Goal: Transaction & Acquisition: Purchase product/service

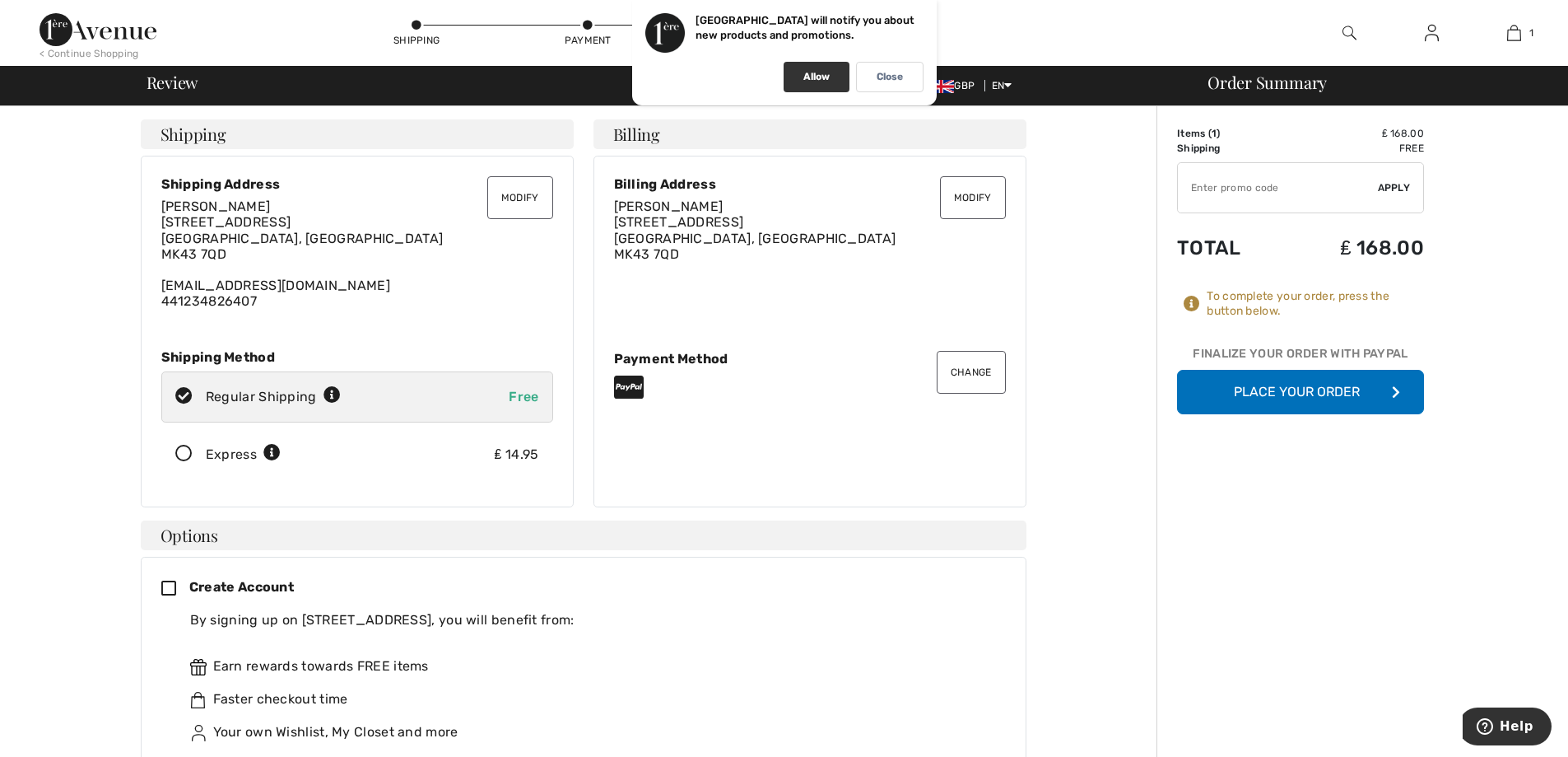
click at [806, 83] on div "Allow" at bounding box center [816, 76] width 66 height 31
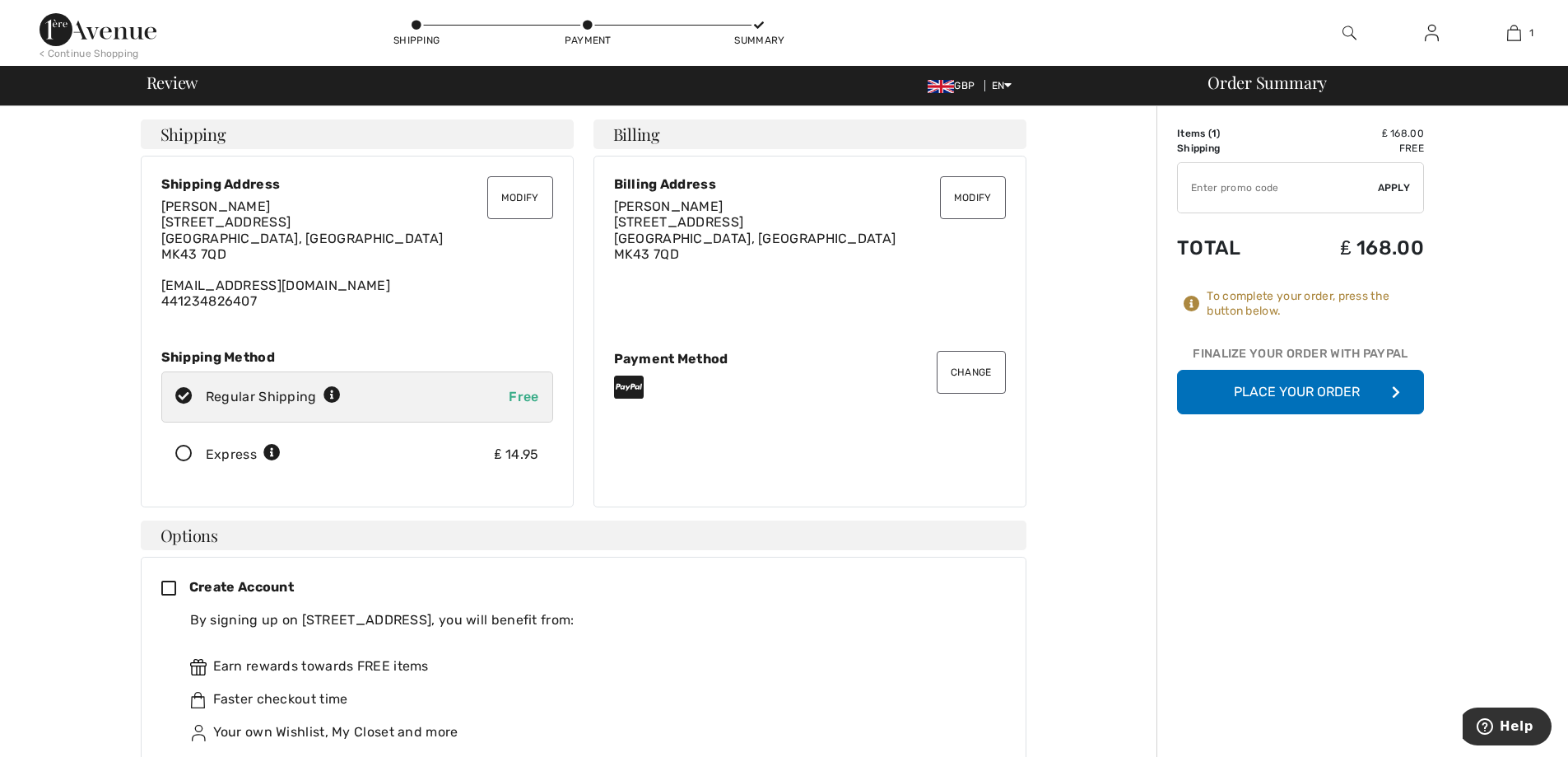
click at [1266, 387] on button "Place Your Order" at bounding box center [1301, 392] width 247 height 45
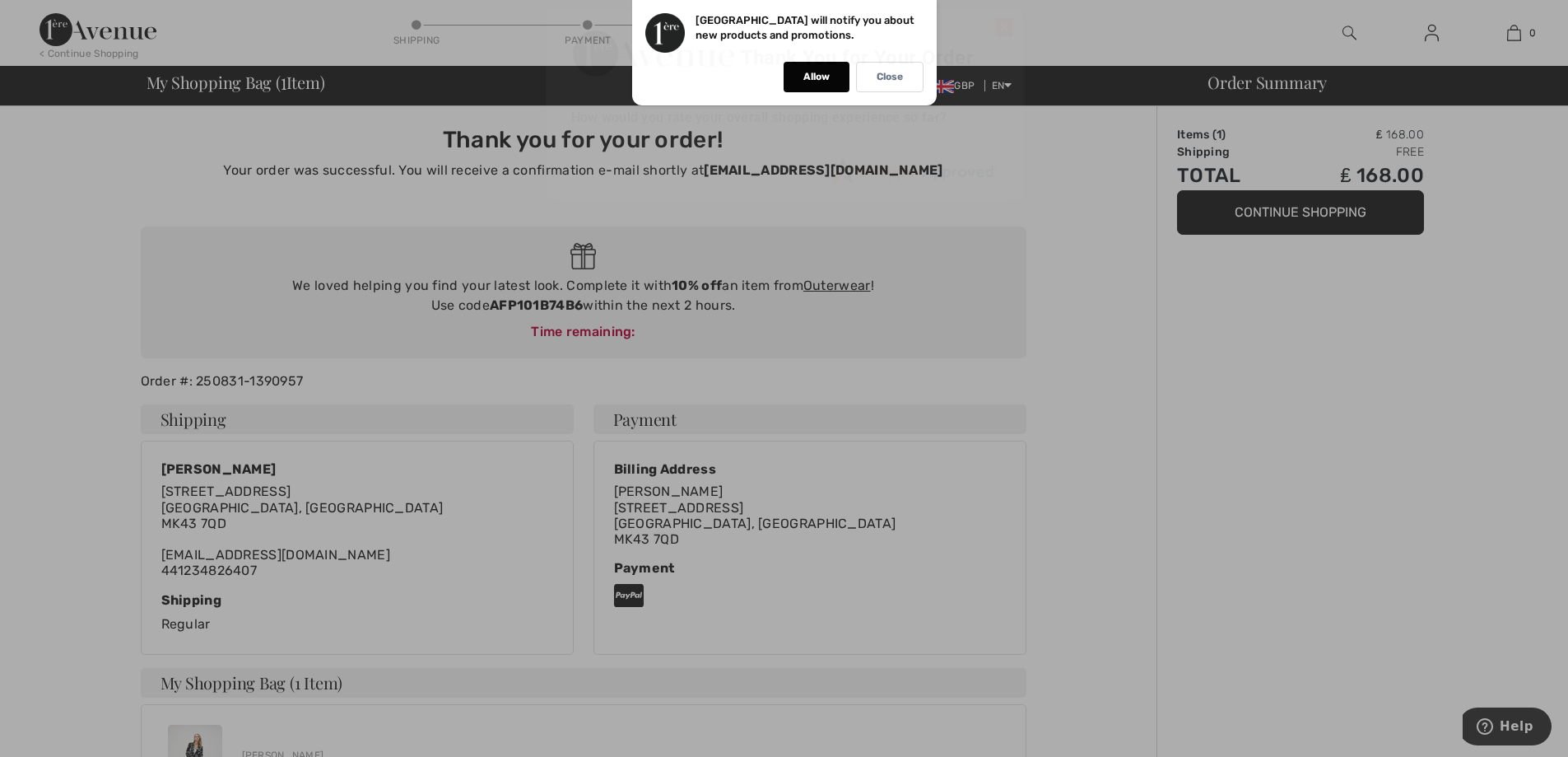
click at [1251, 207] on body "We value your privacy We use cookies to enhance your browsing experience, serve…" at bounding box center [784, 556] width 1568 height 1113
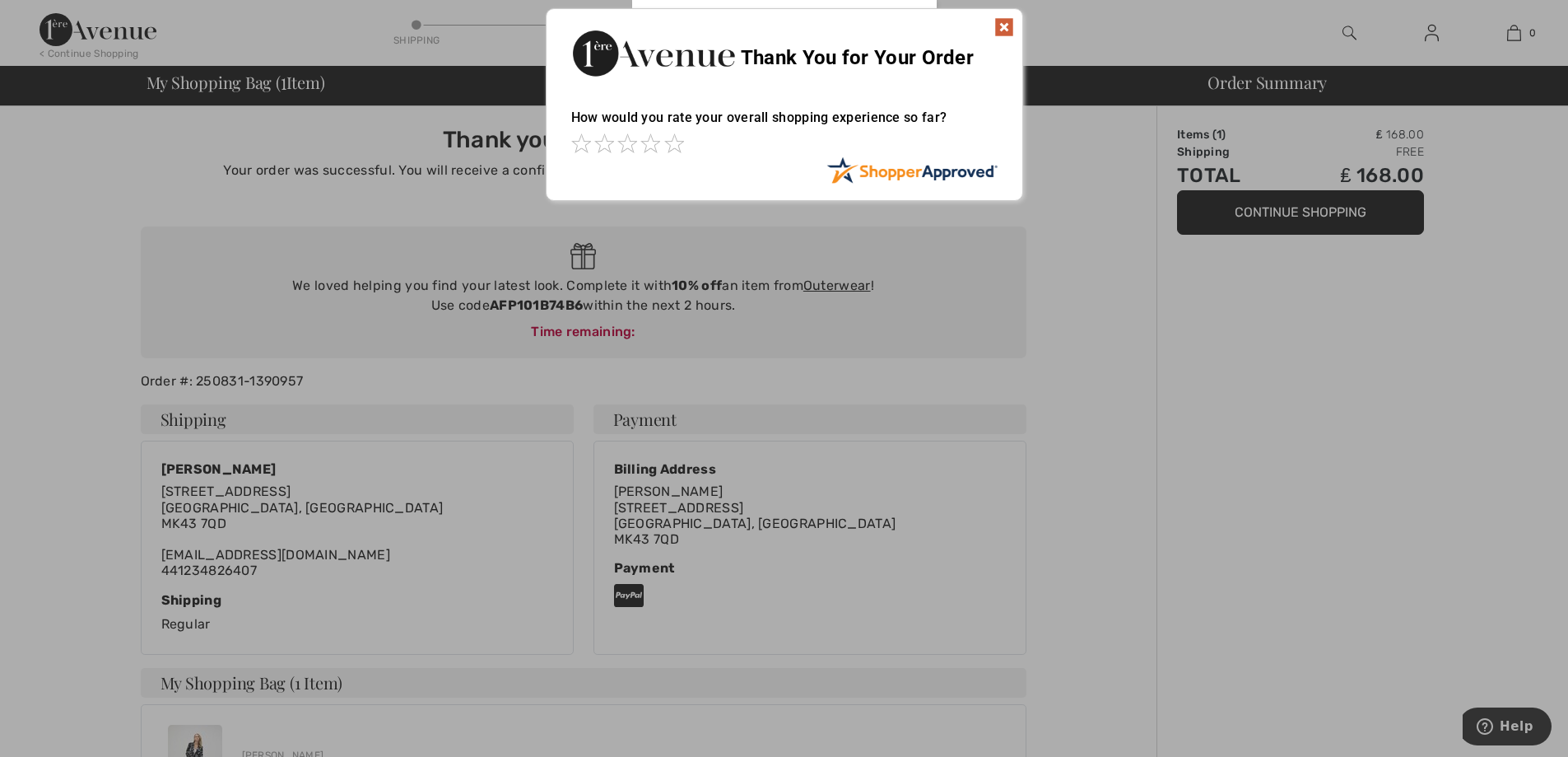
click at [1003, 28] on img at bounding box center [1004, 27] width 20 height 20
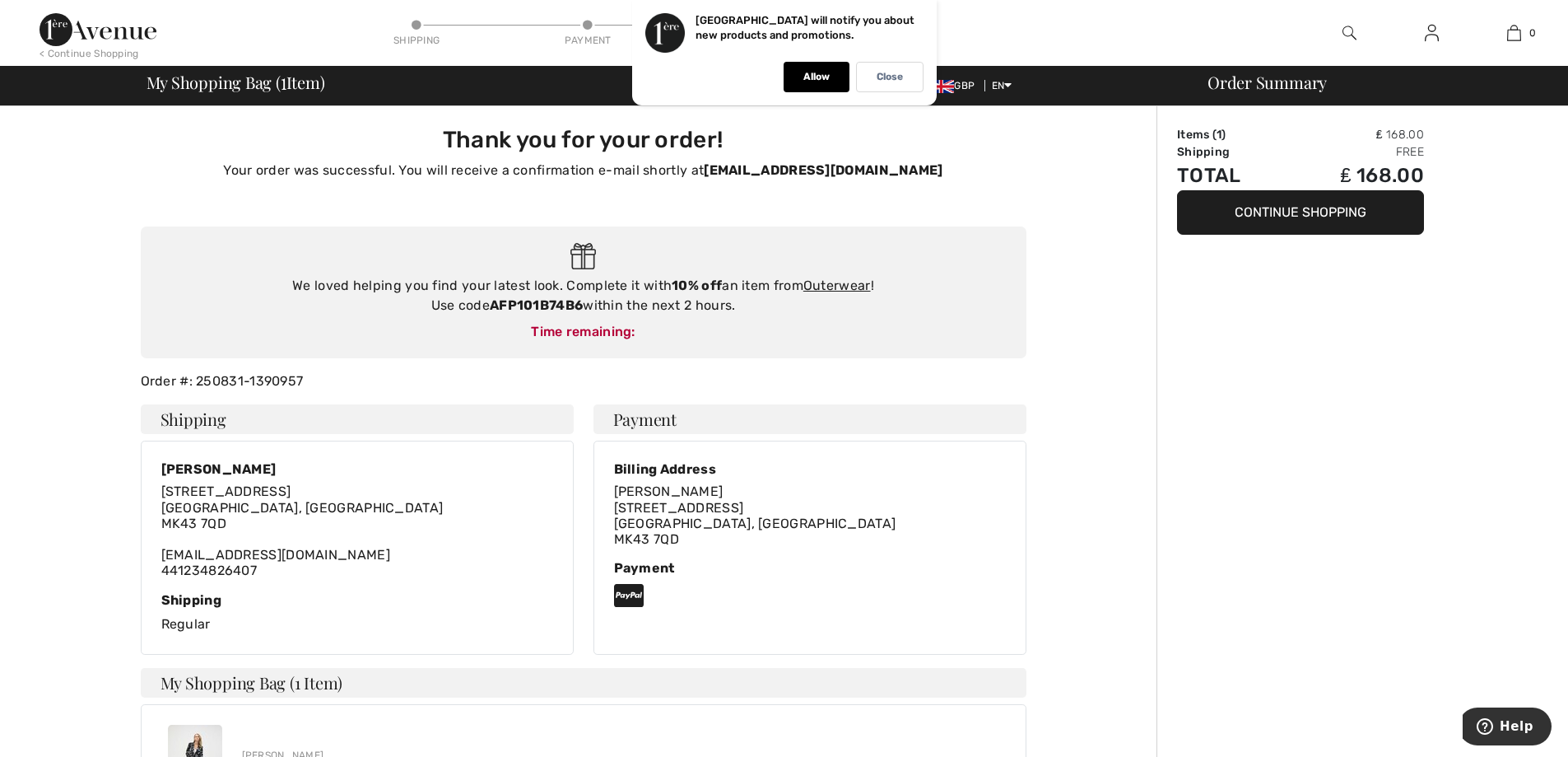
click at [94, 26] on img at bounding box center [97, 30] width 117 height 33
click at [93, 26] on img at bounding box center [97, 30] width 117 height 33
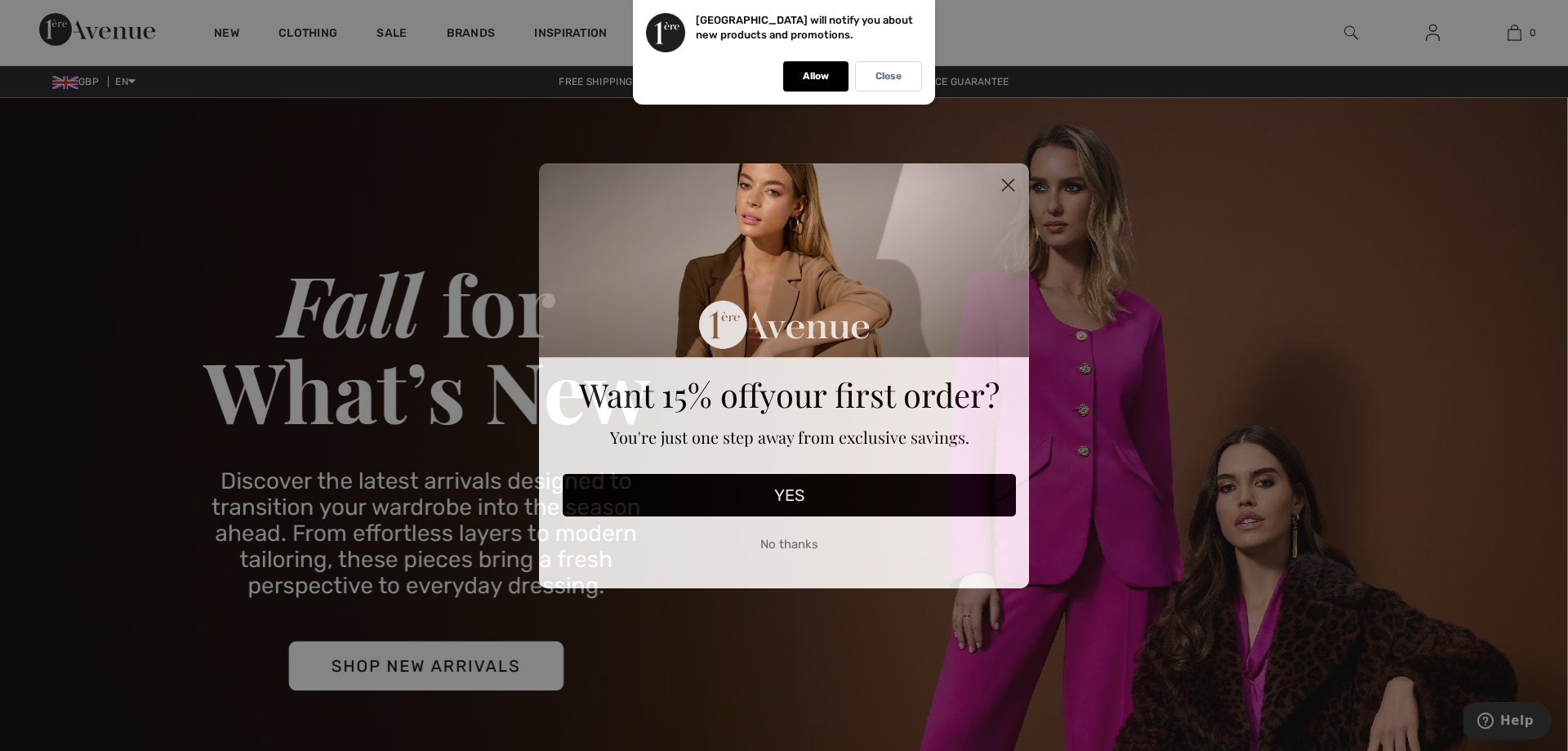
click at [779, 542] on button "No thanks" at bounding box center [789, 545] width 453 height 41
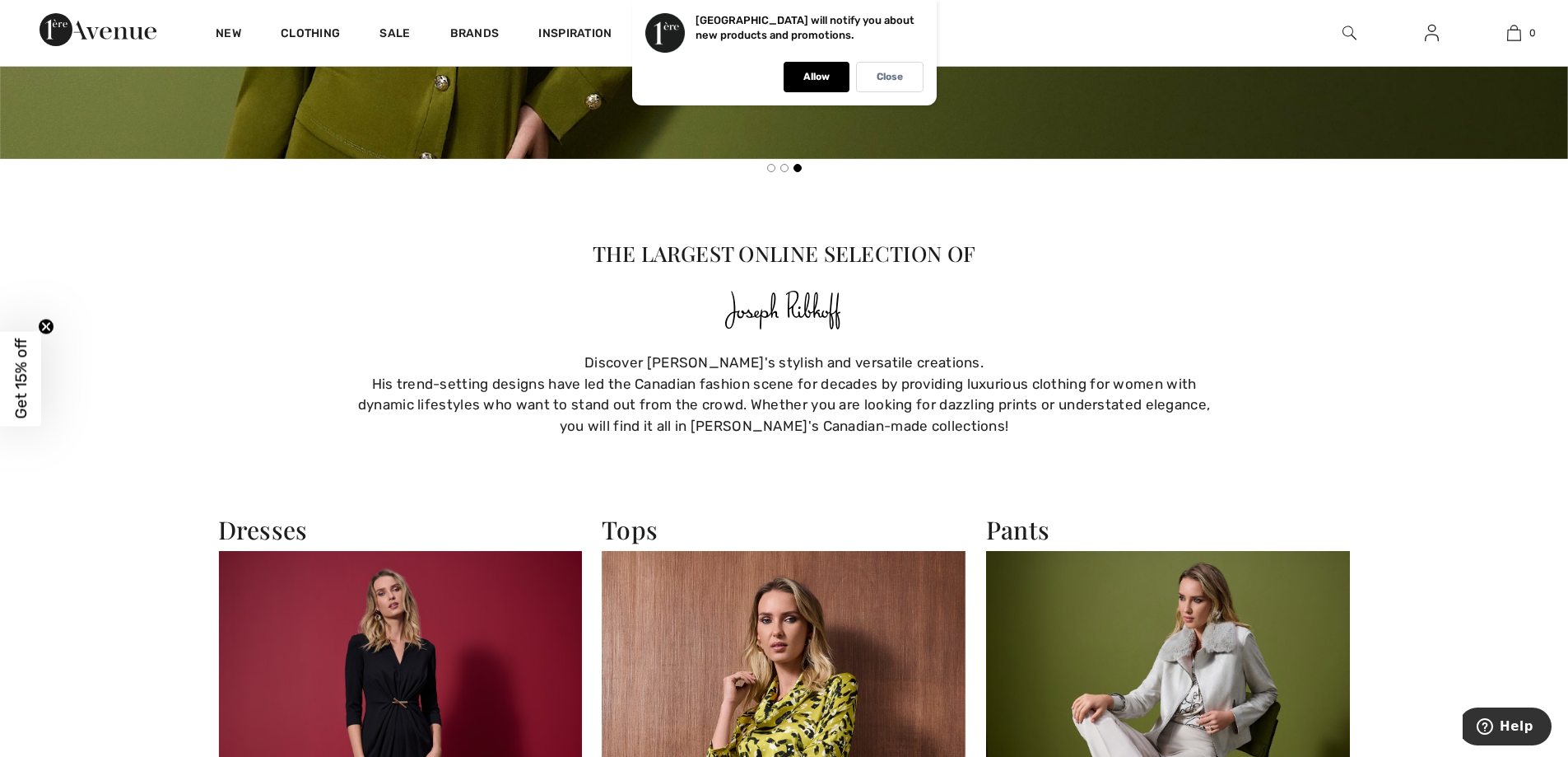
scroll to position [1413, 0]
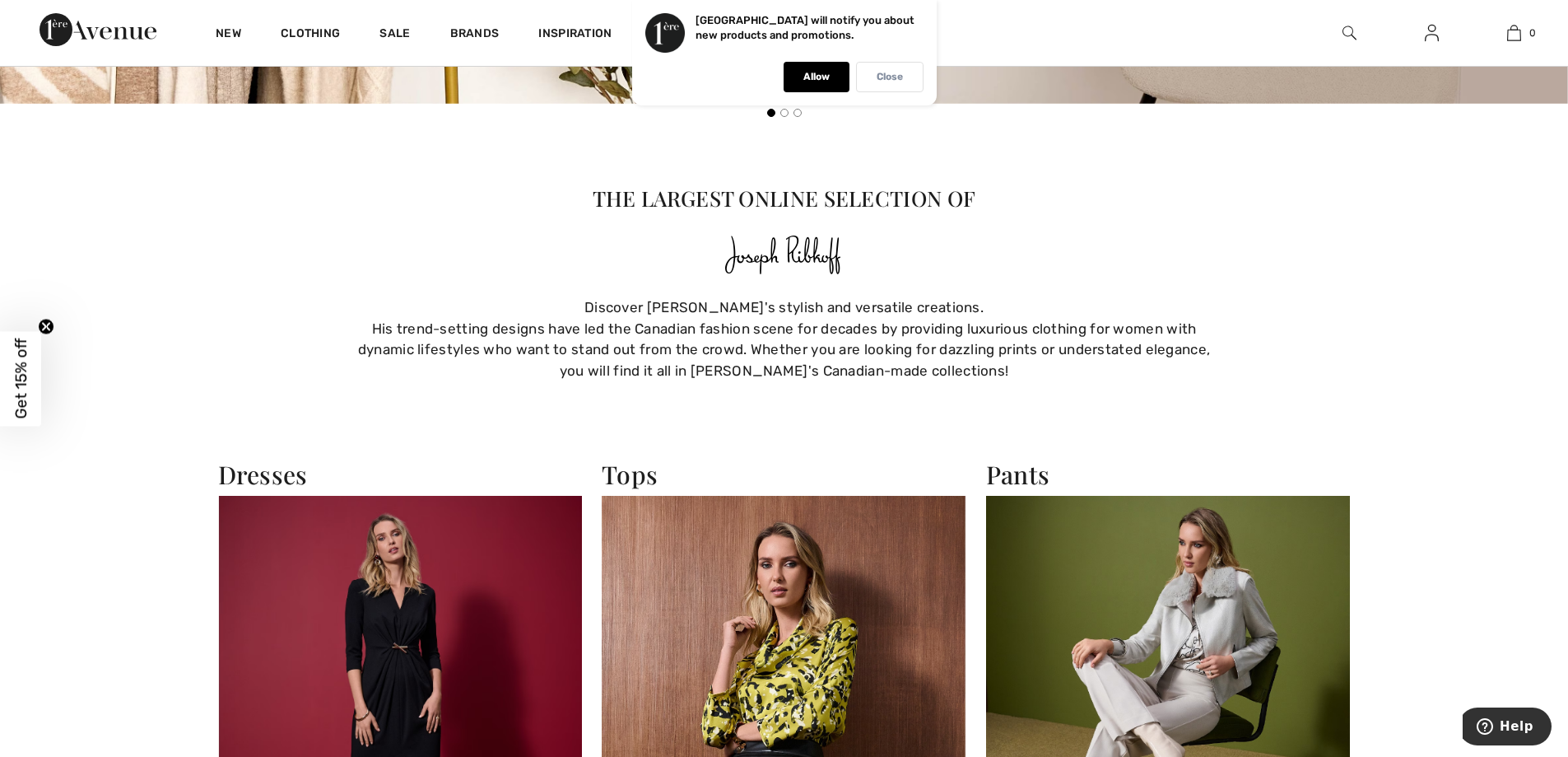
click at [872, 76] on div "Close" at bounding box center [889, 76] width 68 height 31
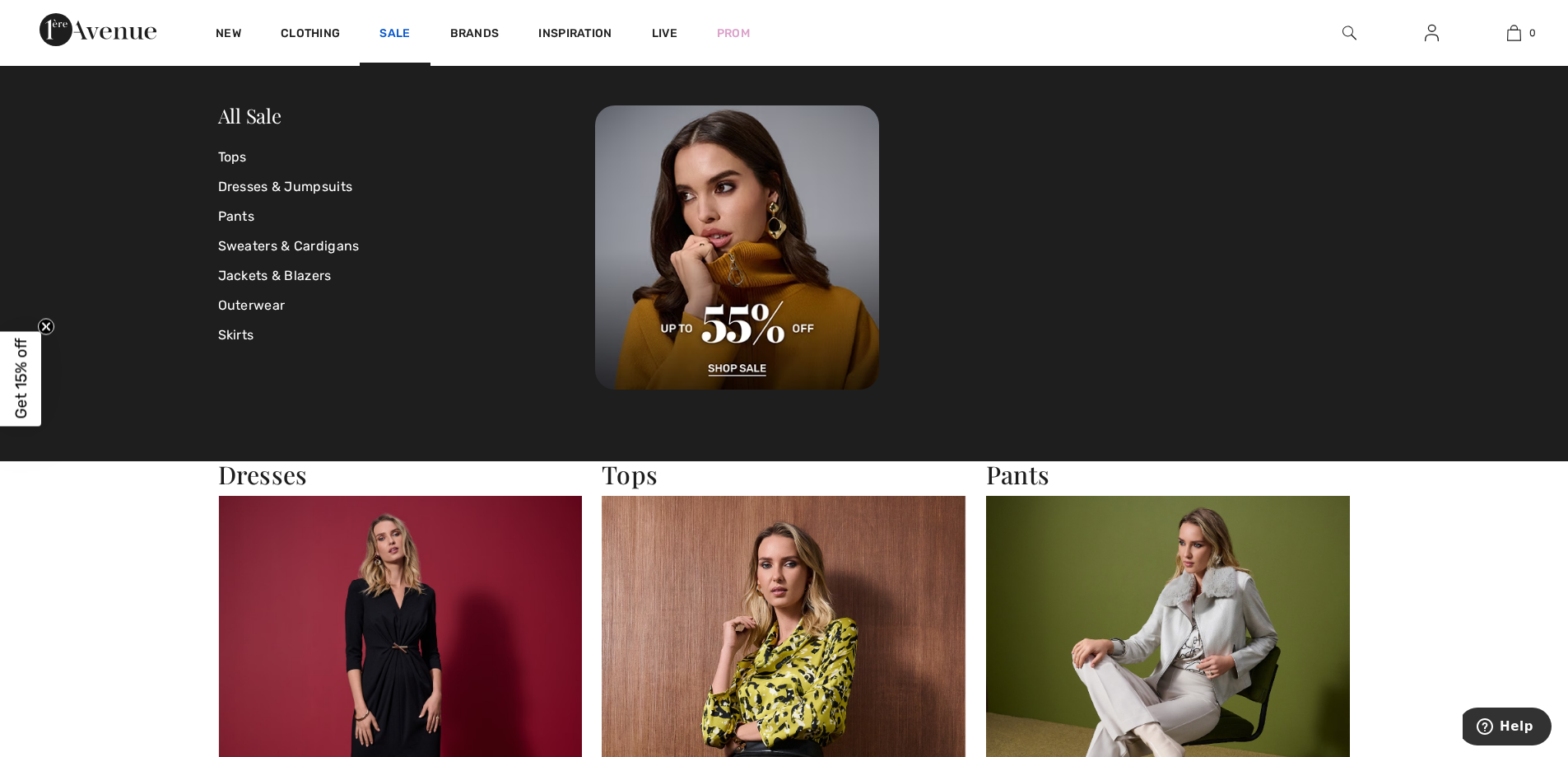
click at [394, 39] on link "Sale" at bounding box center [395, 35] width 31 height 18
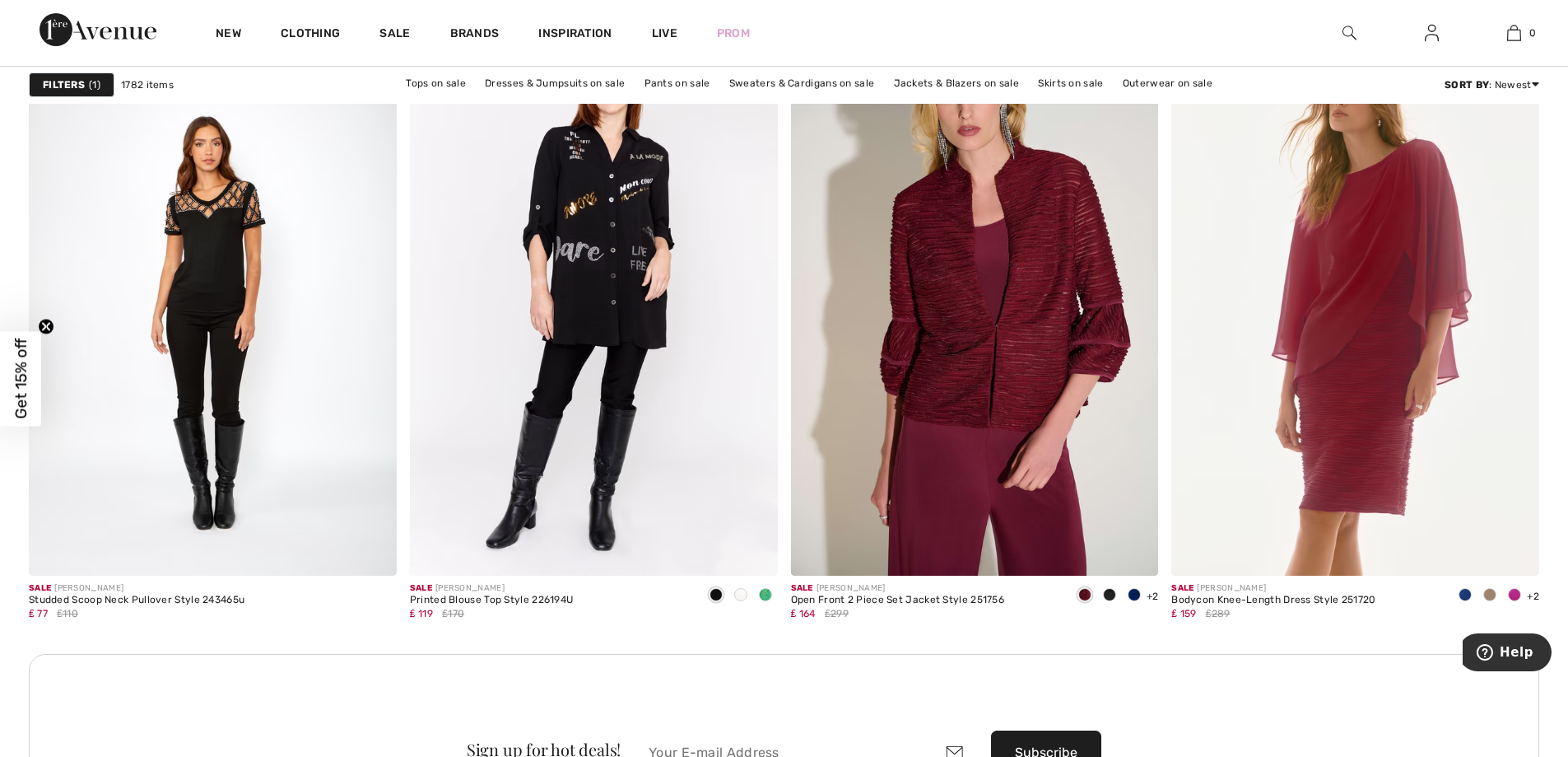
scroll to position [4337, 0]
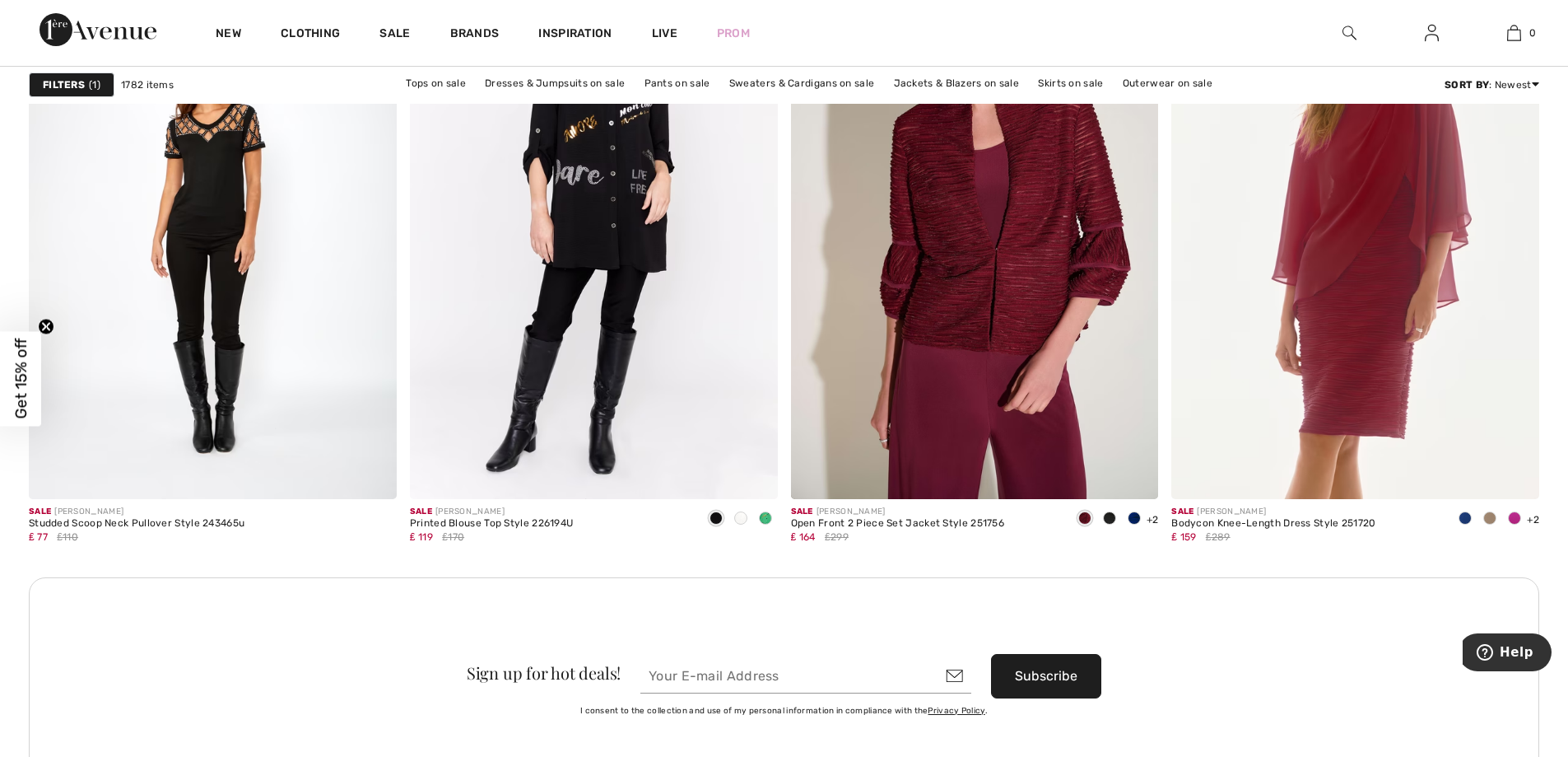
click at [1566, 746] on div "Liquidation Sale Joseph Ribkoff & Top Designers Now on Sale Filters 1 1782 item…" at bounding box center [784, 720] width 1568 height 9917
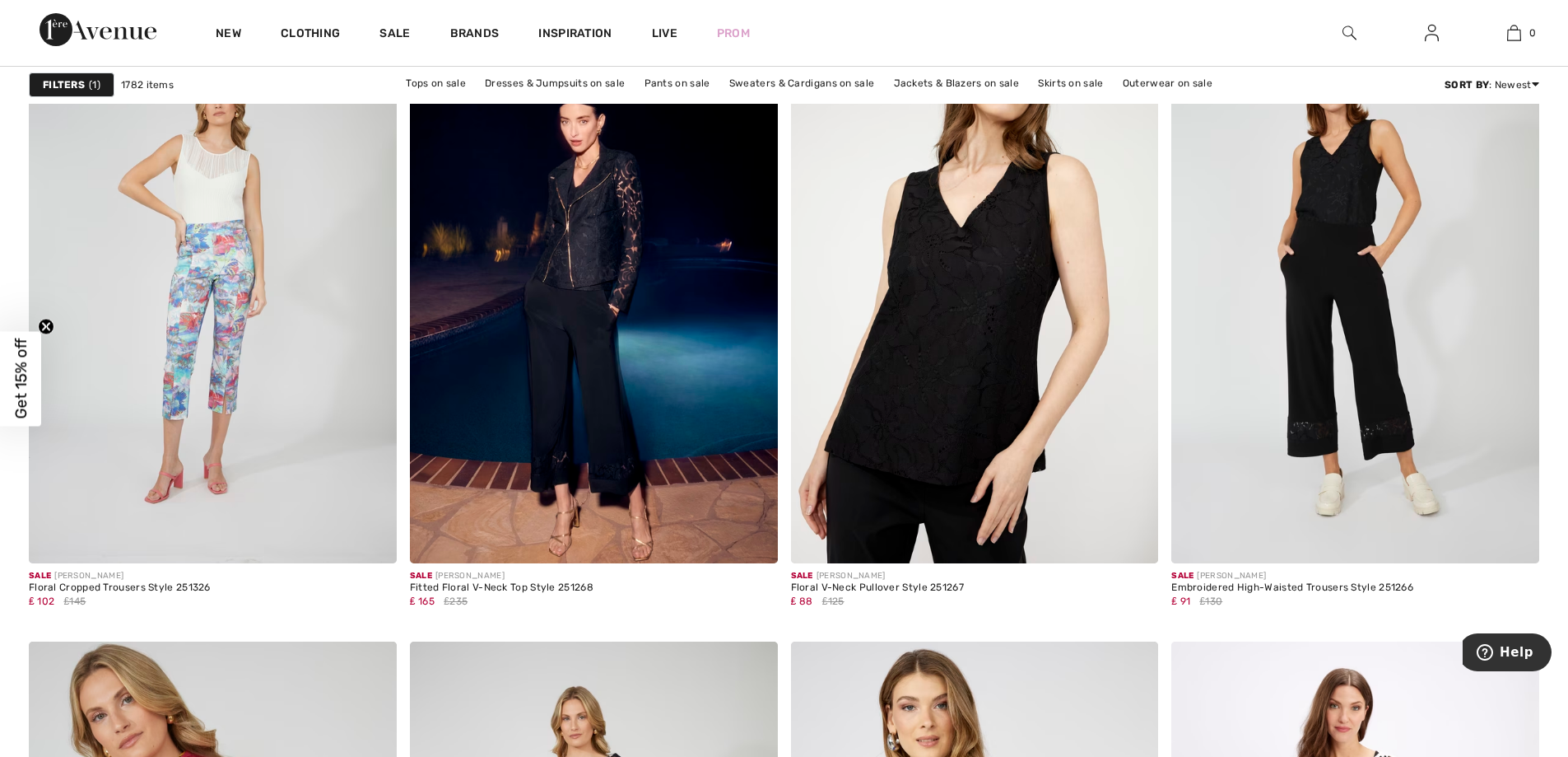
scroll to position [2350, 0]
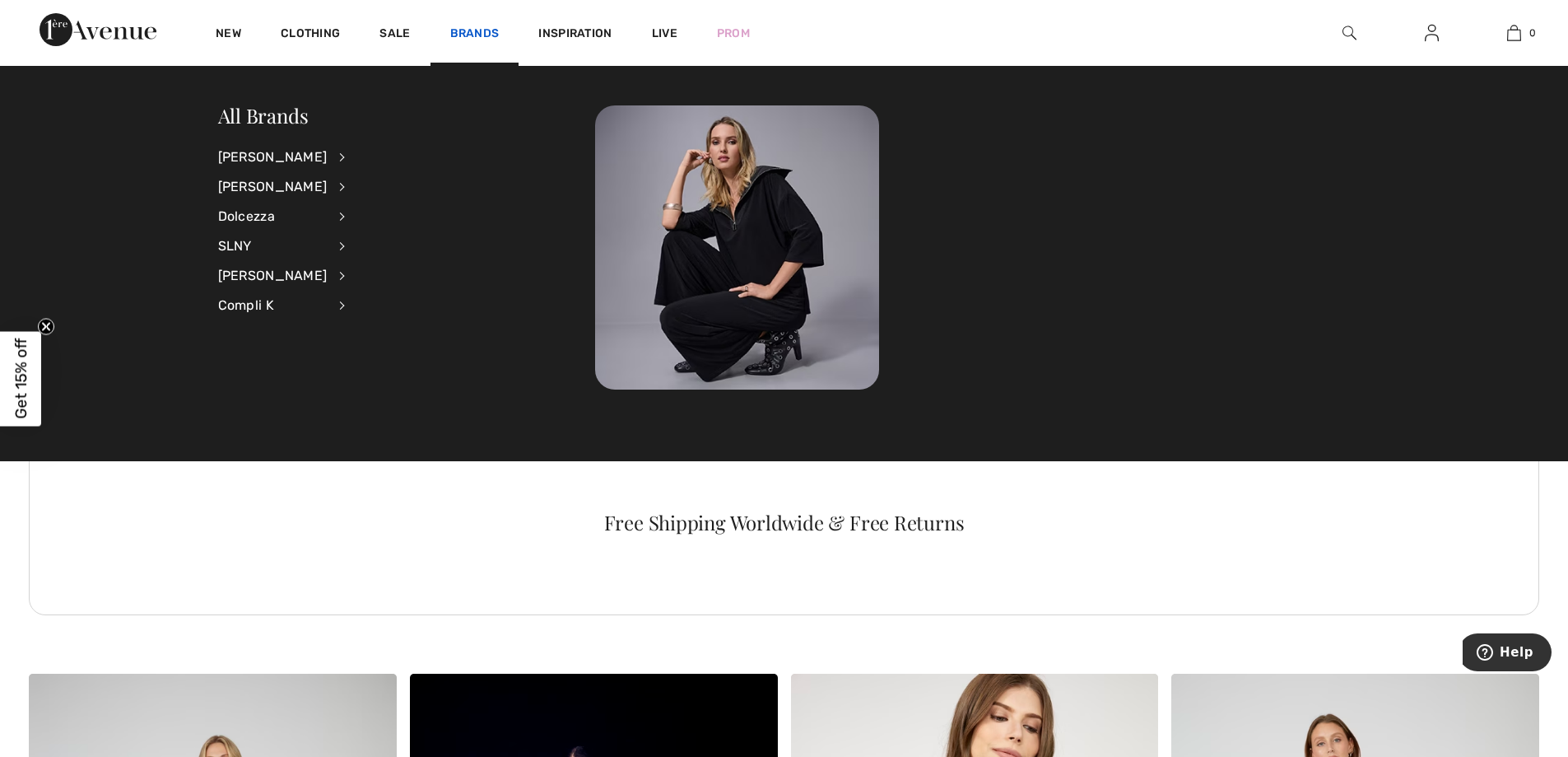
click at [459, 28] on link "Brands" at bounding box center [475, 35] width 49 height 18
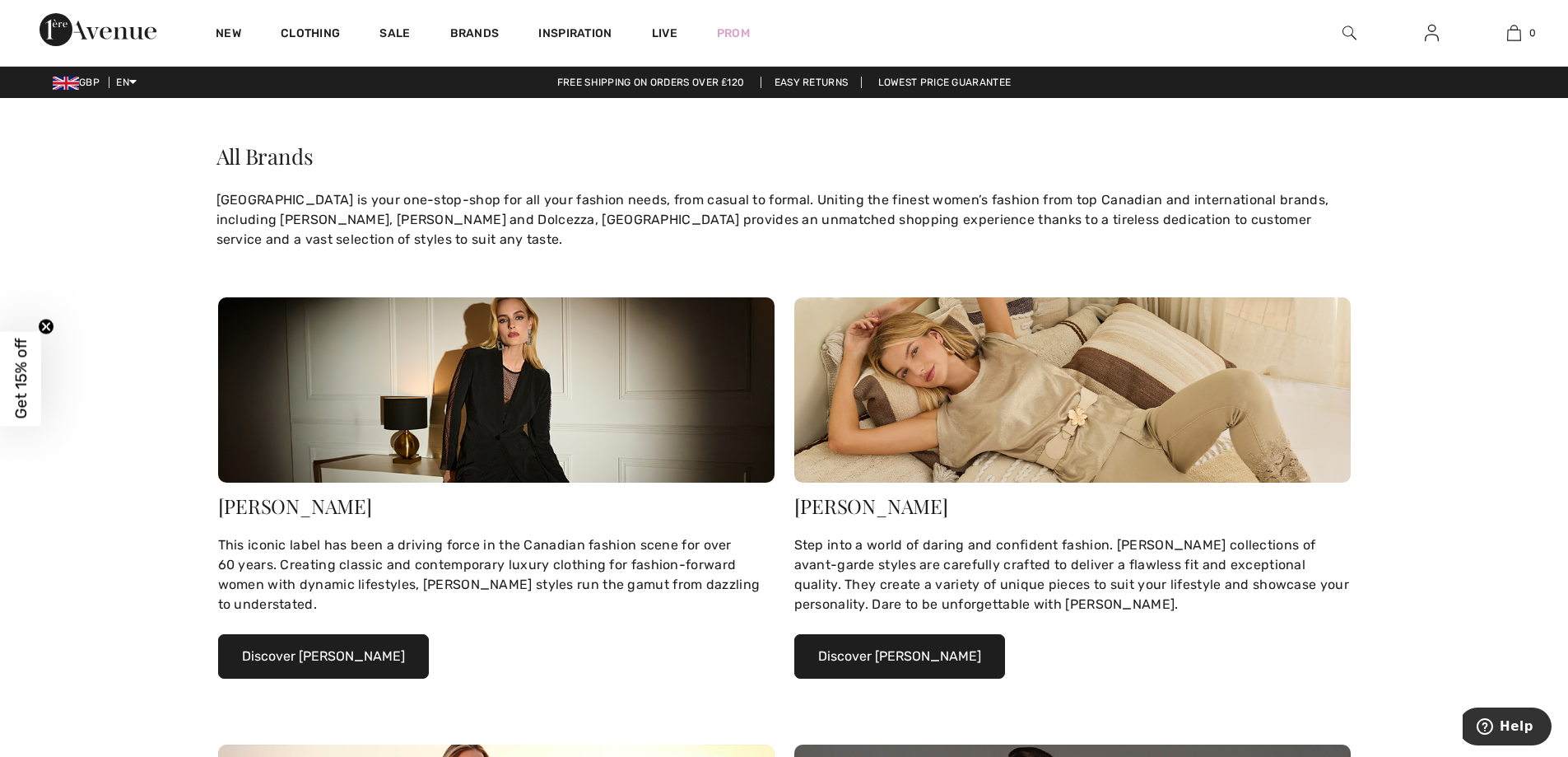
click at [347, 656] on button "Discover Joseph Ribkoff" at bounding box center [324, 656] width 210 height 45
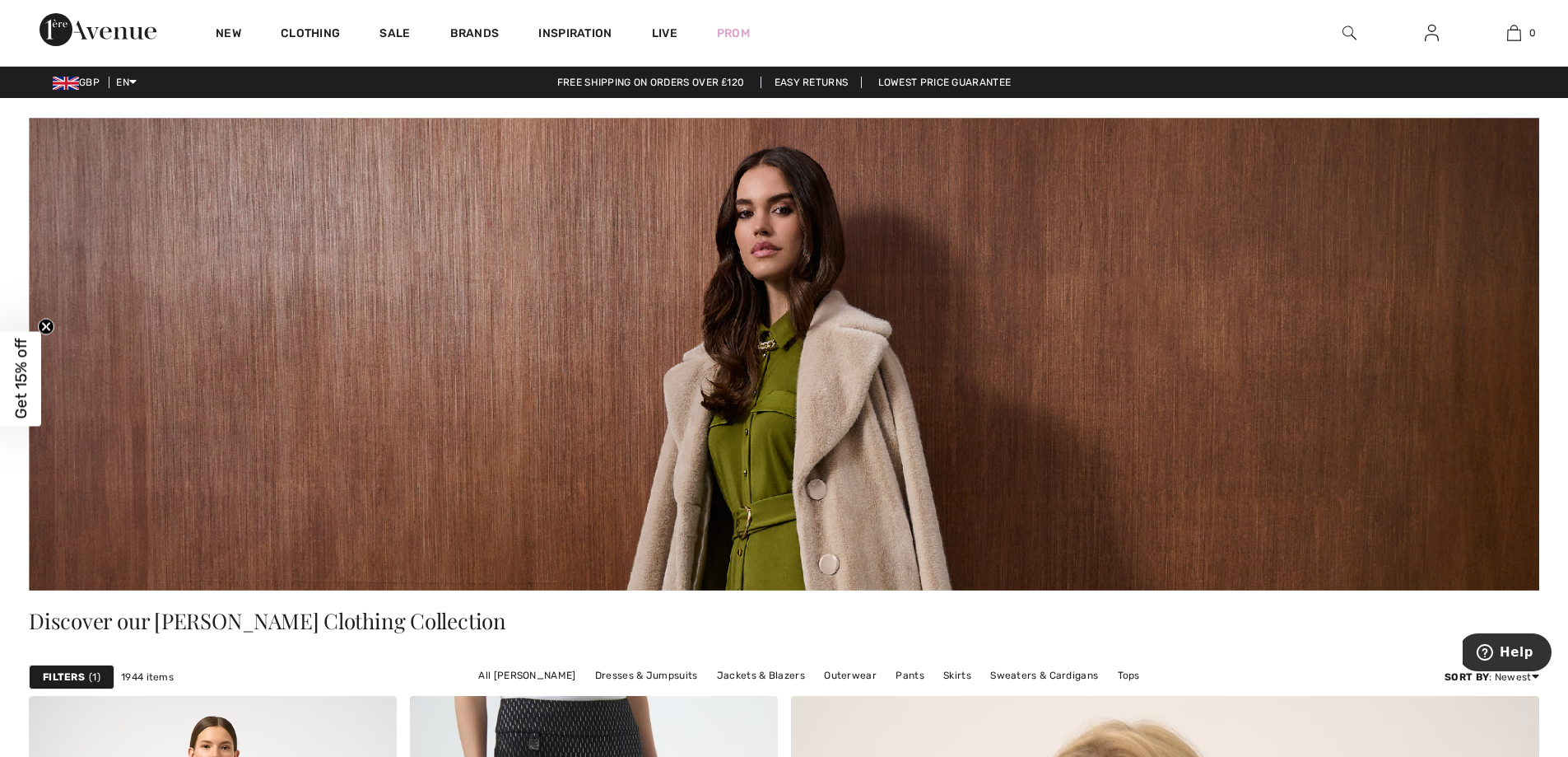
click at [1030, 591] on div "Discover our Joseph Ribkoff Clothing Collection" at bounding box center [784, 624] width 1511 height 68
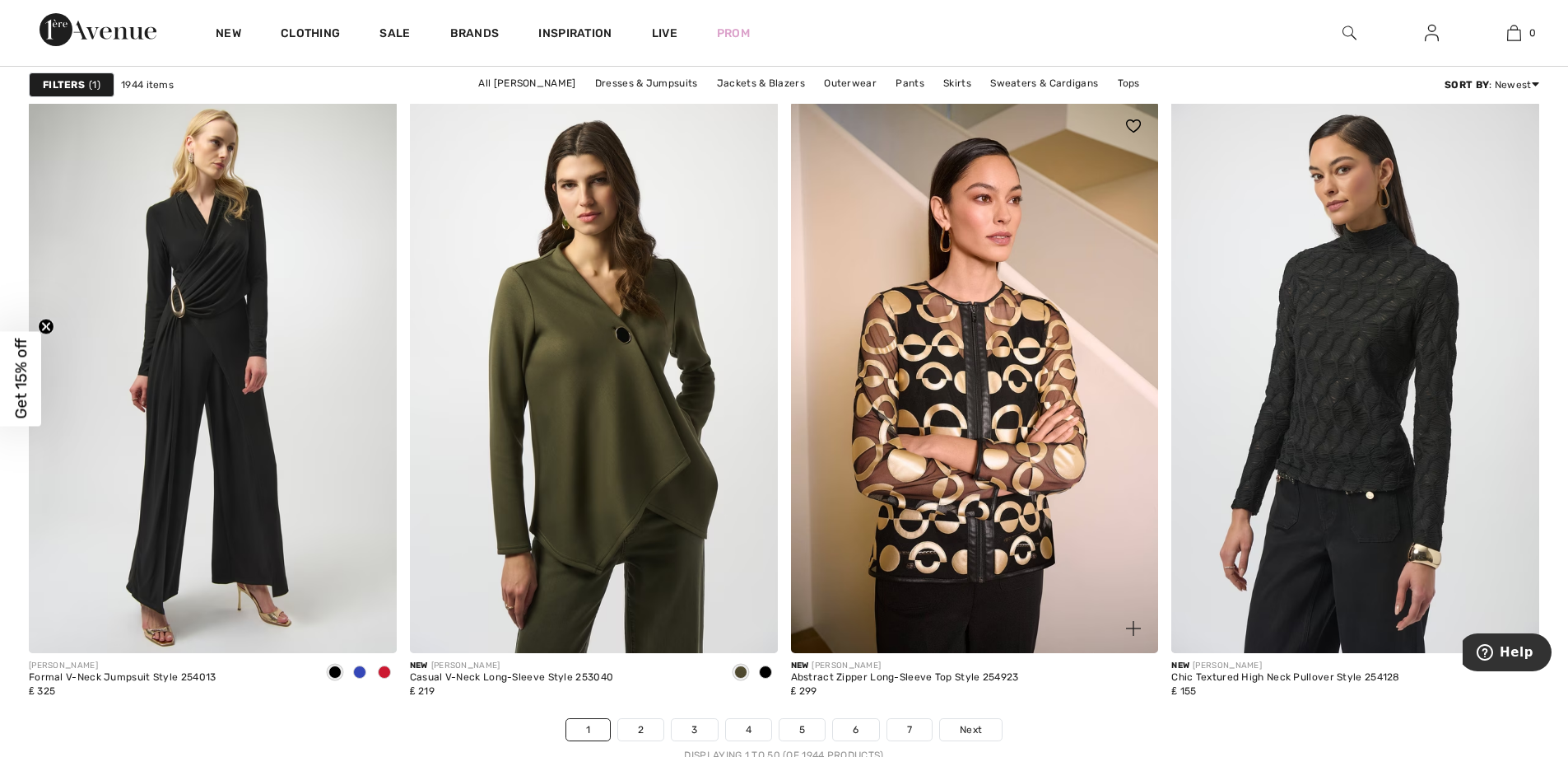
scroll to position [9553, 0]
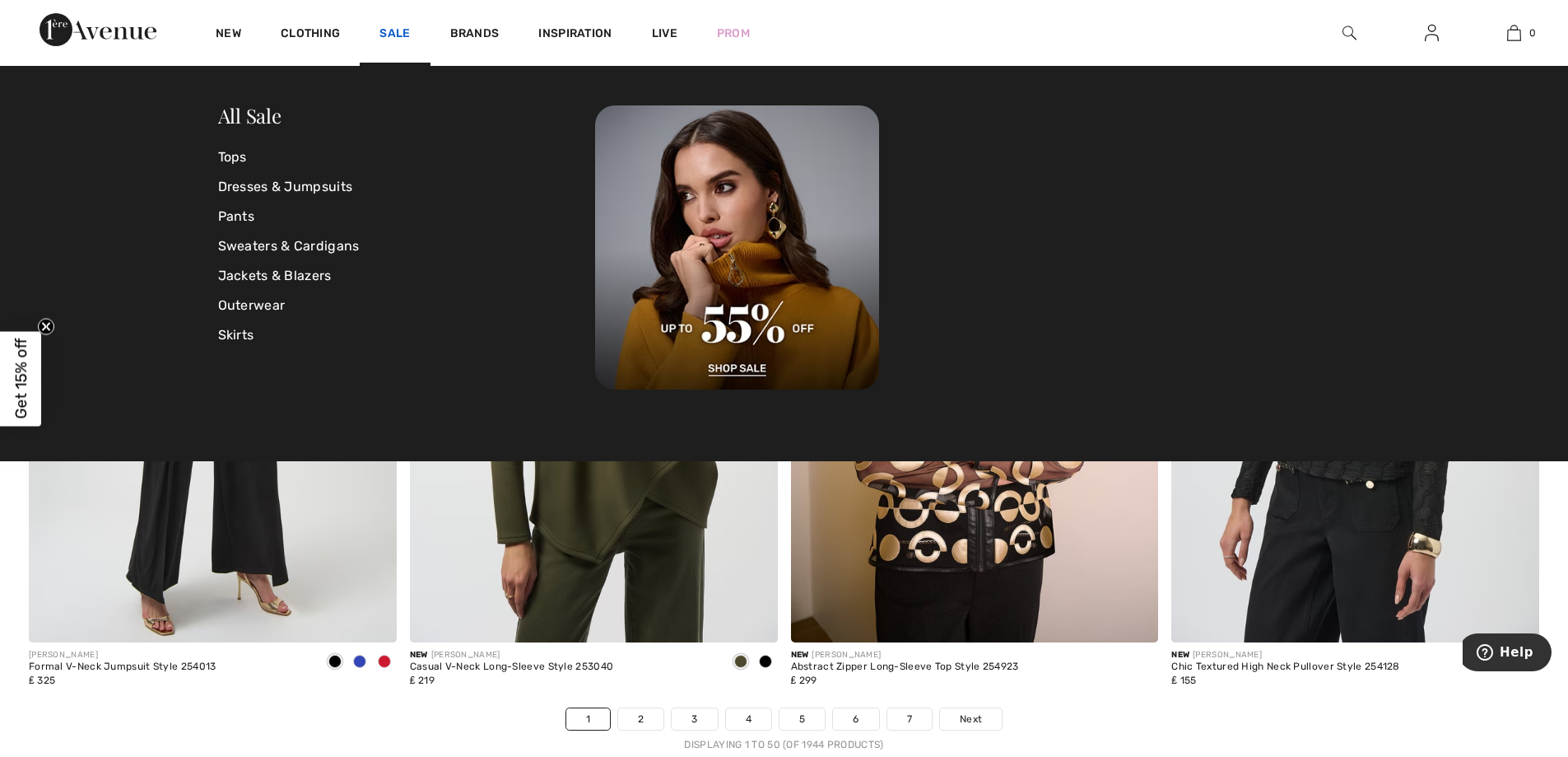
click at [403, 36] on link "Sale" at bounding box center [395, 35] width 31 height 18
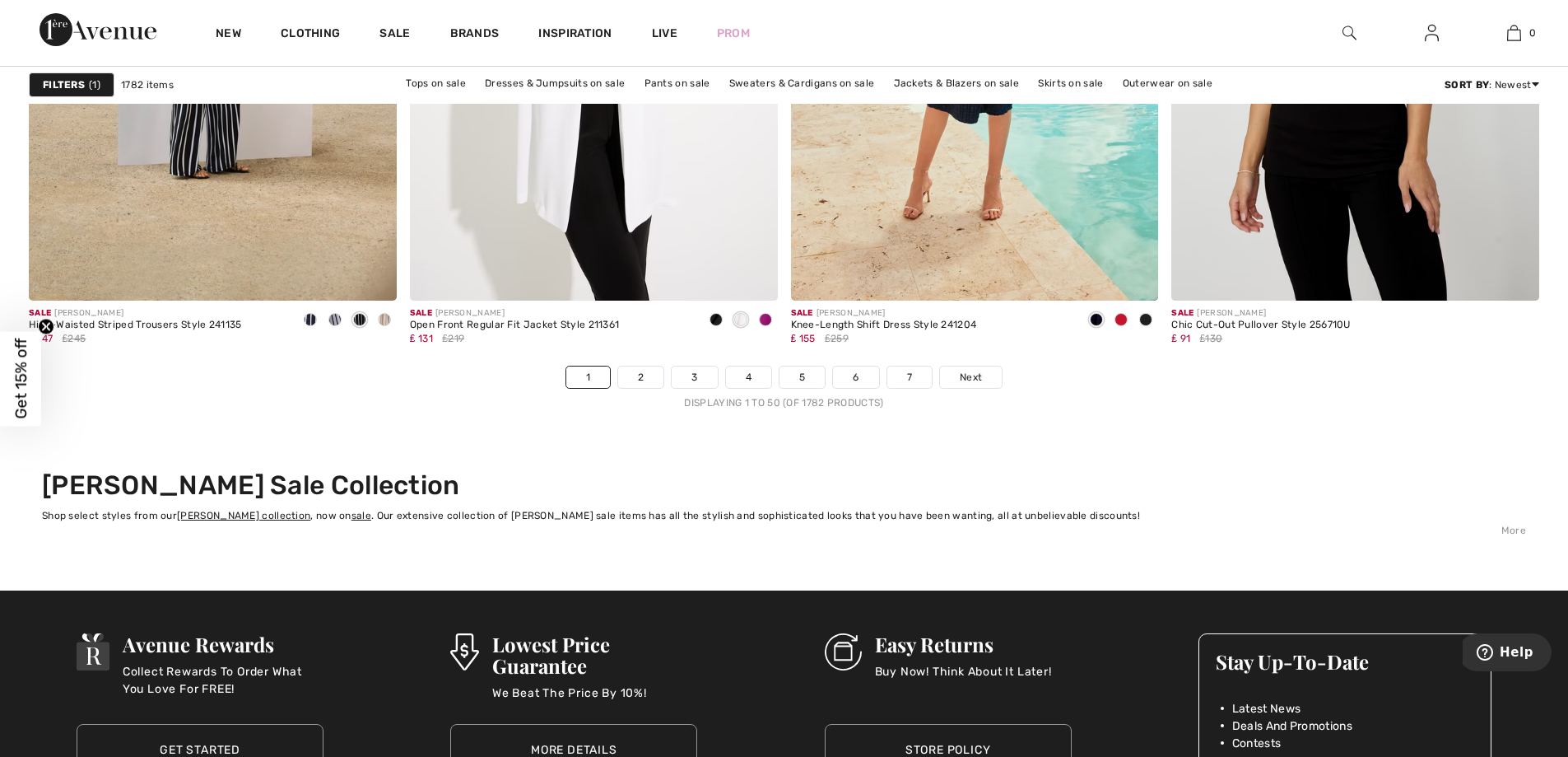
scroll to position [9553, 0]
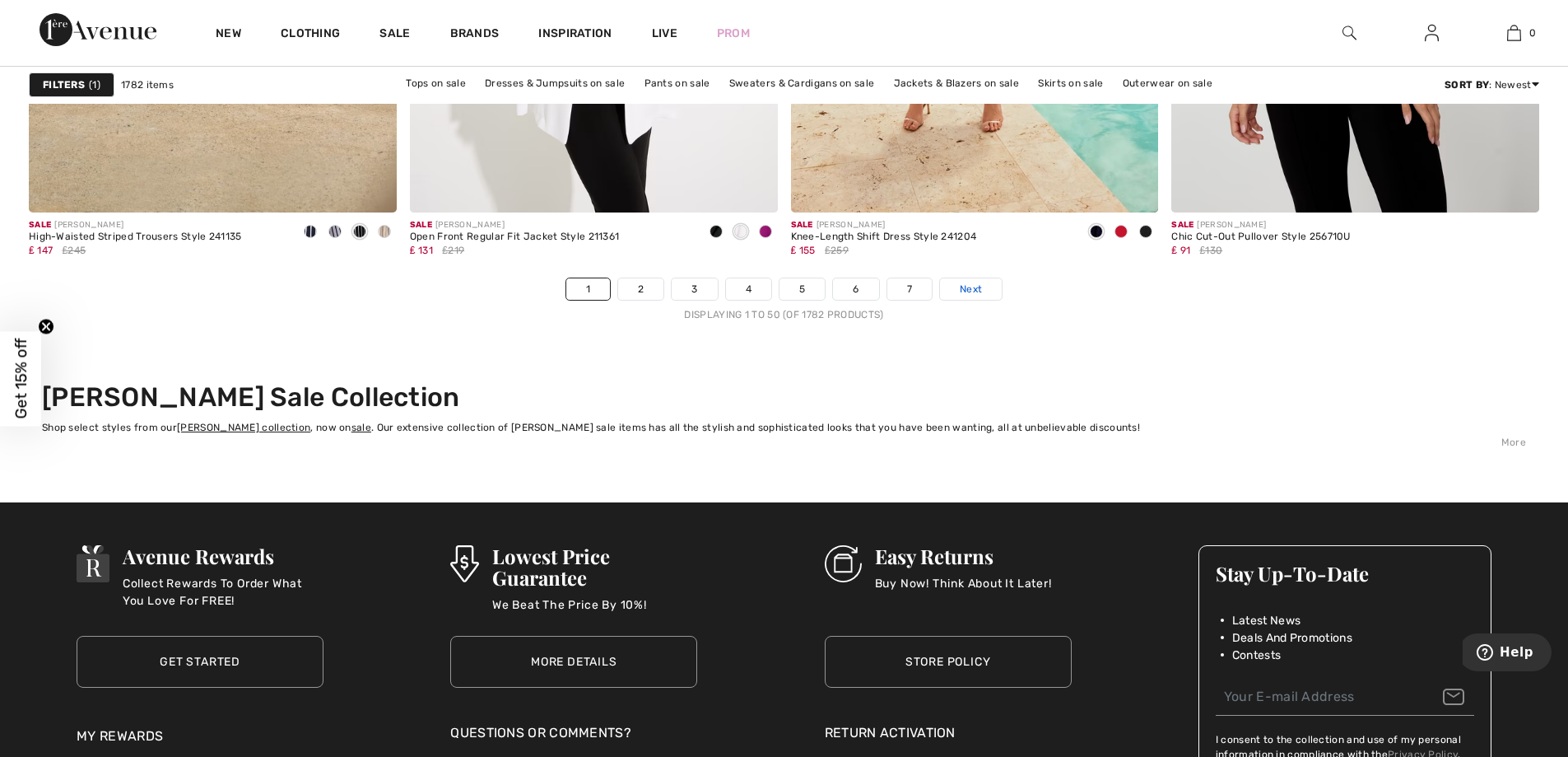
click at [962, 291] on span "Next" at bounding box center [971, 289] width 22 height 15
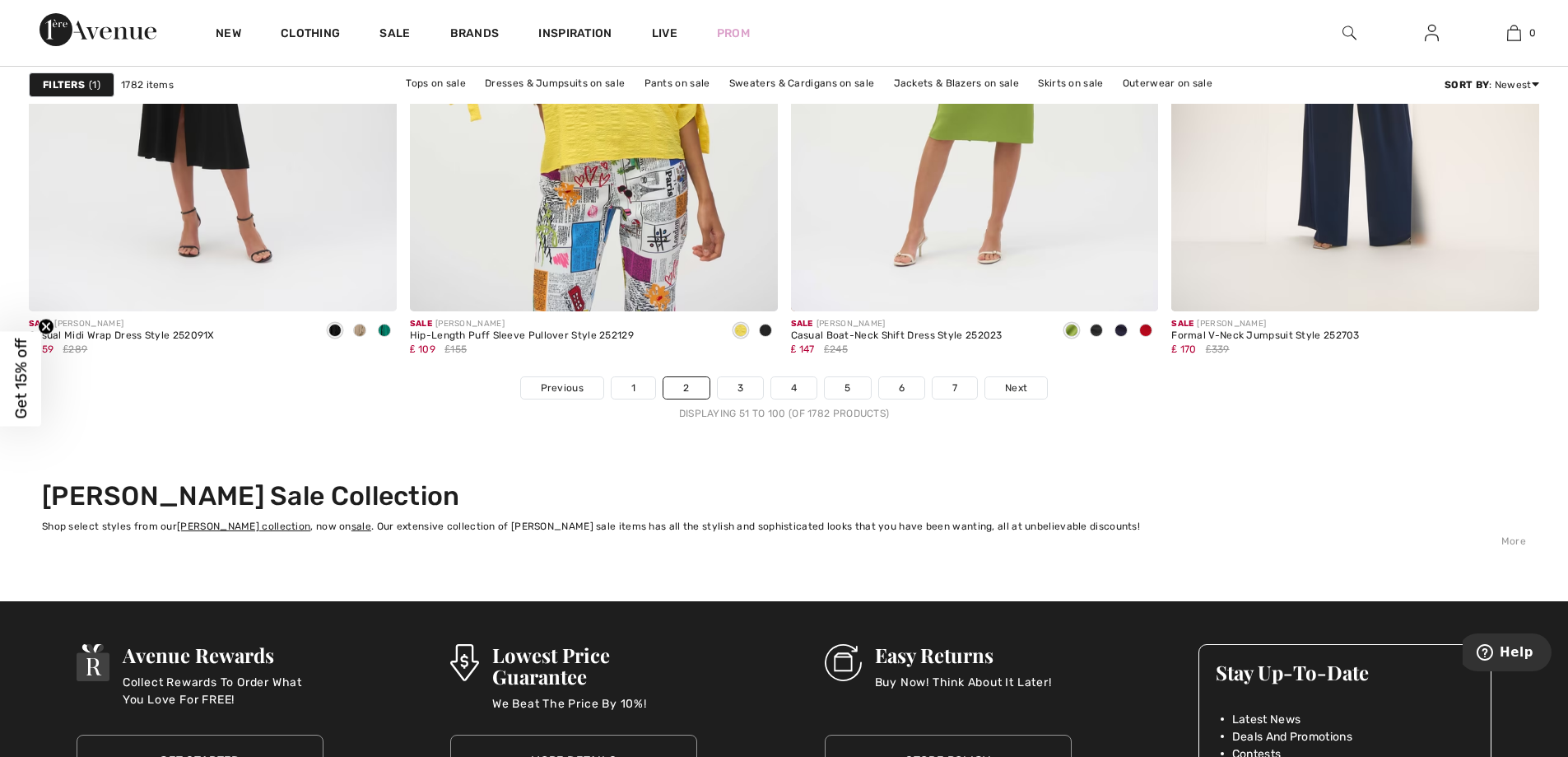
scroll to position [9520, 0]
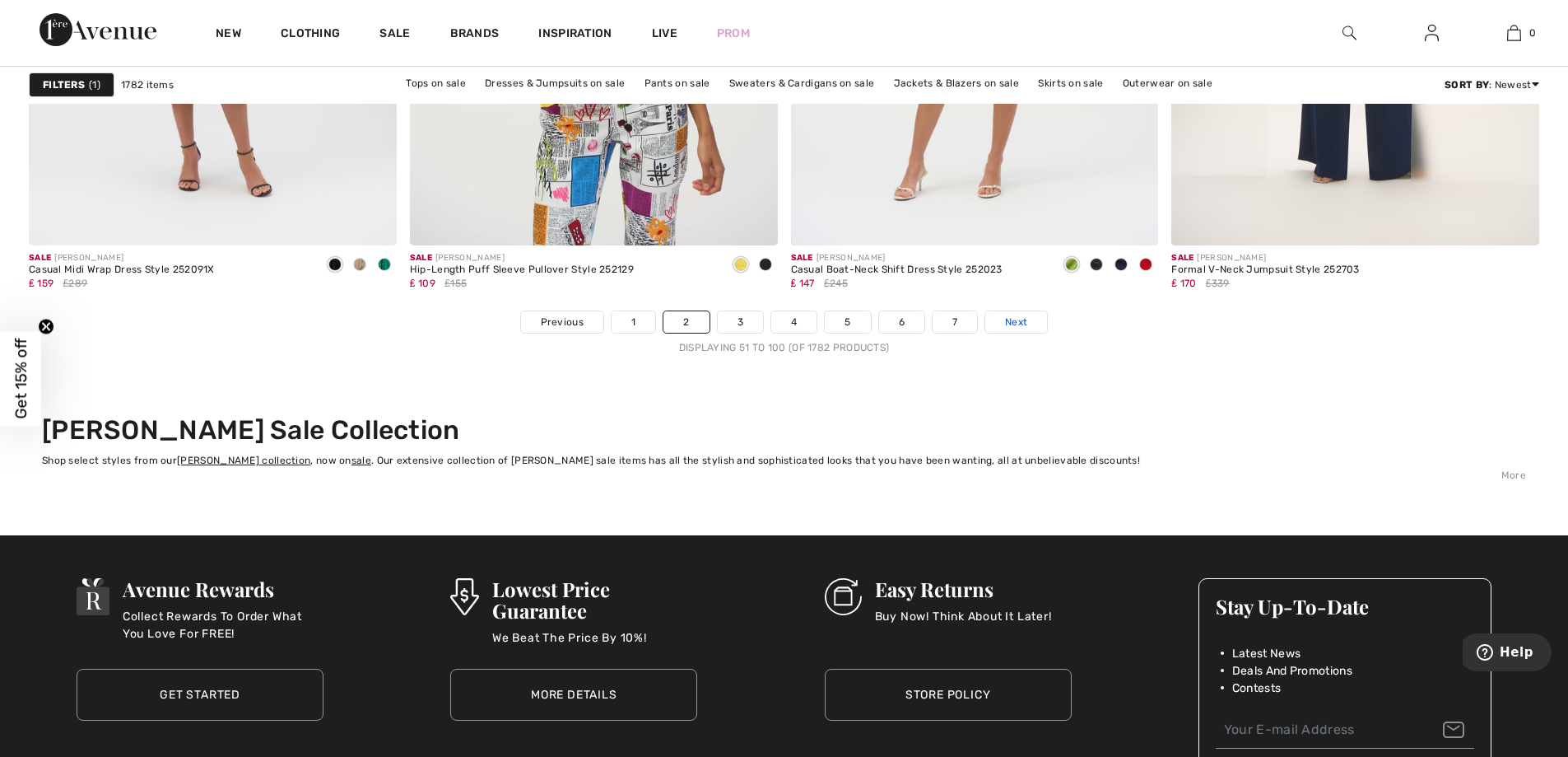
click at [1016, 321] on span "Next" at bounding box center [1016, 322] width 22 height 15
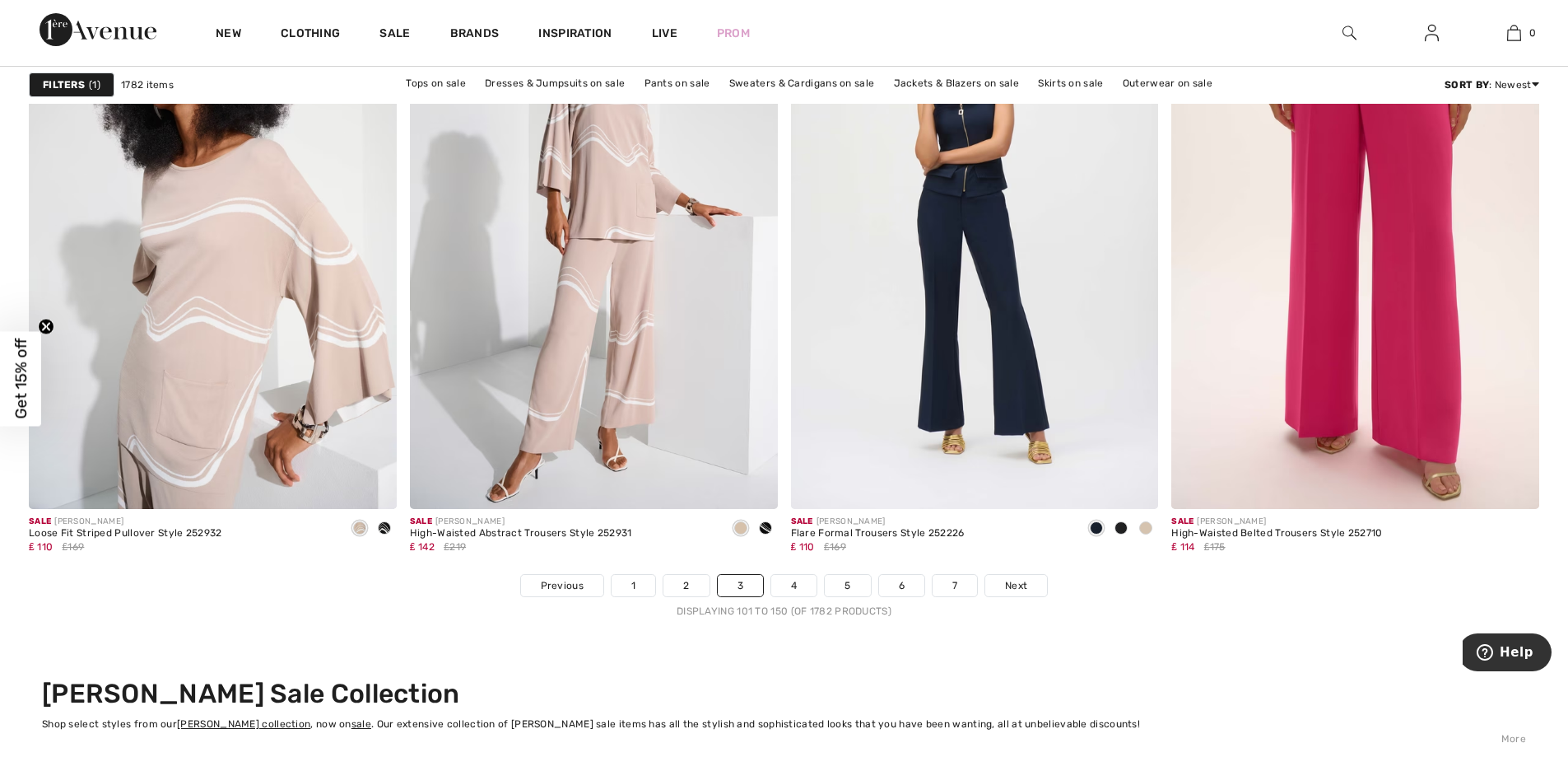
scroll to position [9377, 0]
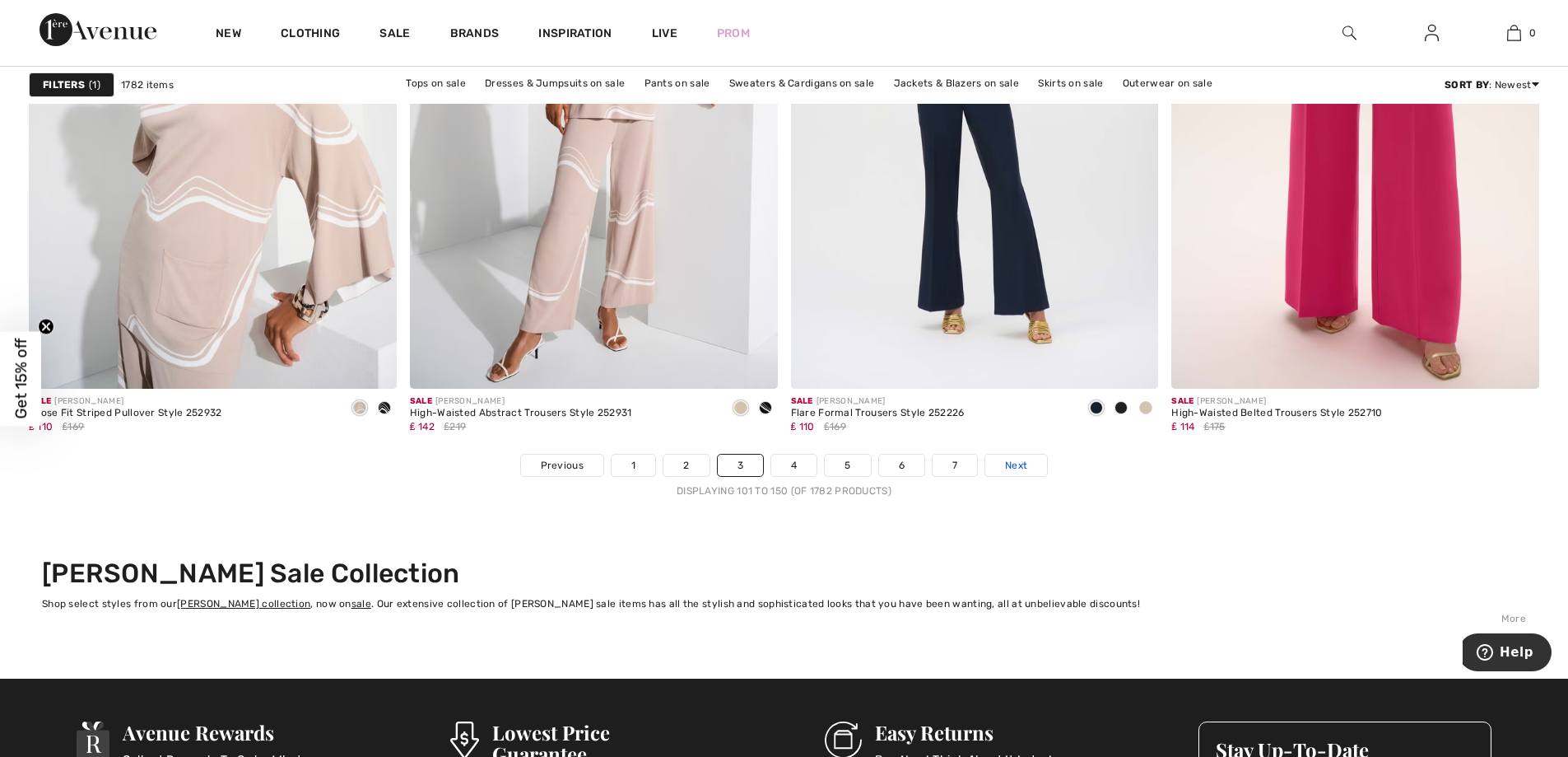
click at [1009, 470] on span "Next" at bounding box center [1016, 465] width 22 height 15
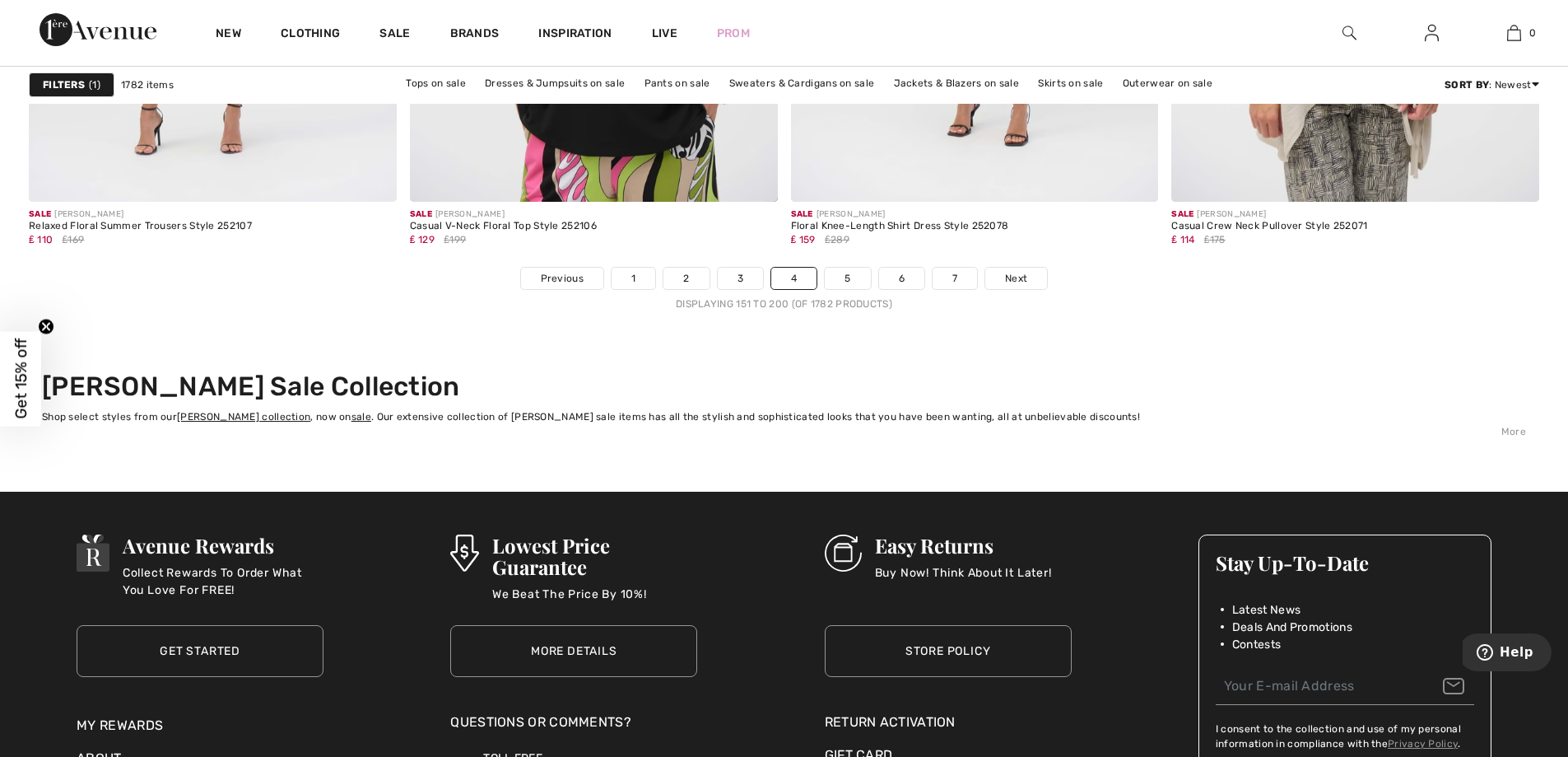
scroll to position [9586, 0]
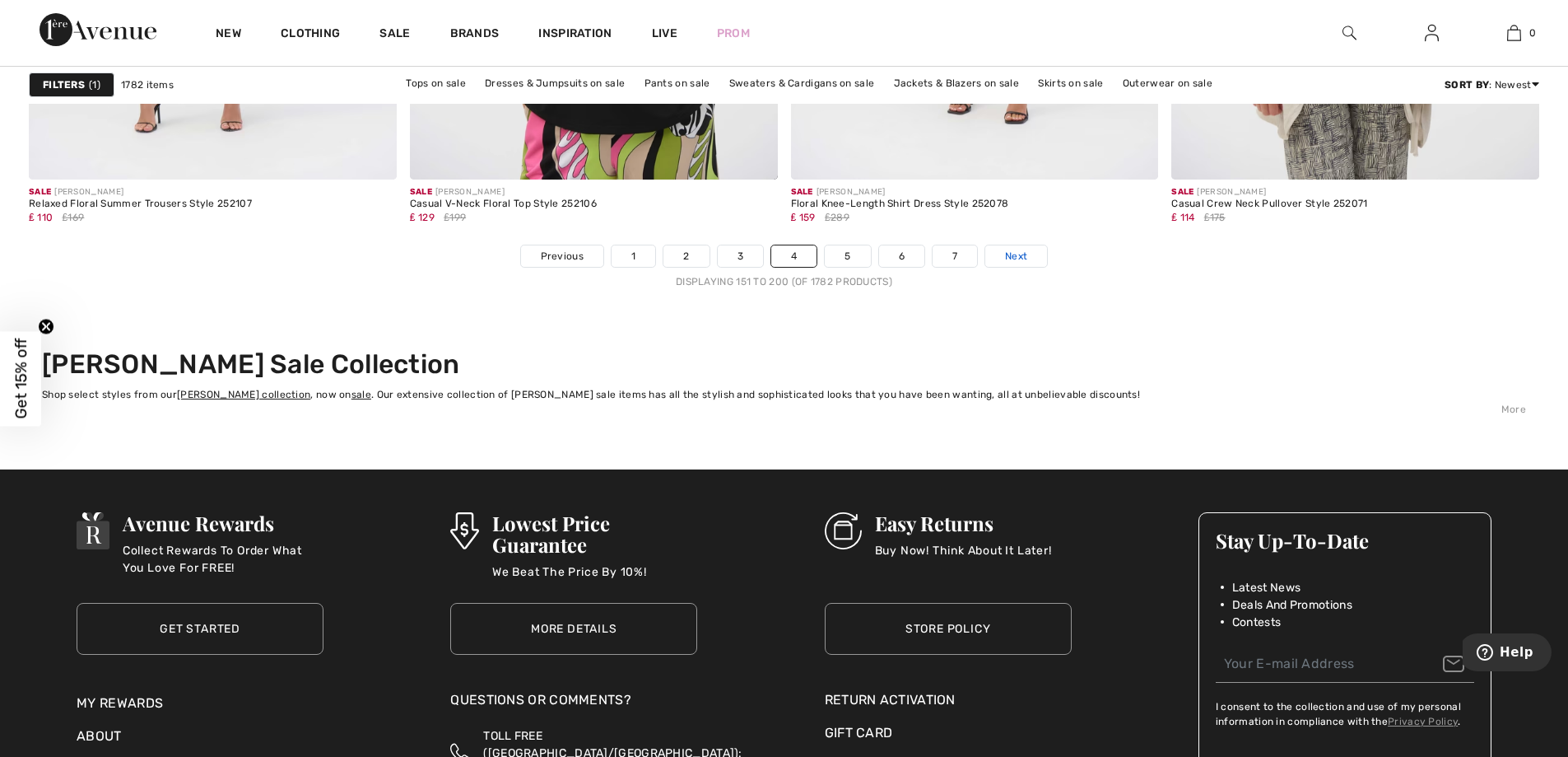
click at [1030, 260] on link "Next" at bounding box center [1016, 256] width 61 height 21
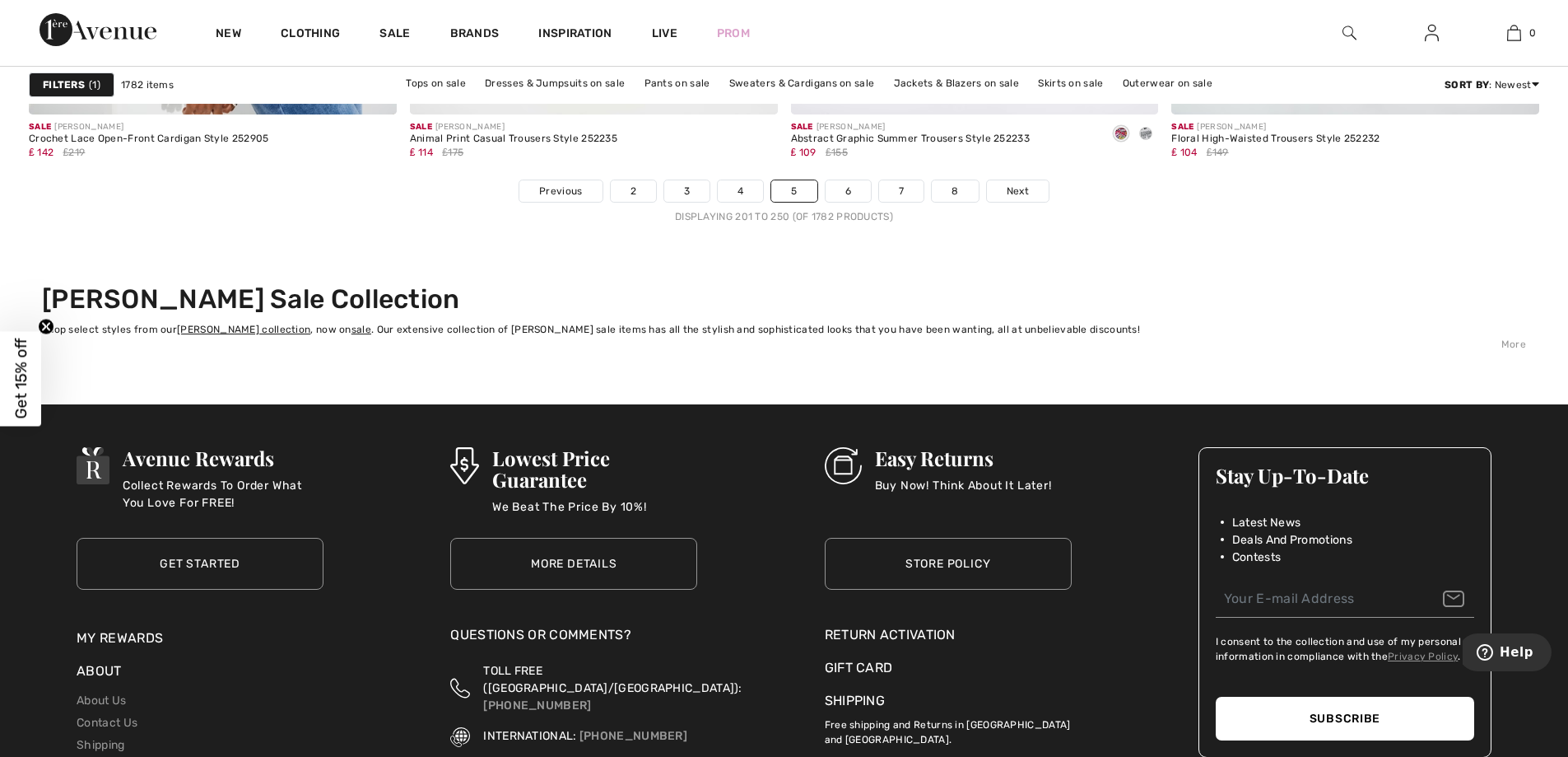
scroll to position [9662, 0]
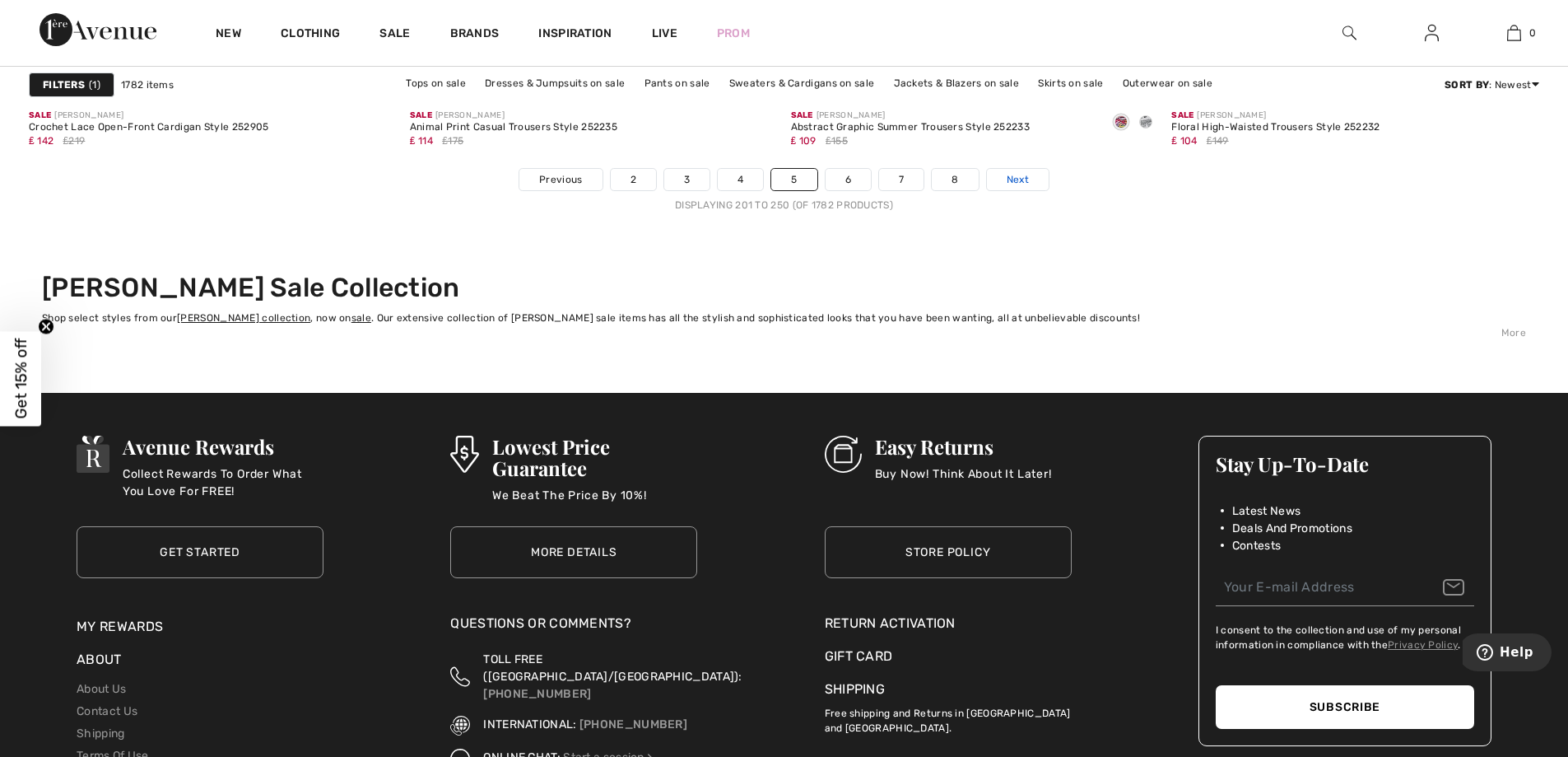
click at [1029, 184] on span "Next" at bounding box center [1017, 179] width 22 height 15
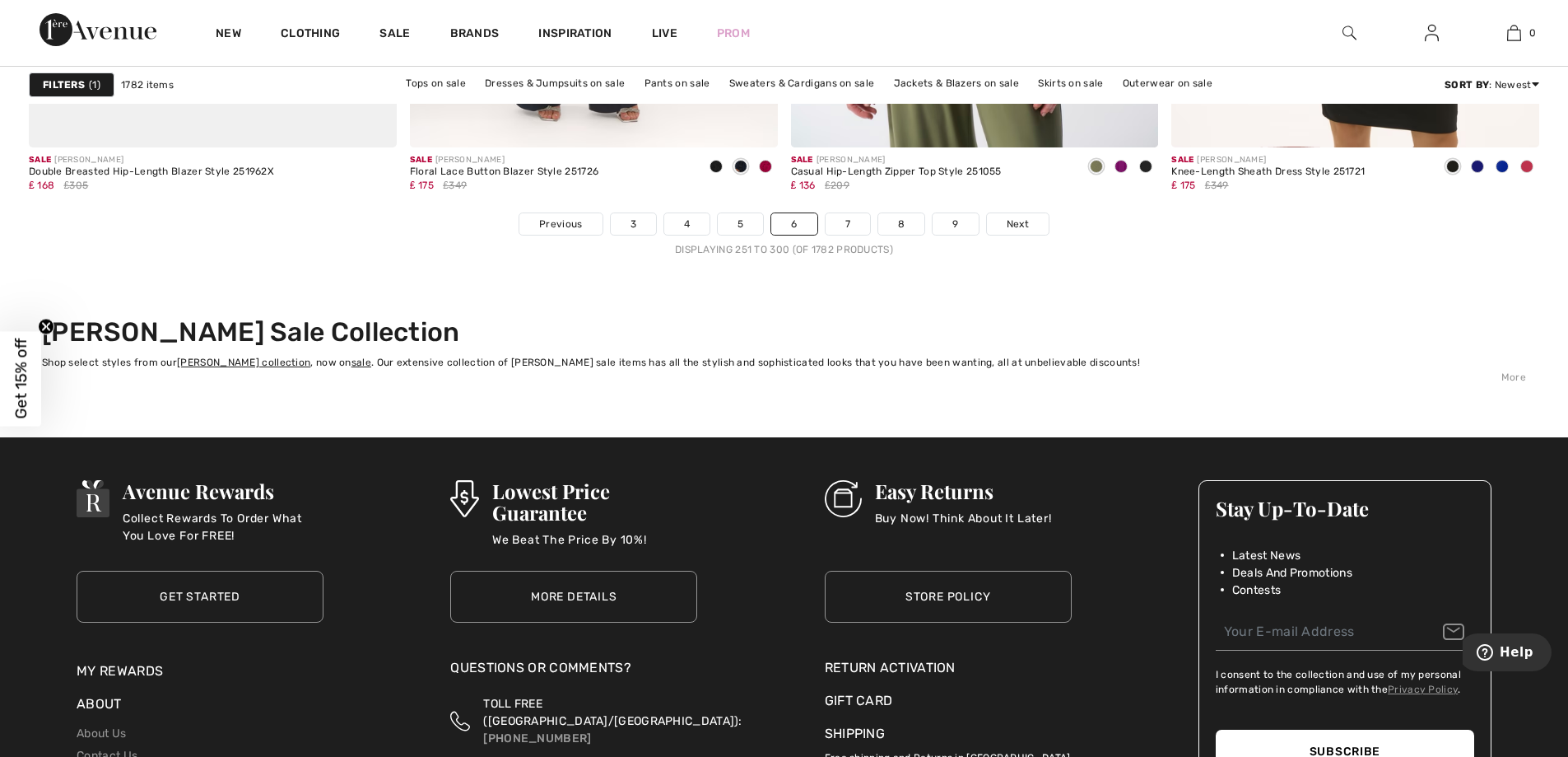
scroll to position [9640, 0]
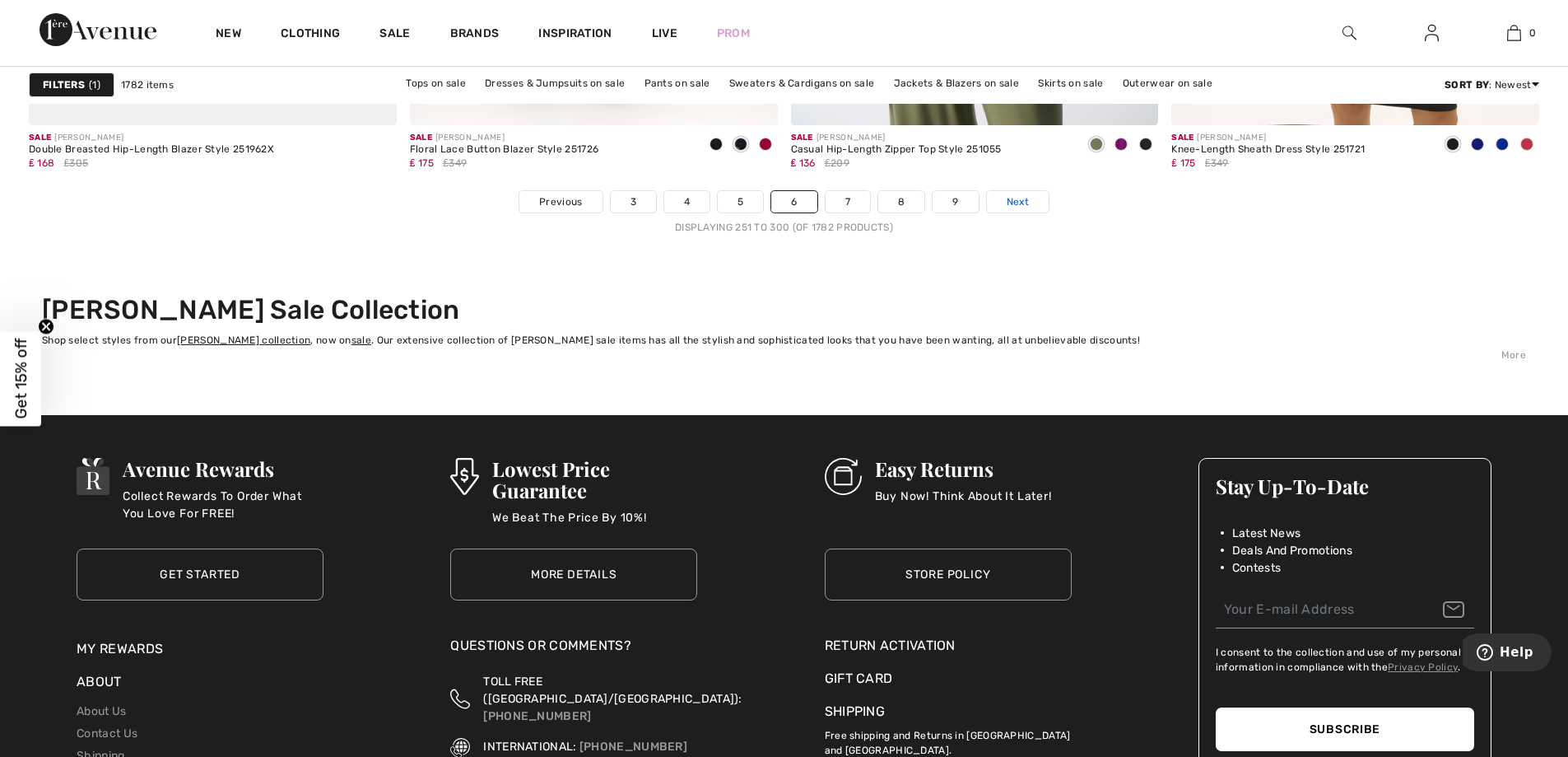
click at [1023, 202] on span "Next" at bounding box center [1017, 202] width 22 height 15
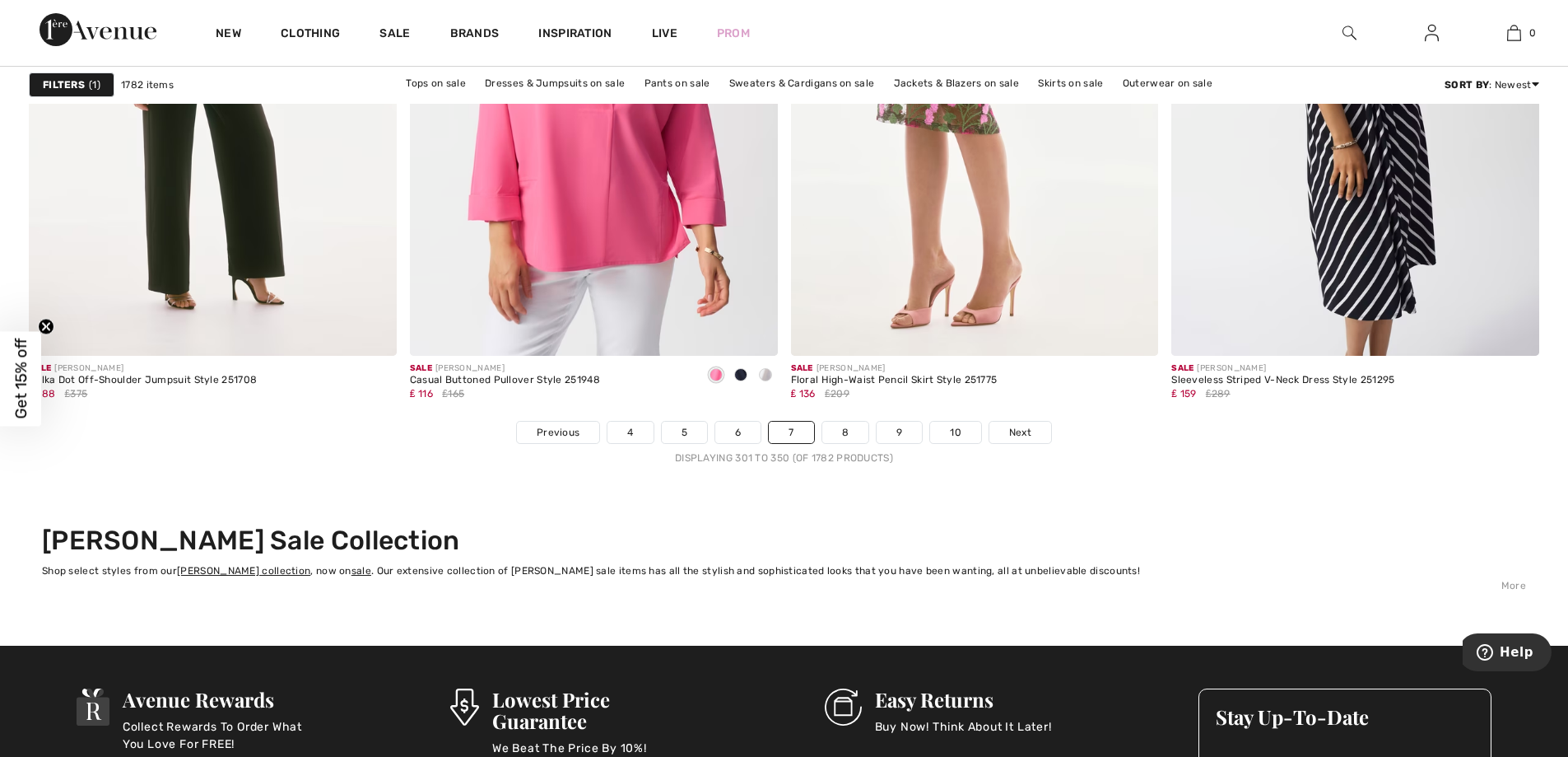
scroll to position [9552, 0]
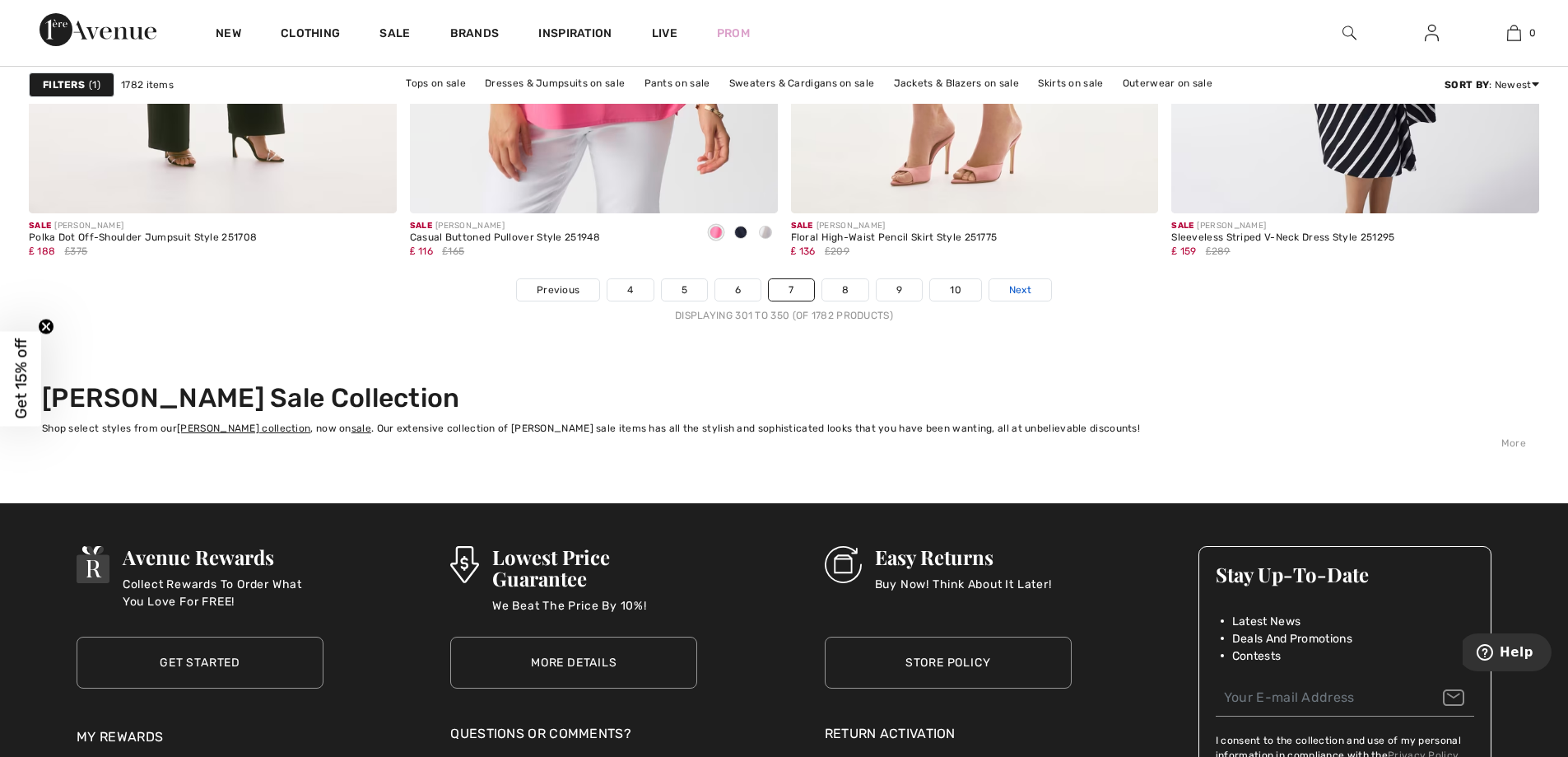
click at [994, 290] on link "Next" at bounding box center [1020, 289] width 61 height 21
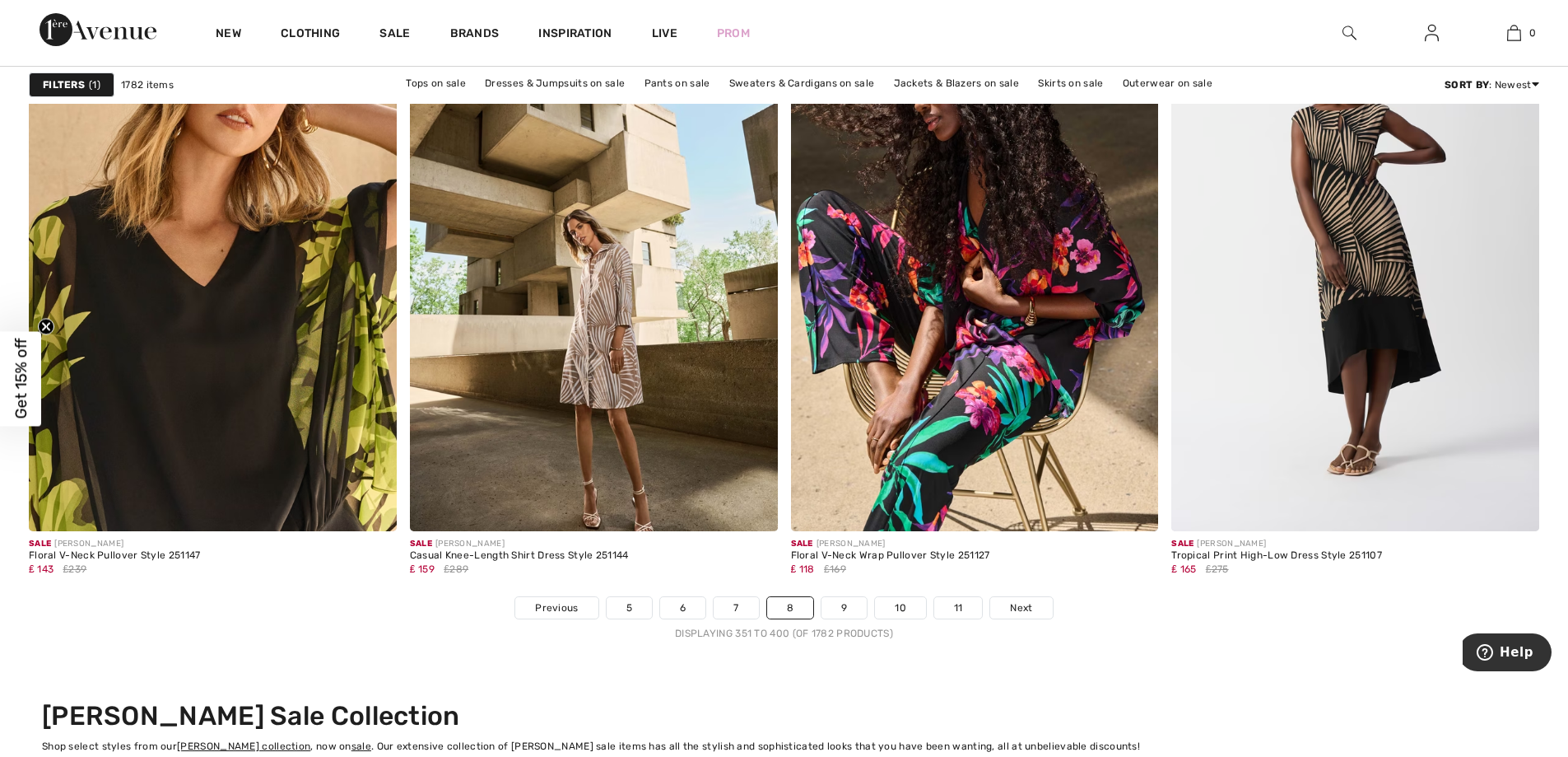
scroll to position [9288, 0]
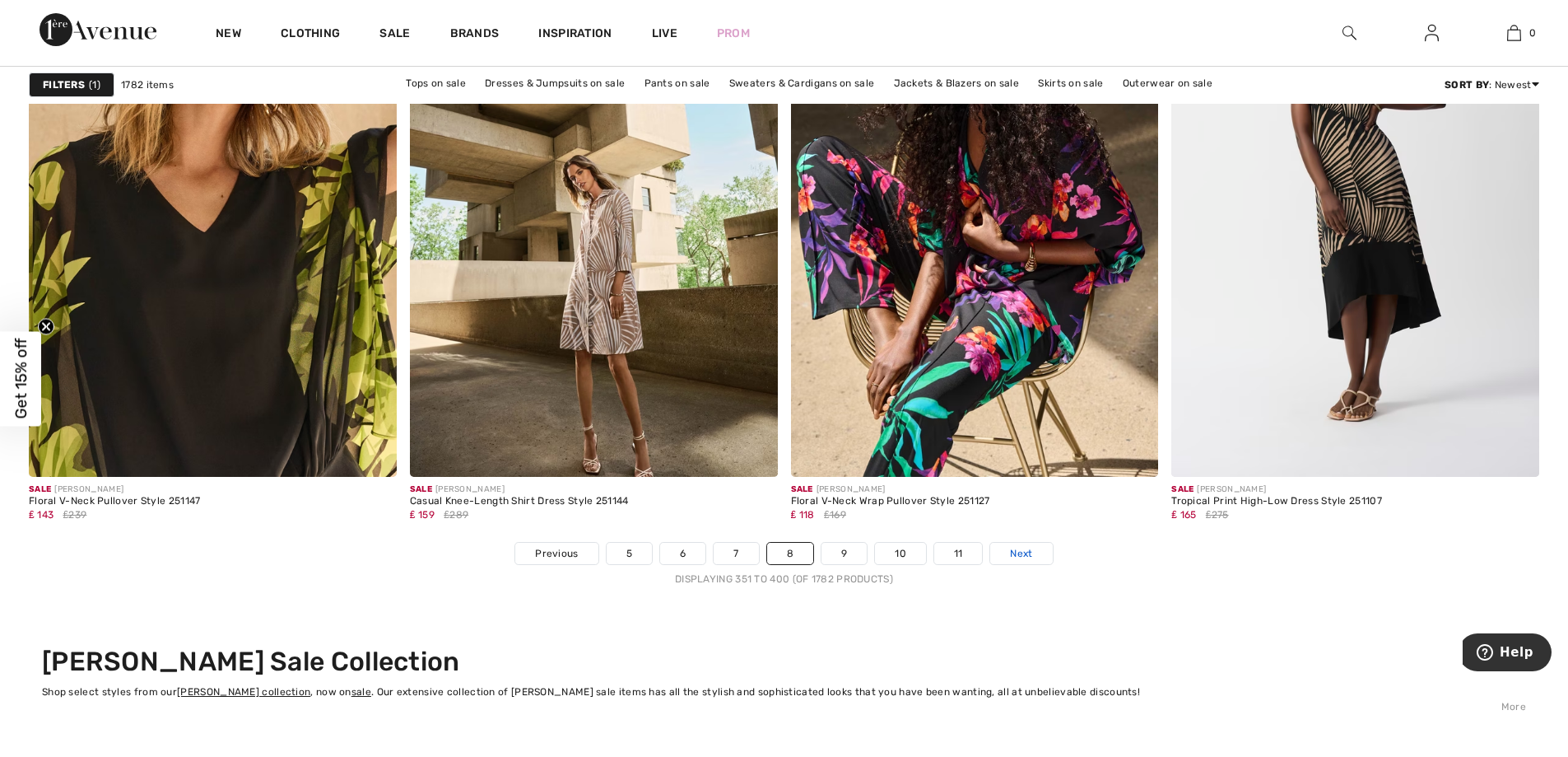
click at [1030, 553] on span "Next" at bounding box center [1021, 553] width 22 height 15
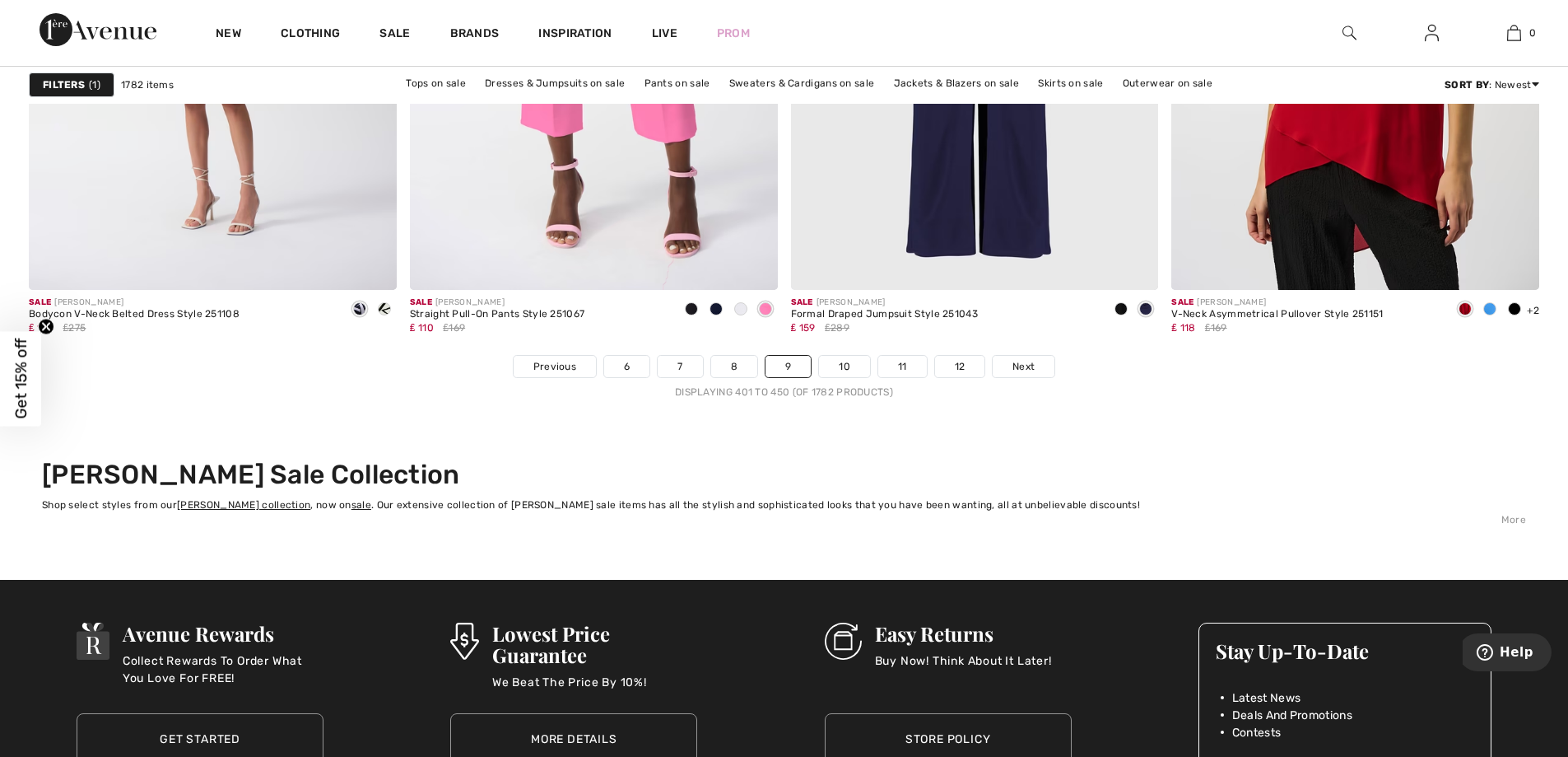
scroll to position [9487, 0]
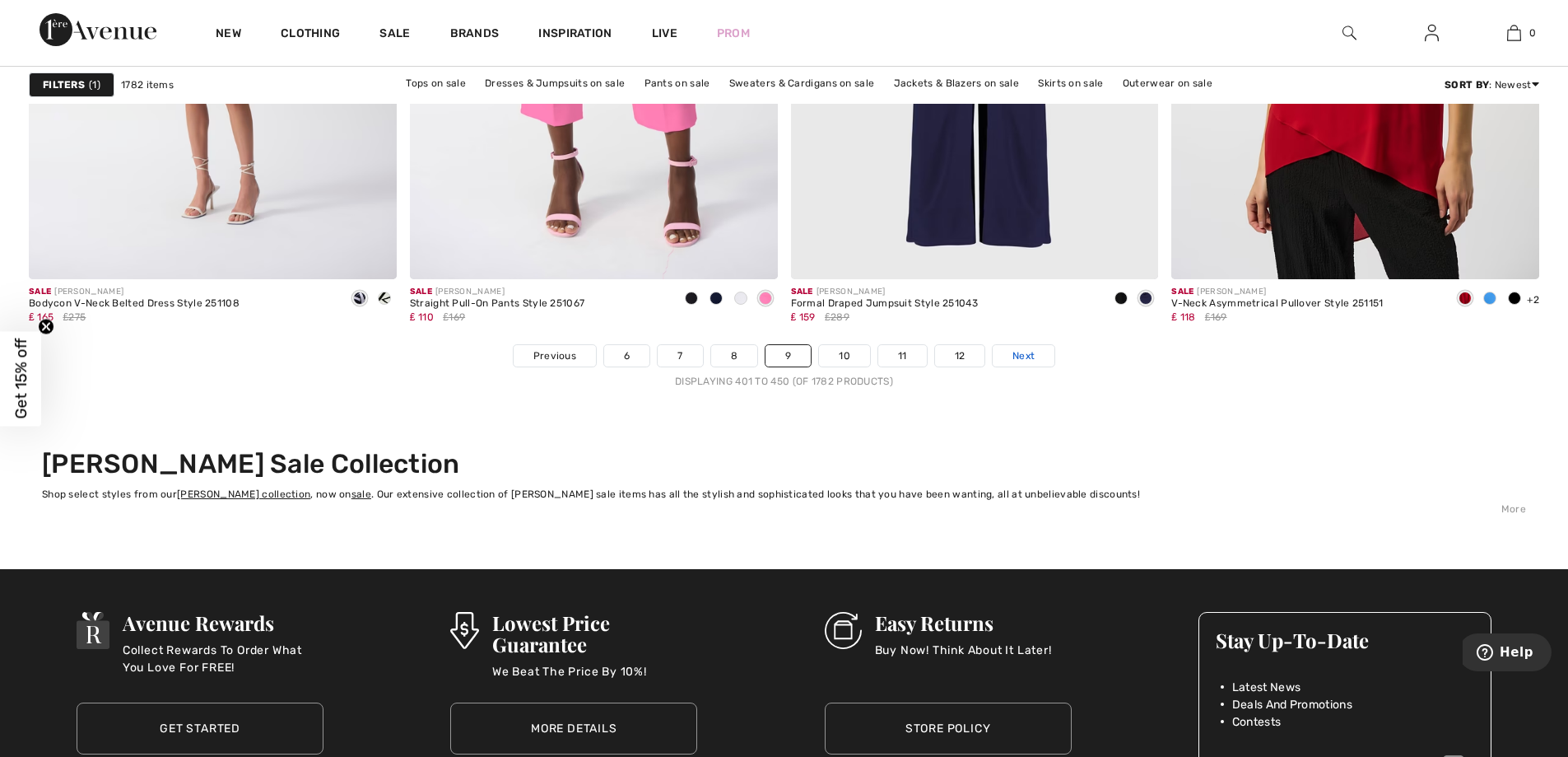
click at [1033, 357] on span "Next" at bounding box center [1023, 355] width 22 height 15
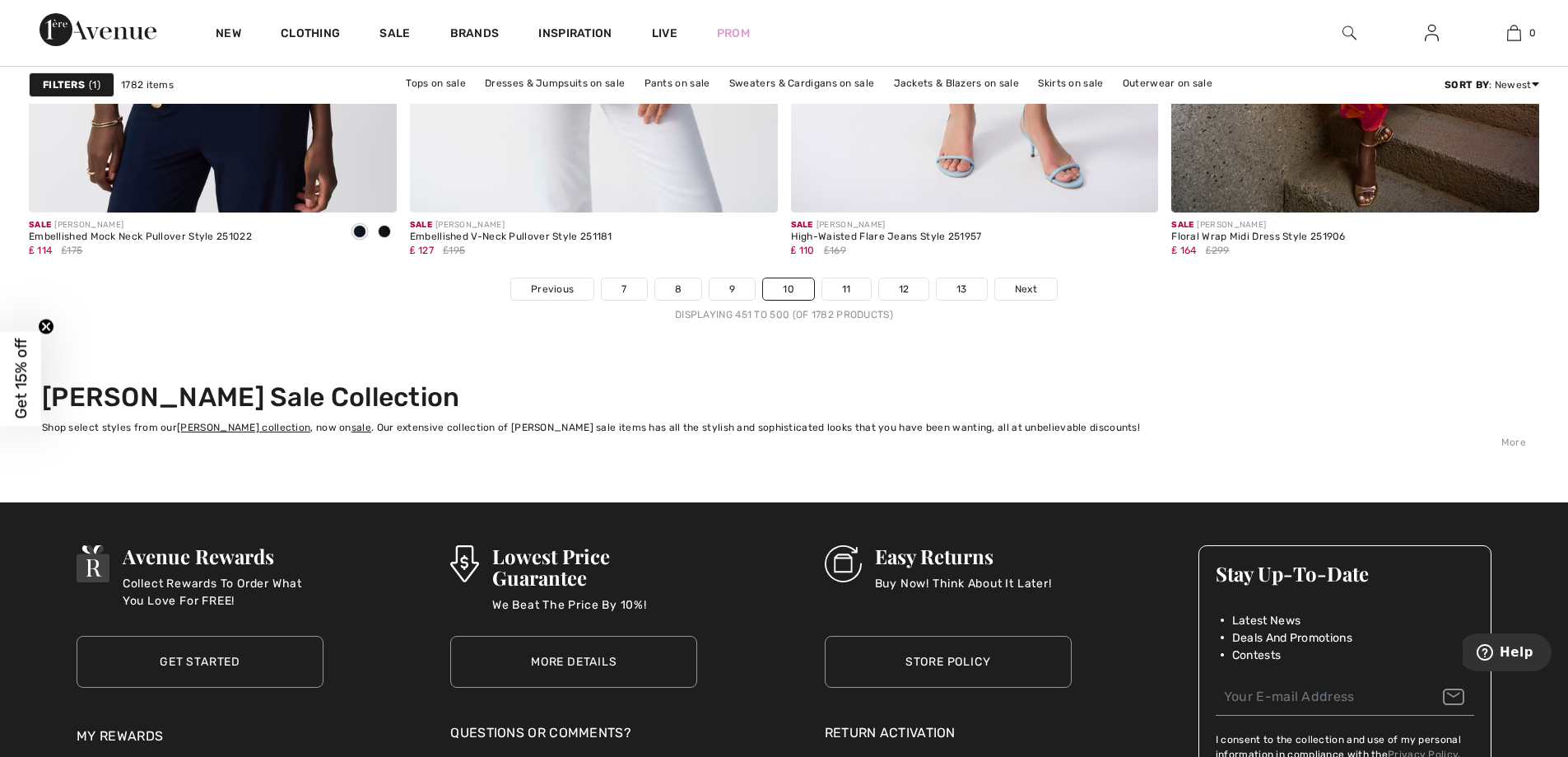
scroll to position [9574, 0]
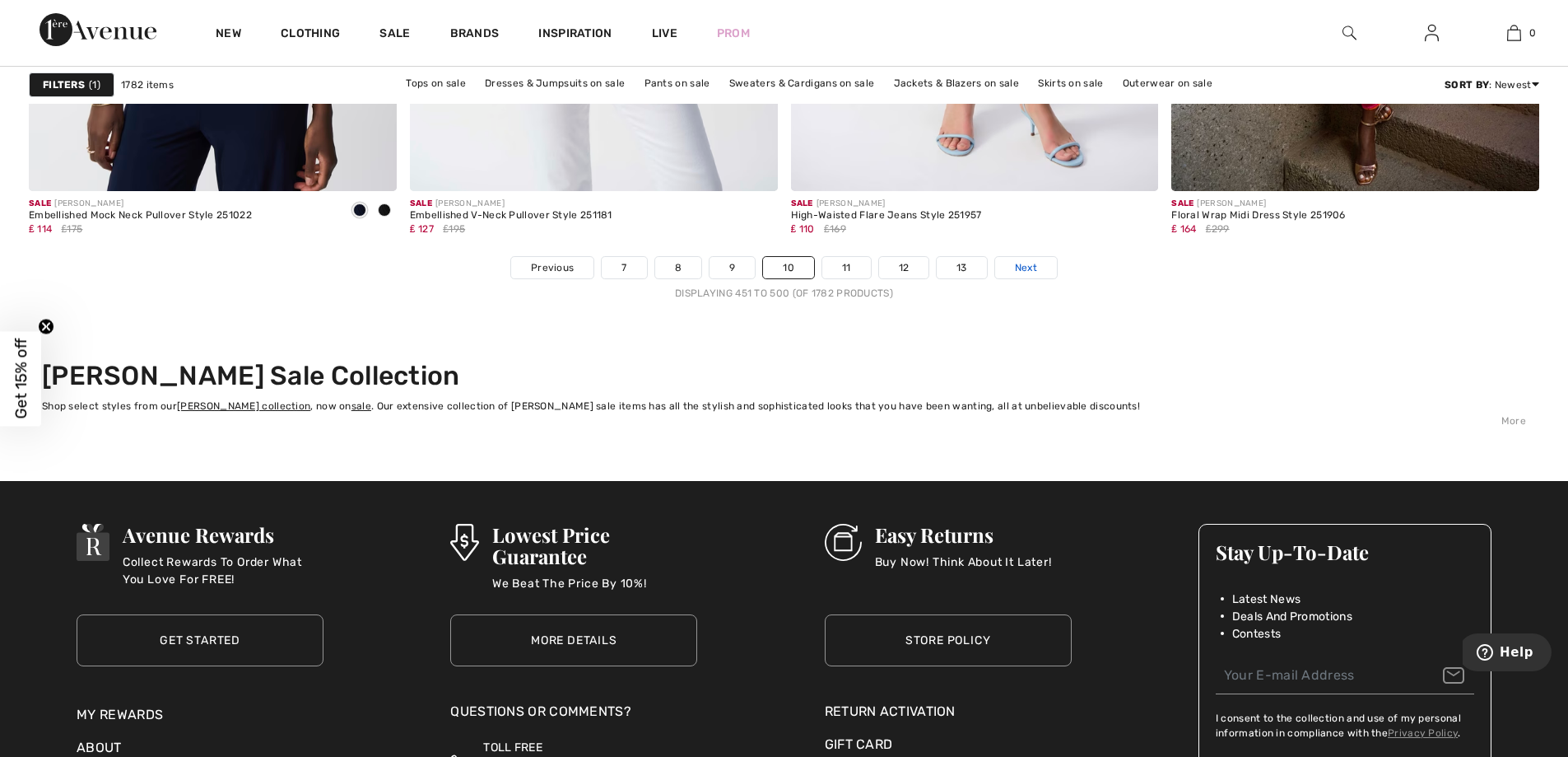
click at [1035, 268] on span "Next" at bounding box center [1026, 268] width 22 height 15
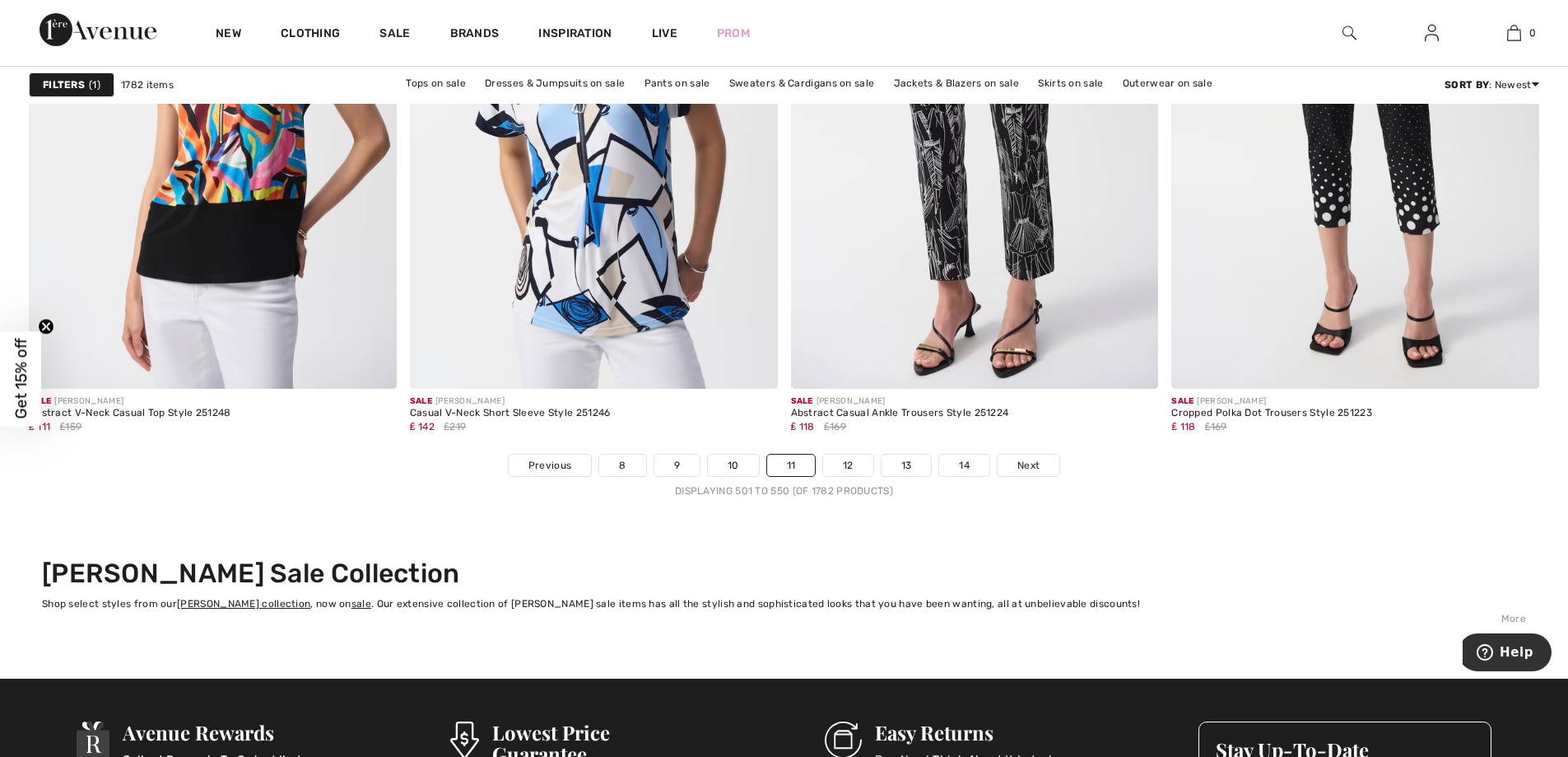
scroll to position [9399, 0]
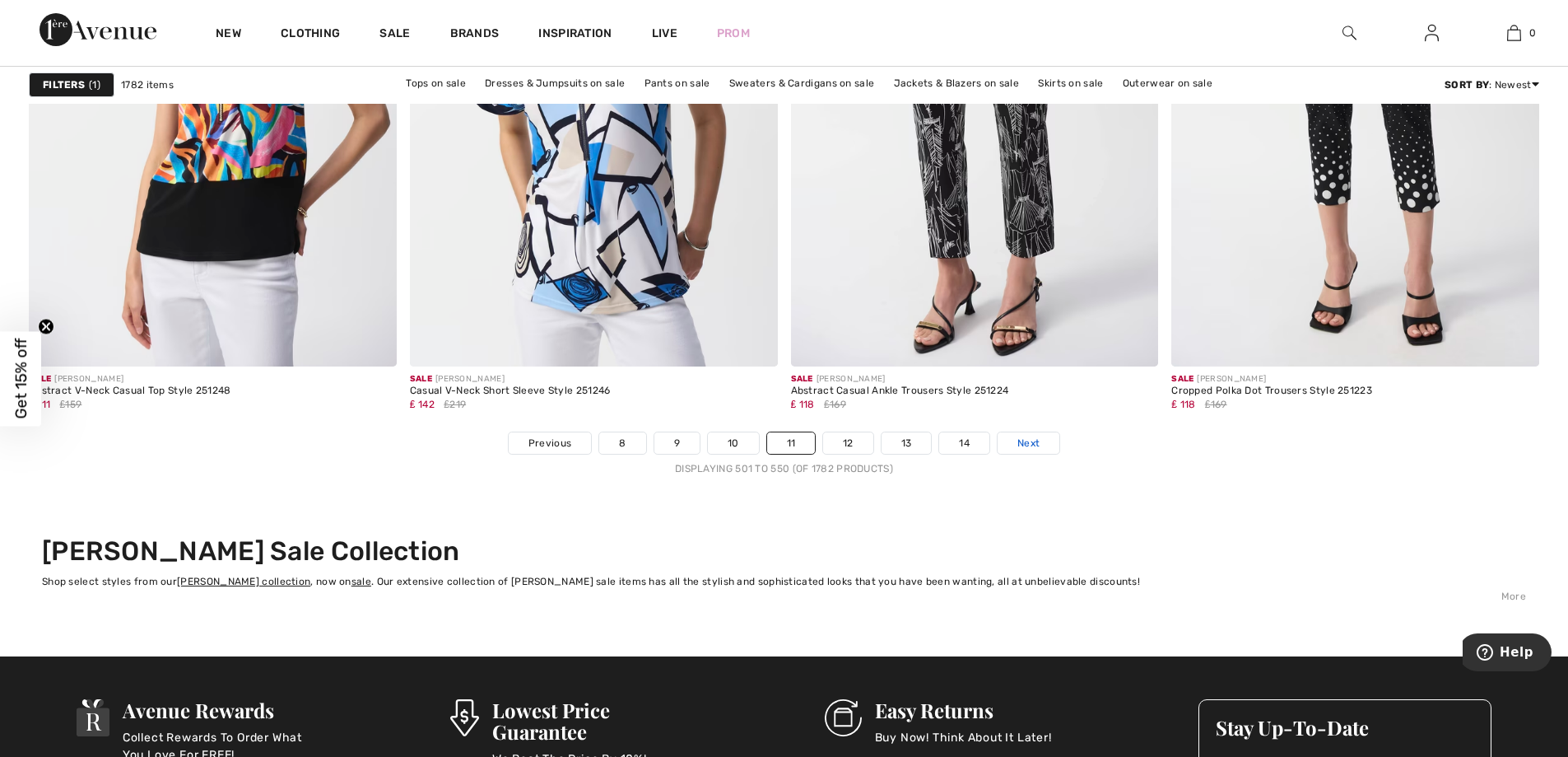
click at [1033, 450] on span "Next" at bounding box center [1028, 443] width 22 height 15
click at [1021, 449] on span "Next" at bounding box center [1028, 443] width 22 height 15
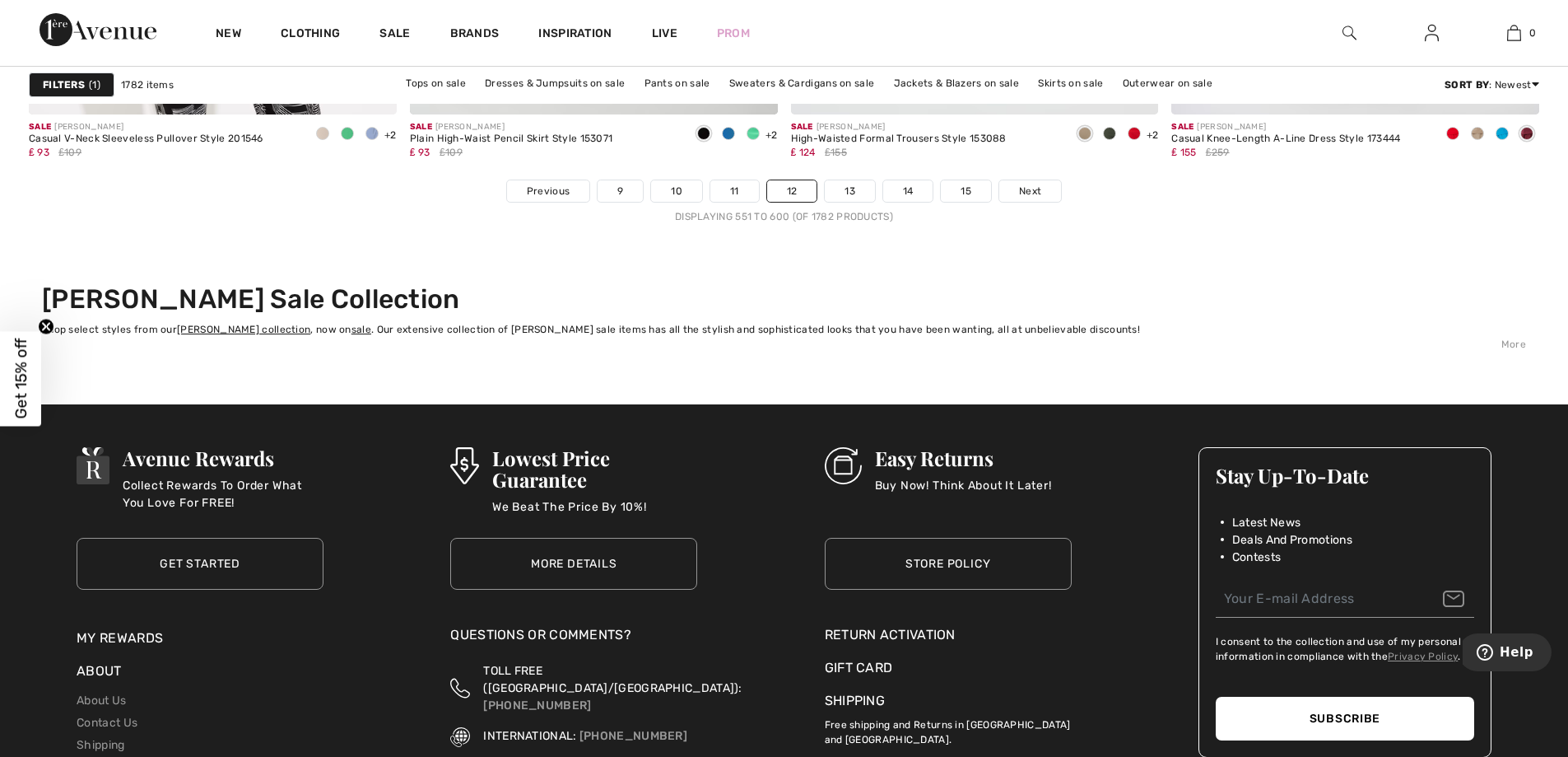
scroll to position [9673, 0]
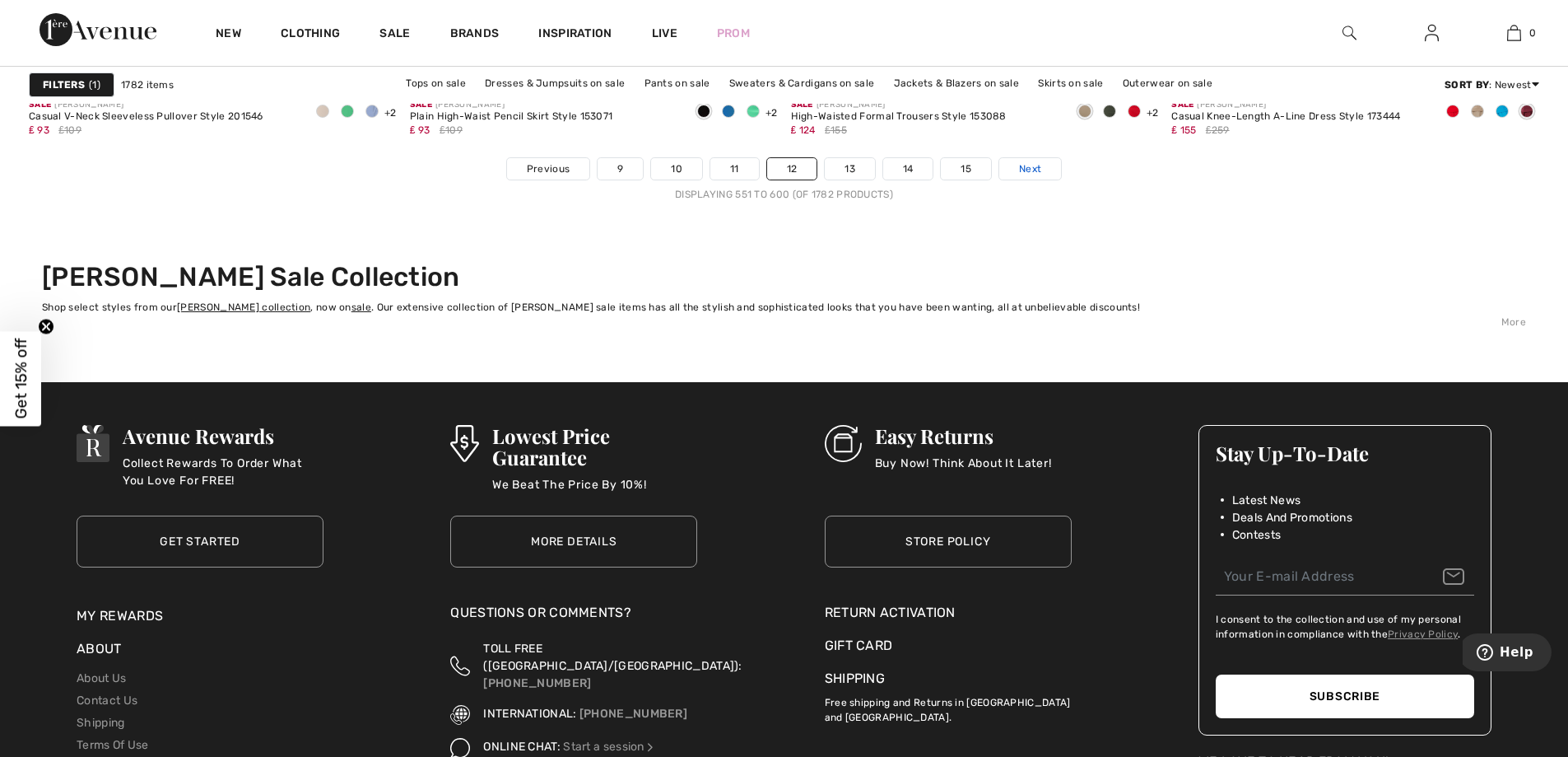
click at [1040, 174] on span "Next" at bounding box center [1030, 168] width 22 height 15
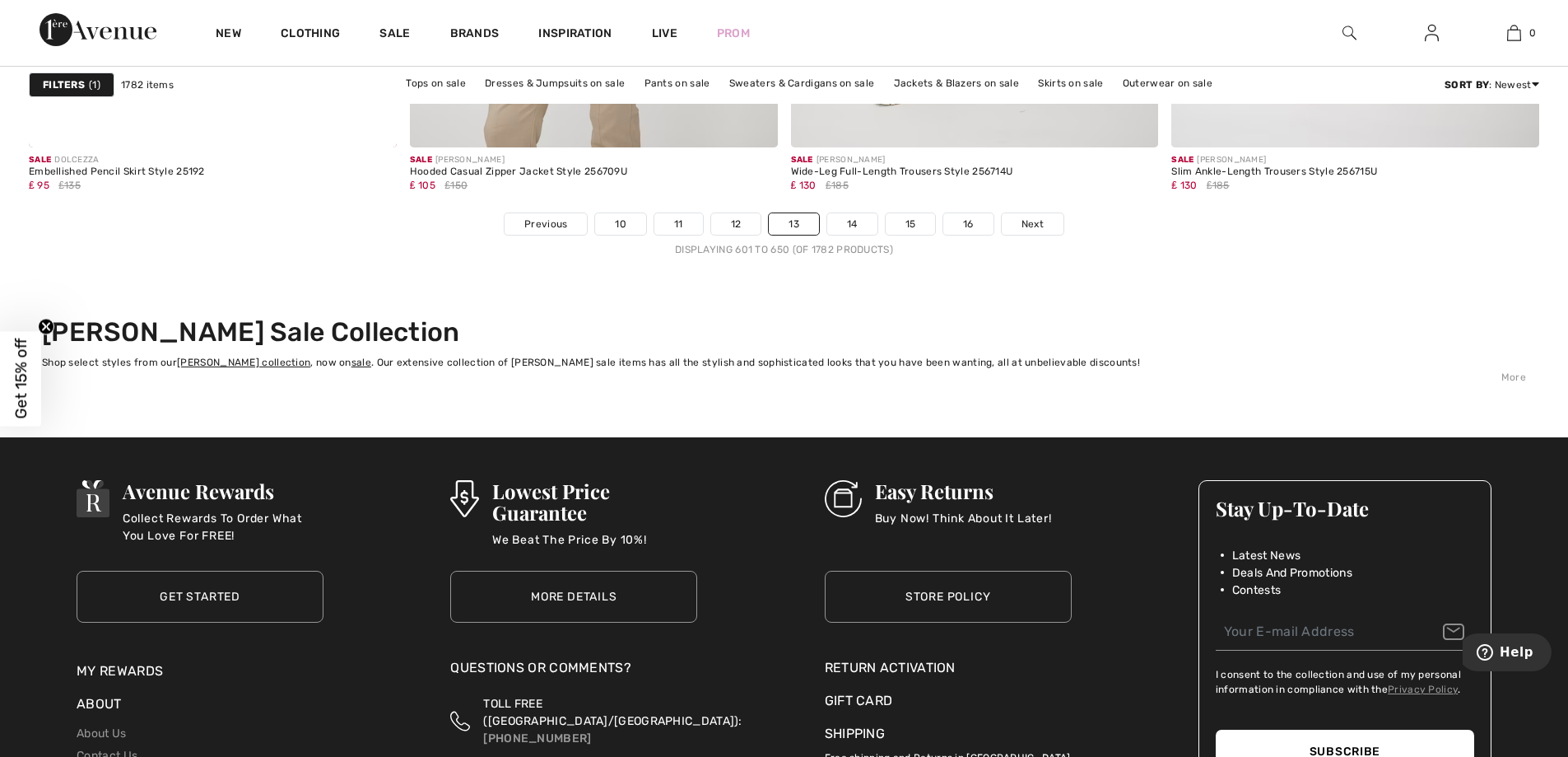
scroll to position [9651, 0]
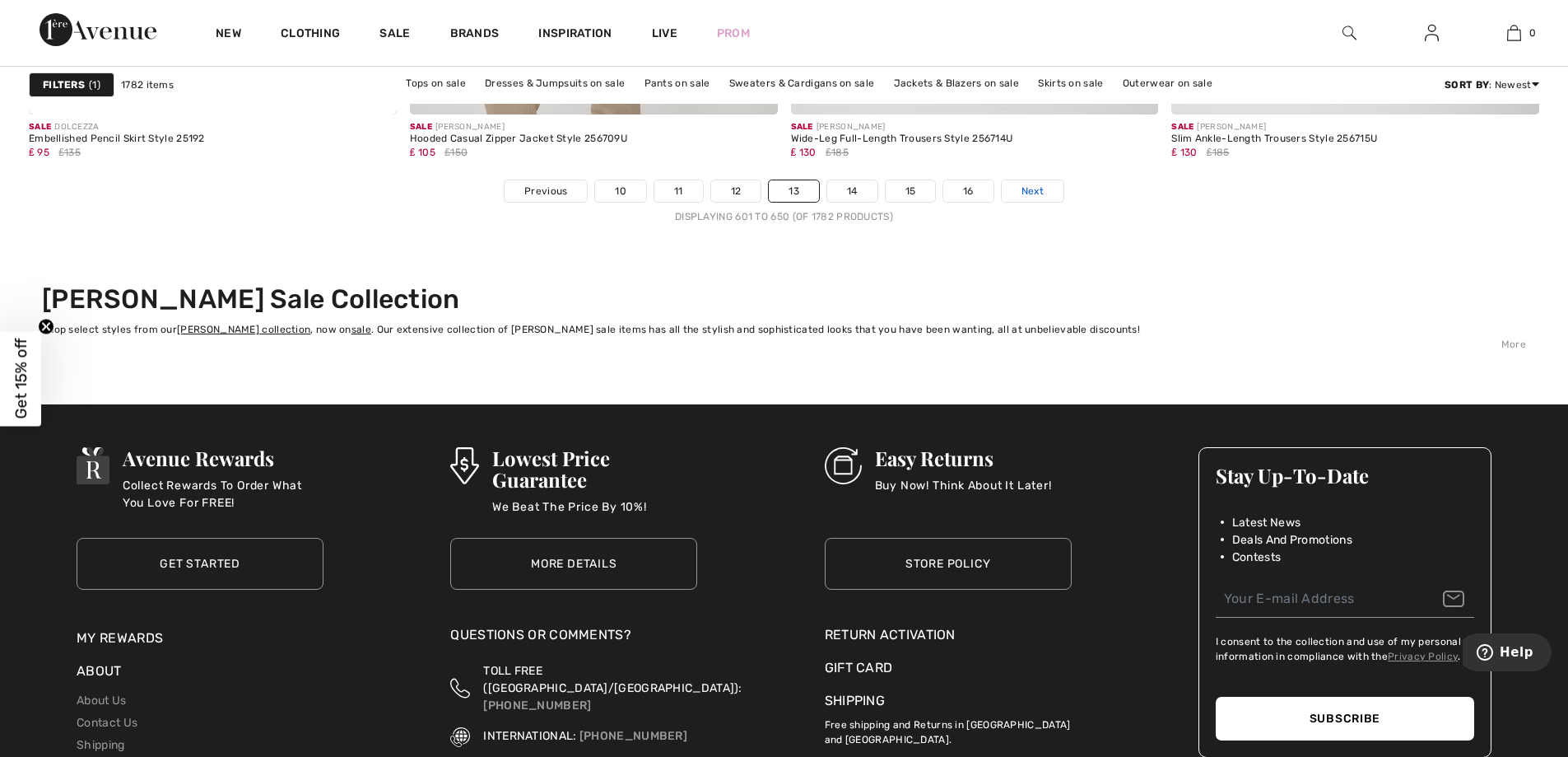
click at [1044, 189] on span "Next" at bounding box center [1032, 190] width 22 height 15
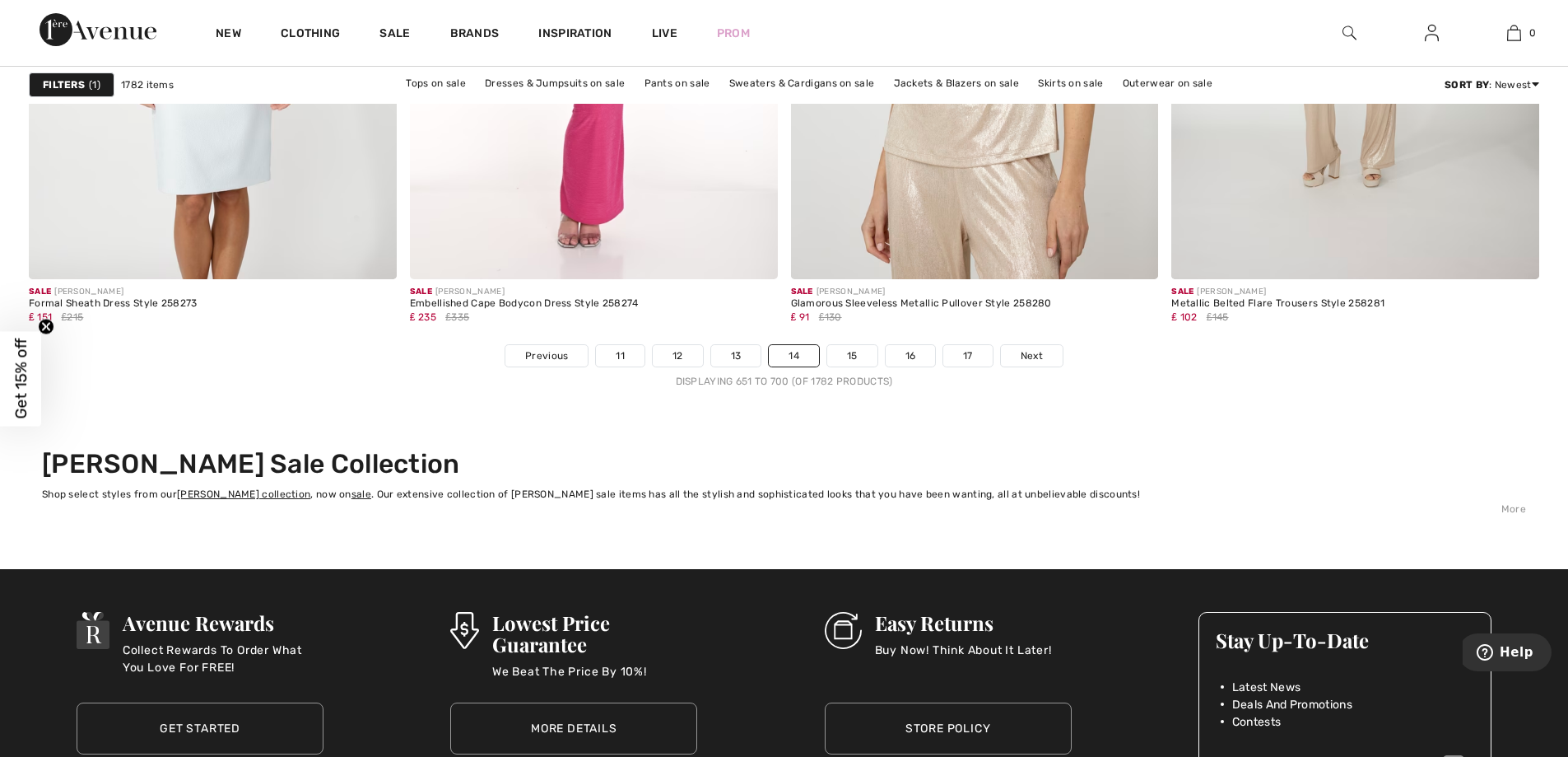
scroll to position [9498, 0]
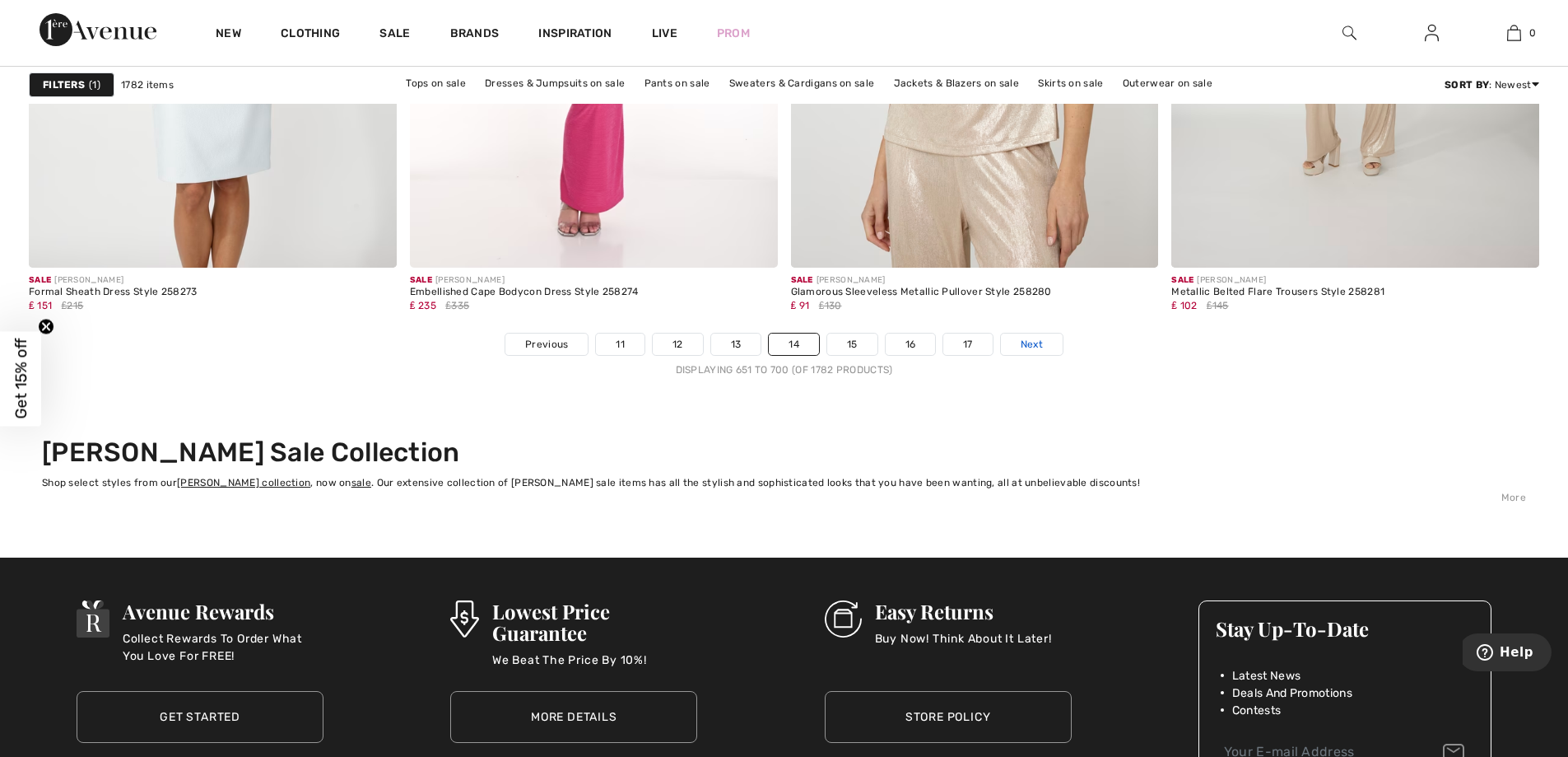
click at [1026, 342] on span "Next" at bounding box center [1031, 344] width 22 height 15
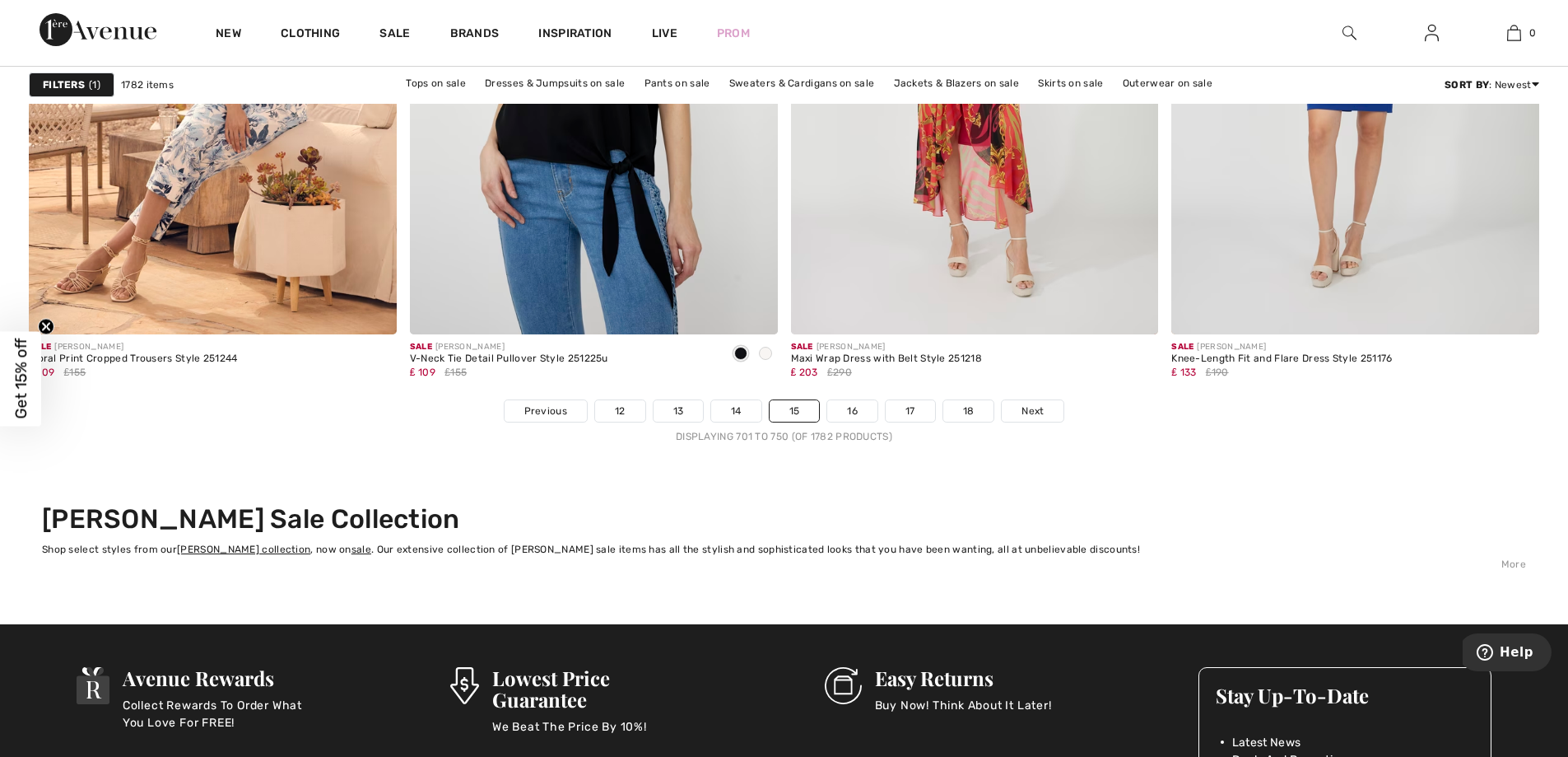
scroll to position [9509, 0]
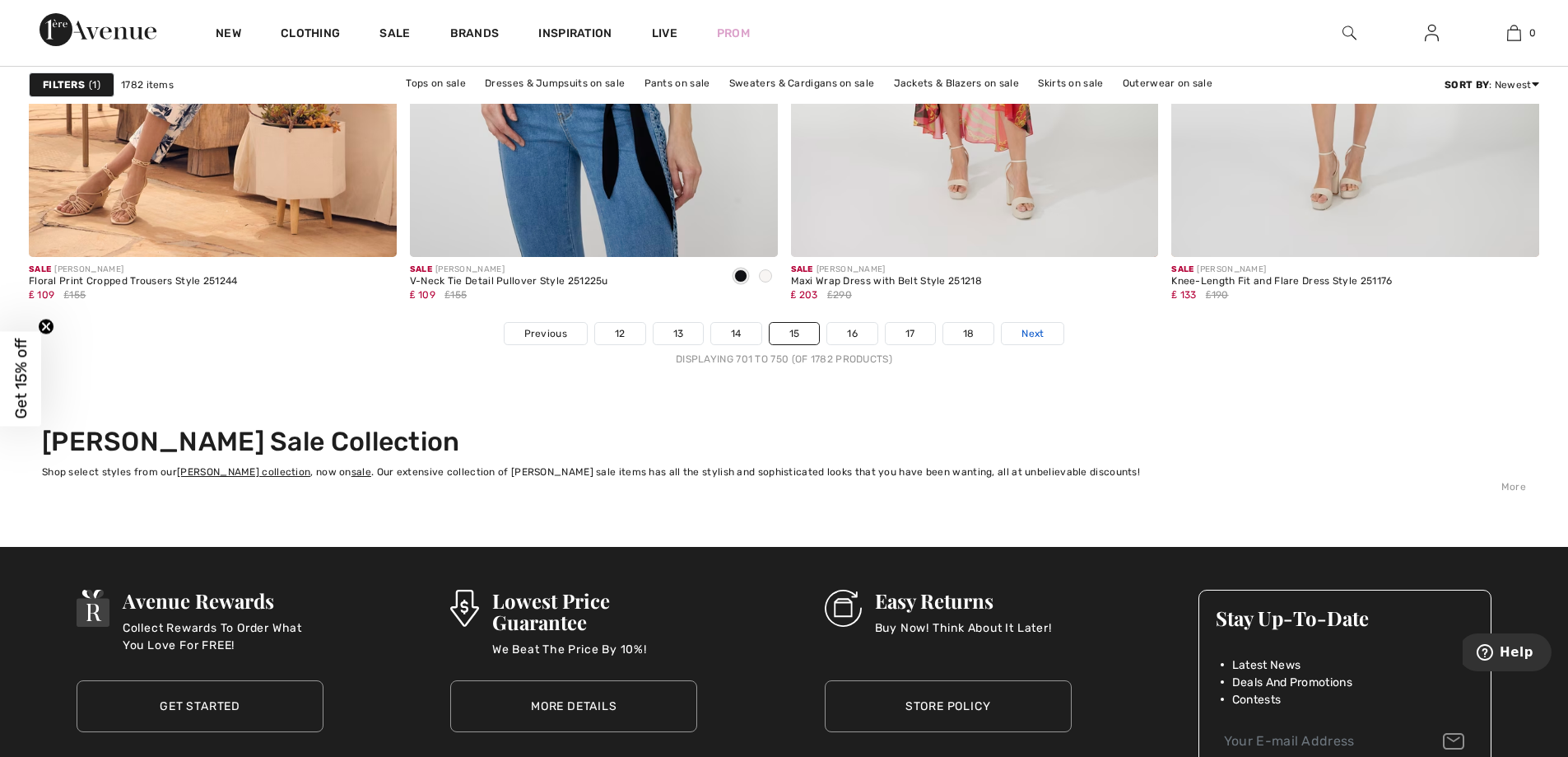
click at [1027, 328] on span "Next" at bounding box center [1032, 333] width 22 height 15
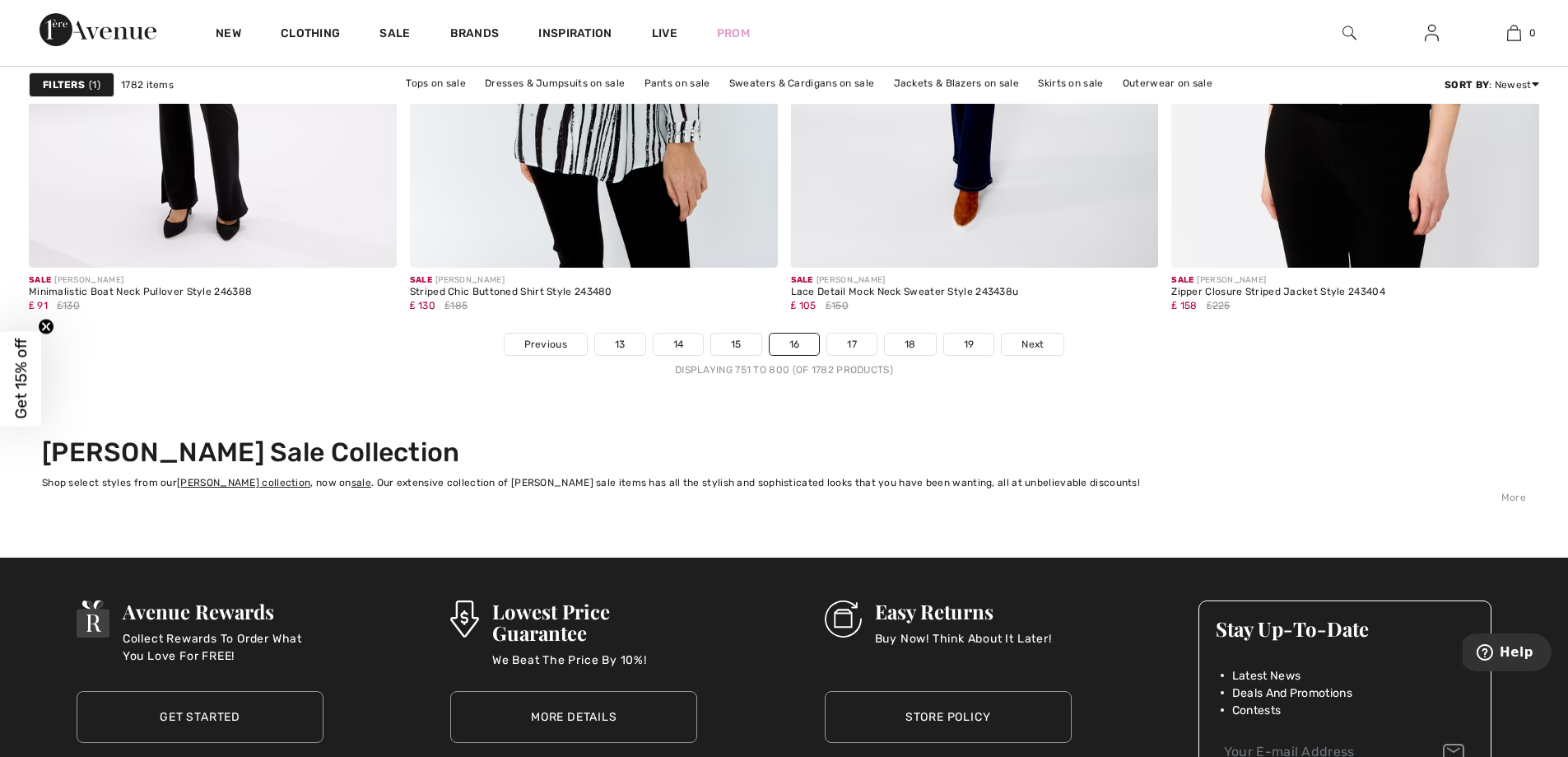
scroll to position [9530, 0]
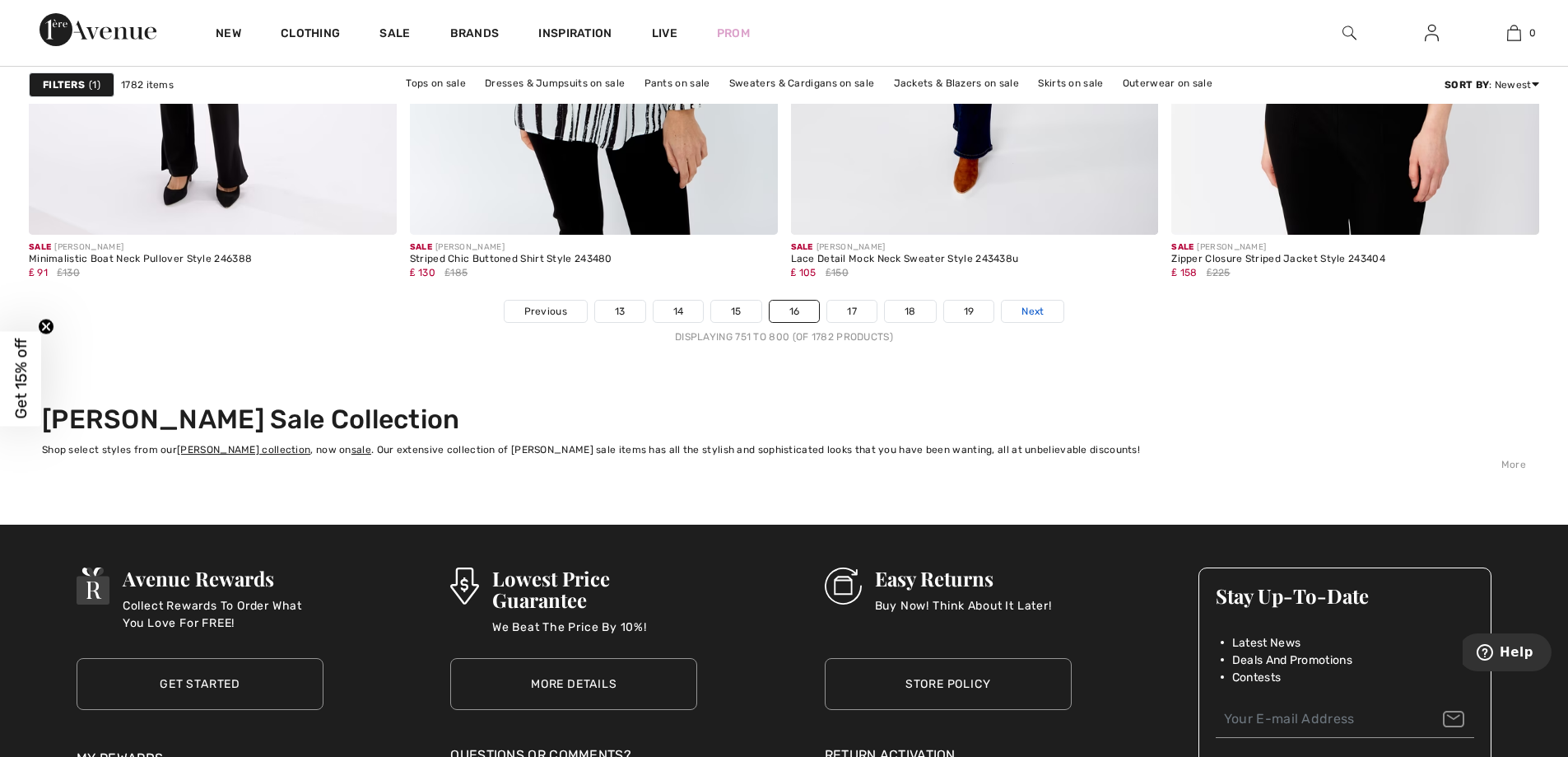
click at [1042, 311] on span "Next" at bounding box center [1032, 311] width 22 height 15
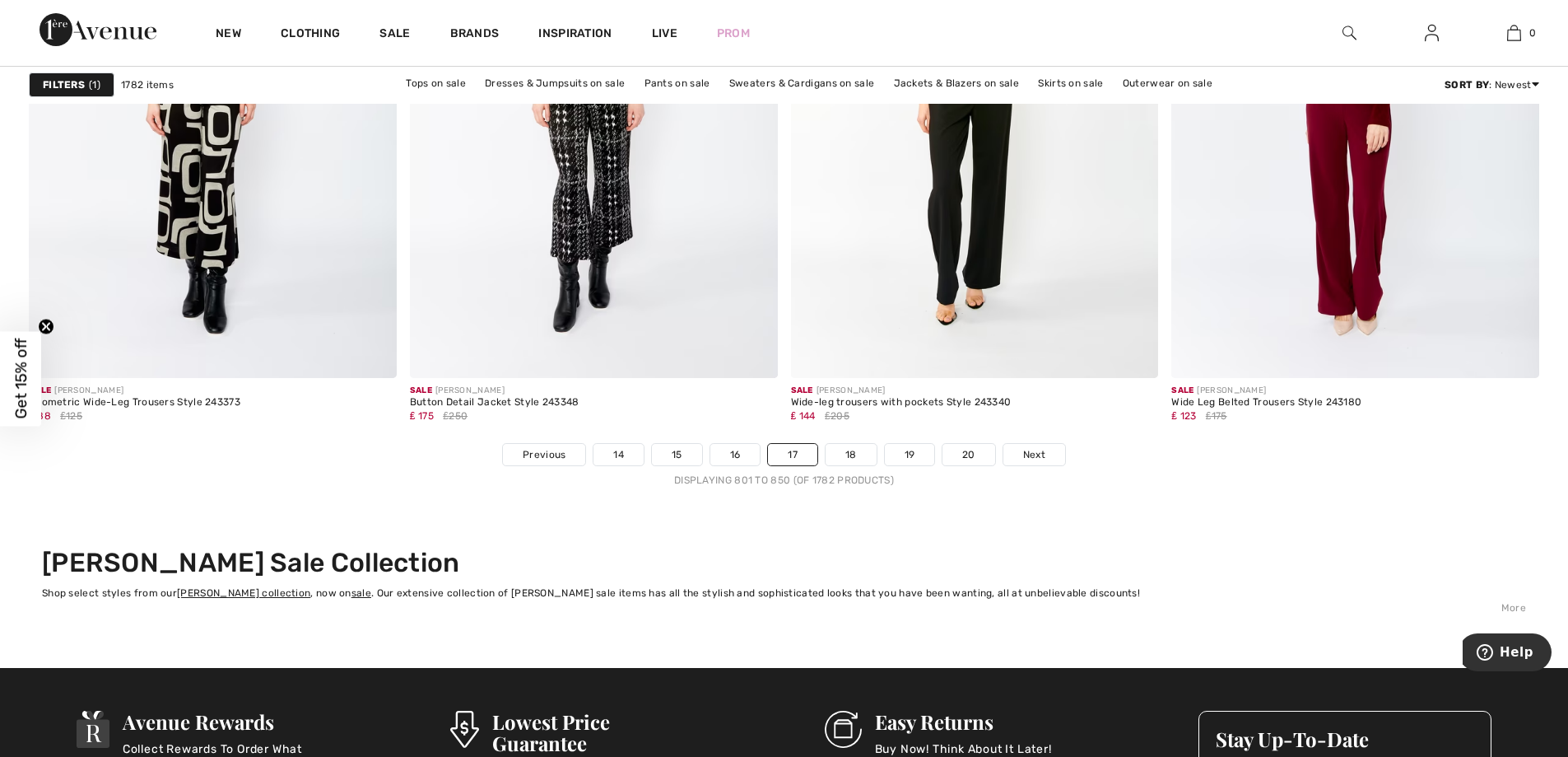
scroll to position [9487, 0]
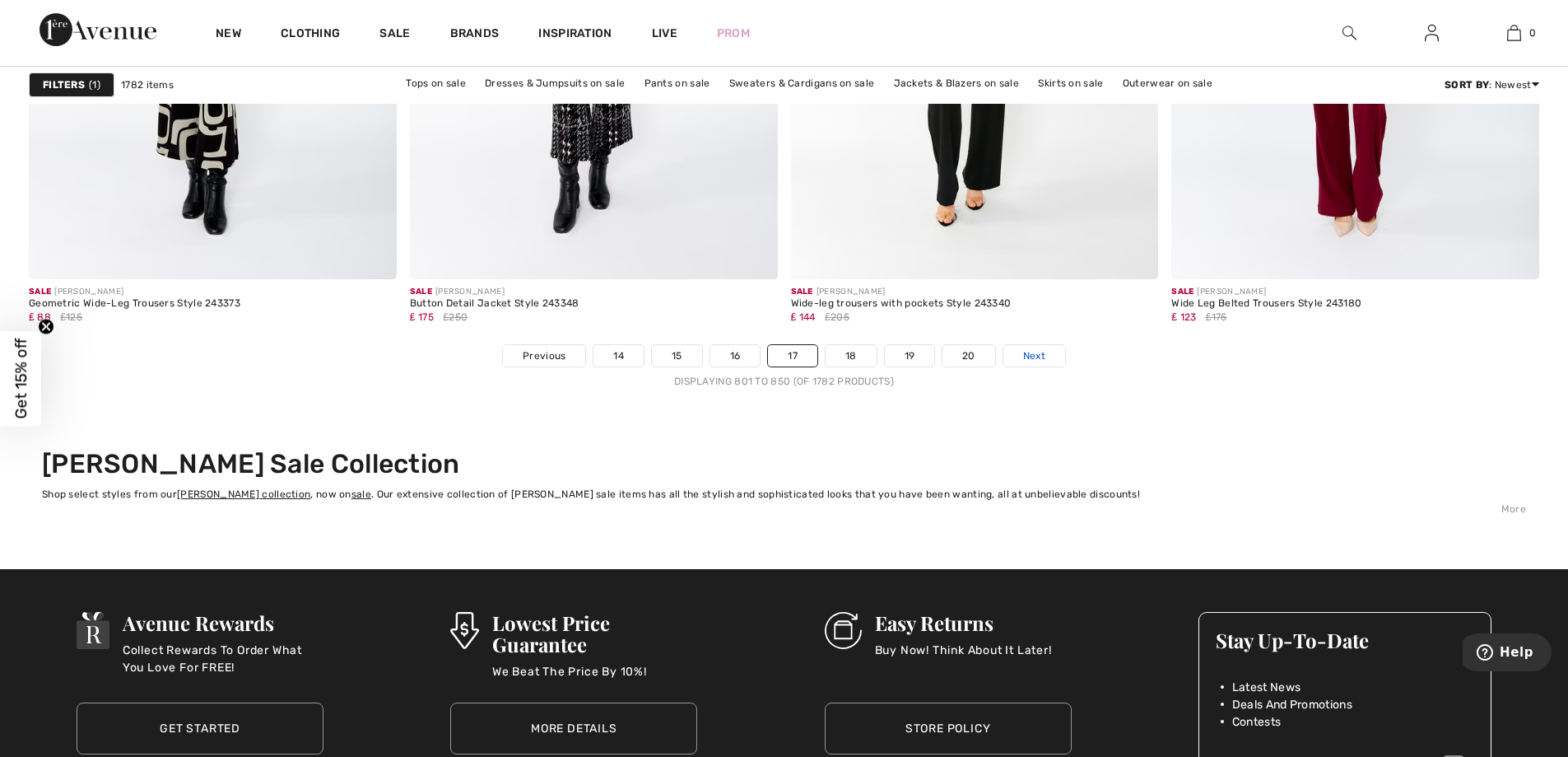
click at [1042, 361] on span "Next" at bounding box center [1034, 355] width 22 height 15
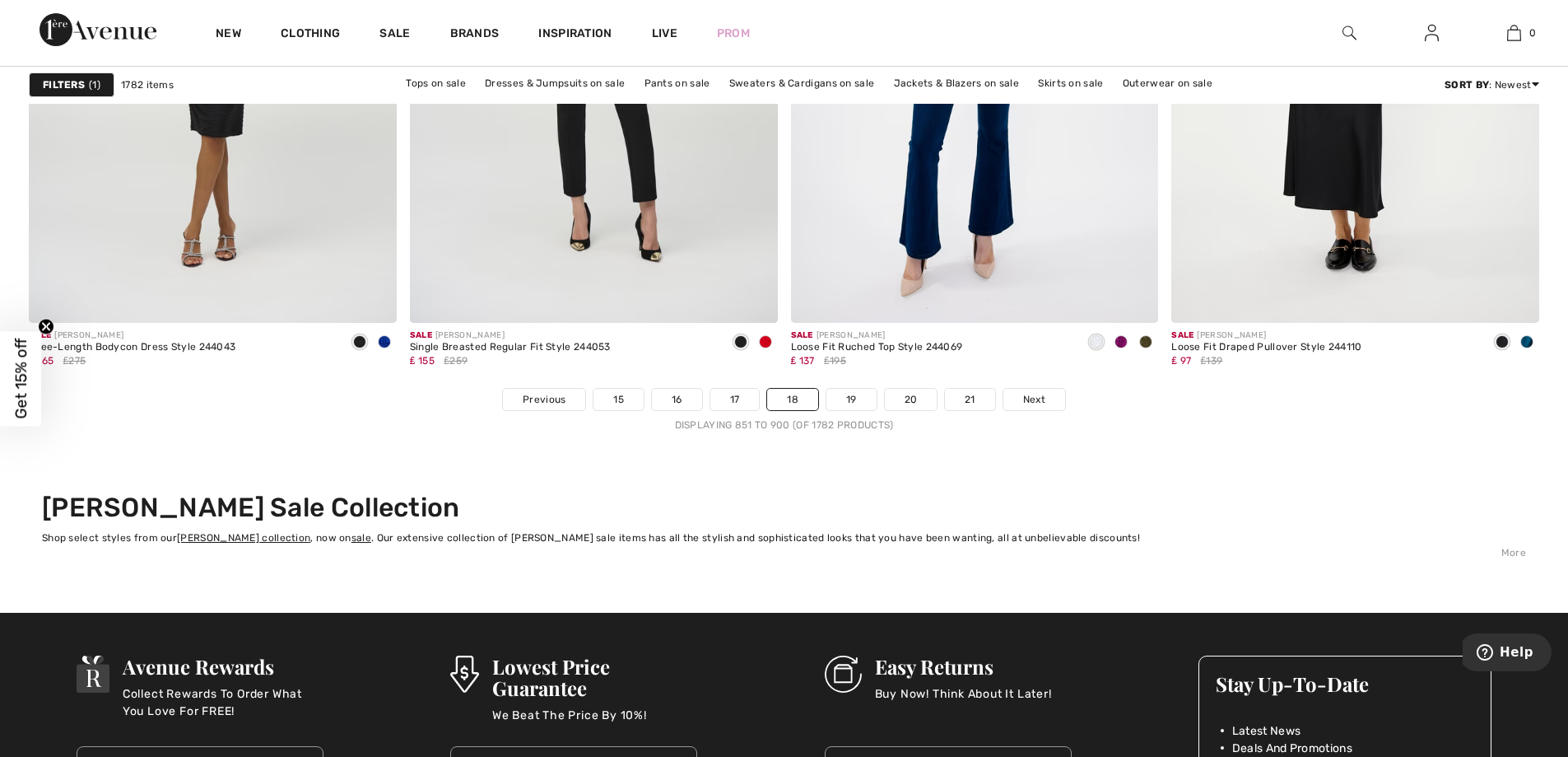
scroll to position [9552, 0]
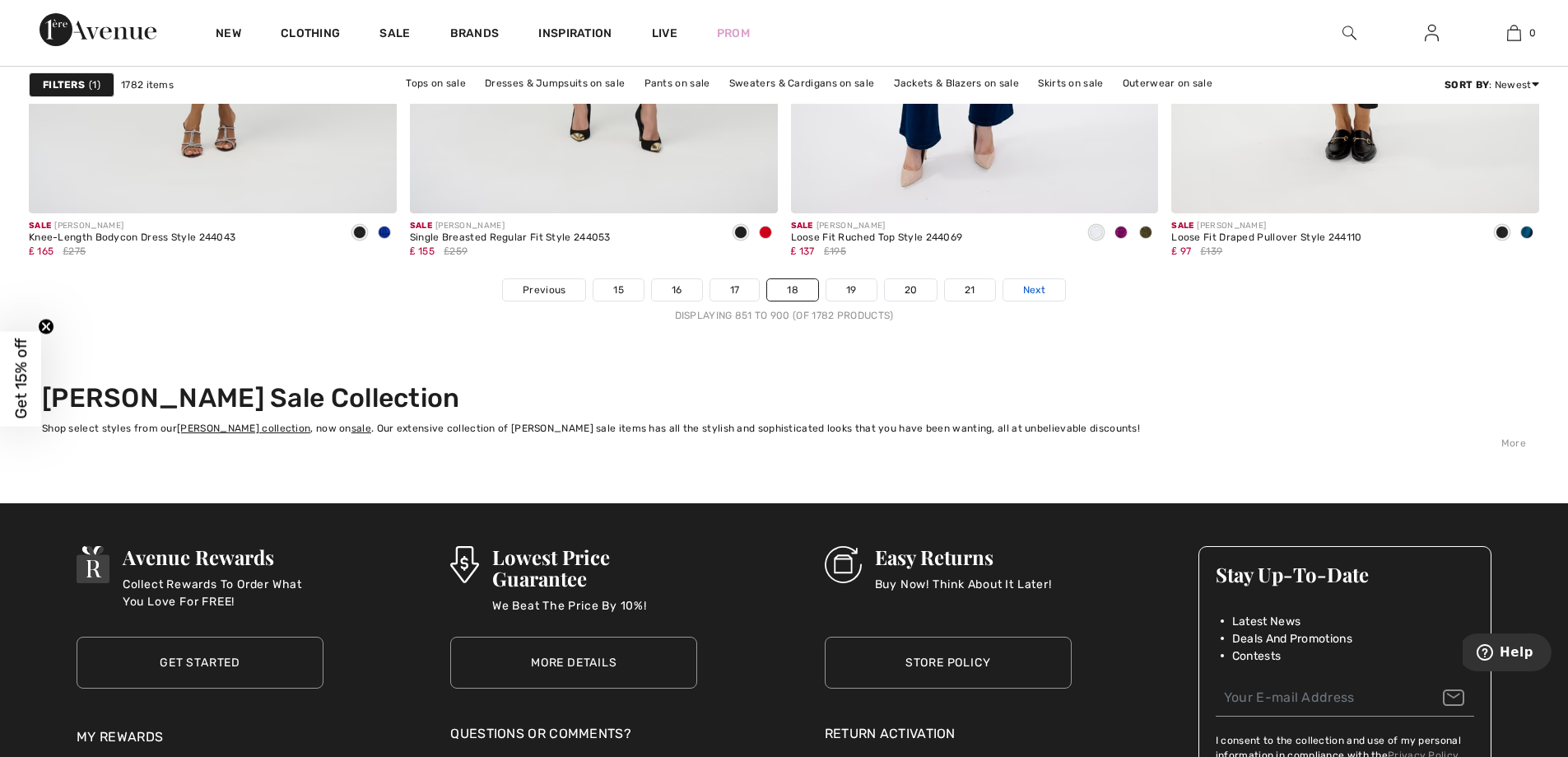
click at [1036, 295] on span "Next" at bounding box center [1034, 289] width 22 height 15
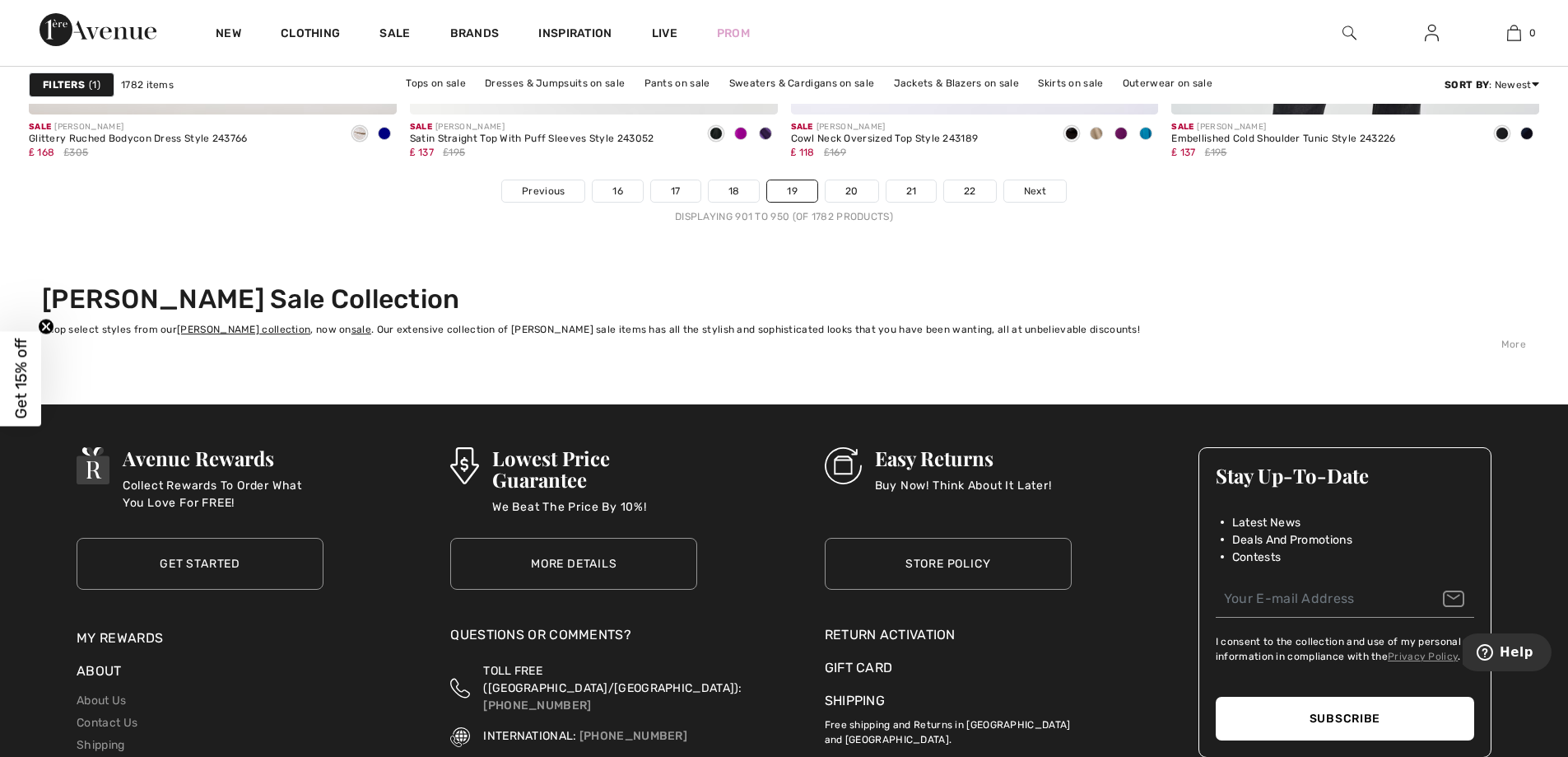
scroll to position [9729, 0]
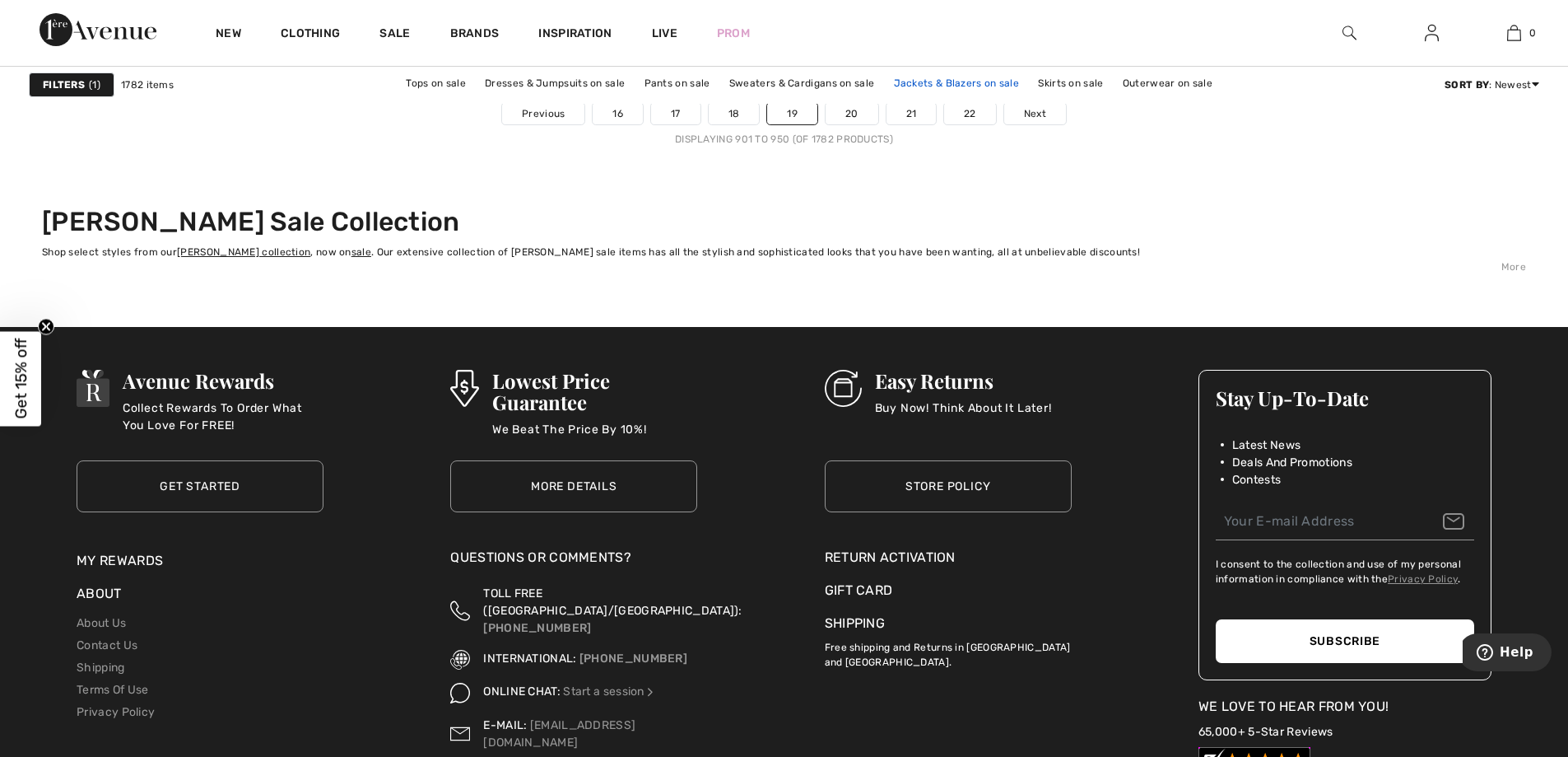
click at [967, 82] on link "Jackets & Blazers on sale" at bounding box center [957, 83] width 142 height 21
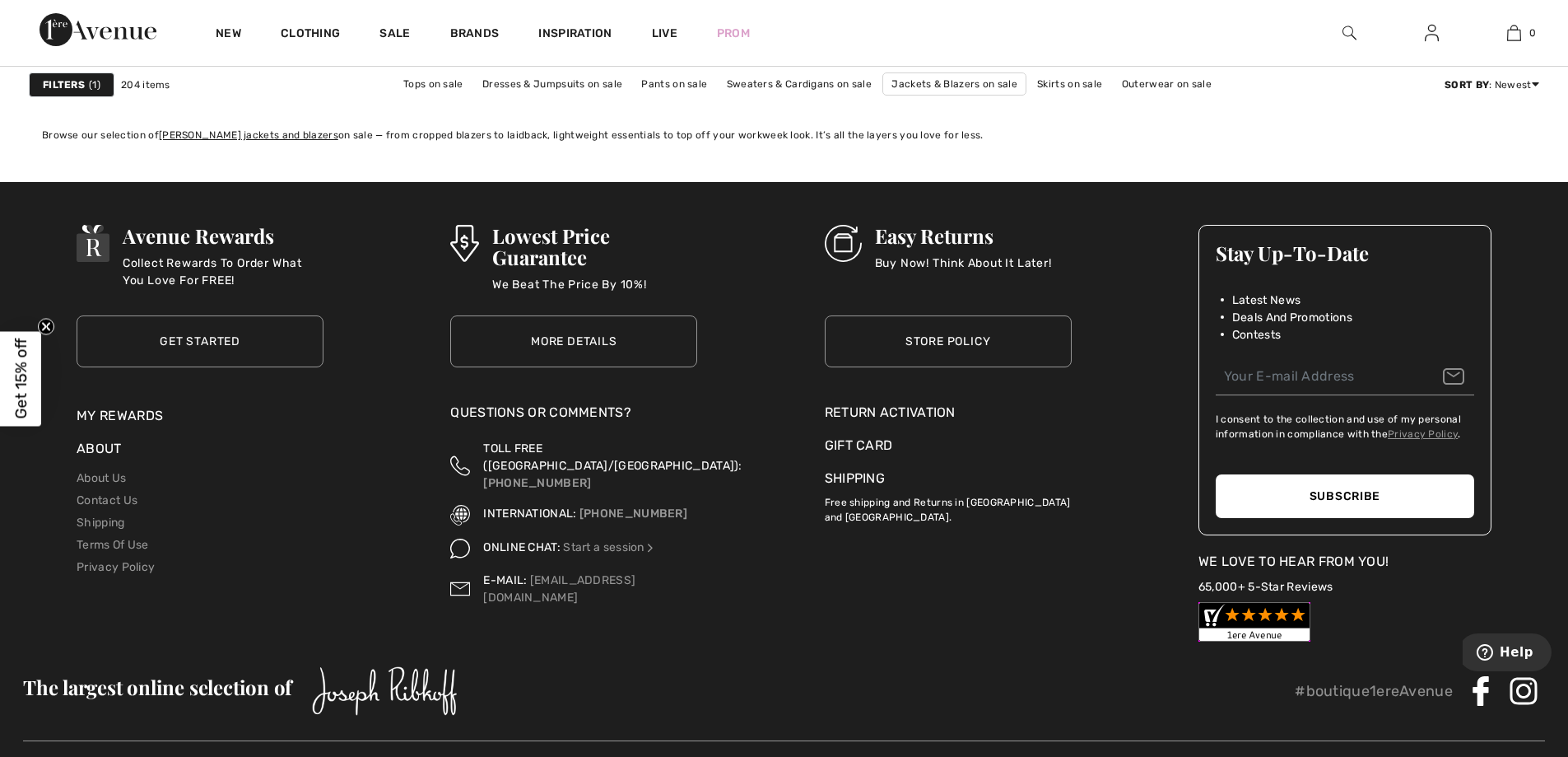
scroll to position [9122, 0]
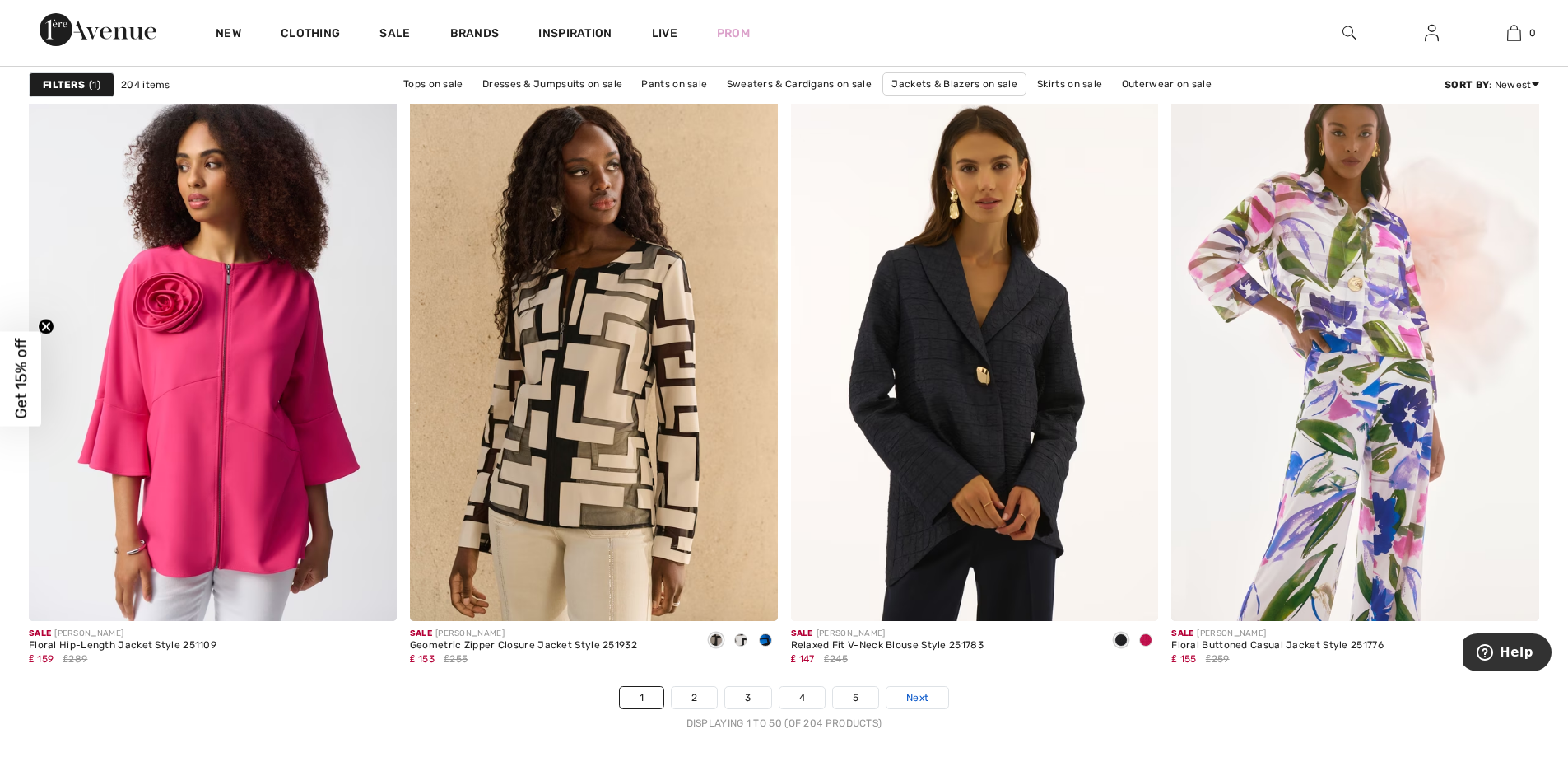
click at [903, 691] on link "Next" at bounding box center [917, 697] width 61 height 21
click at [911, 697] on span "Next" at bounding box center [917, 697] width 22 height 15
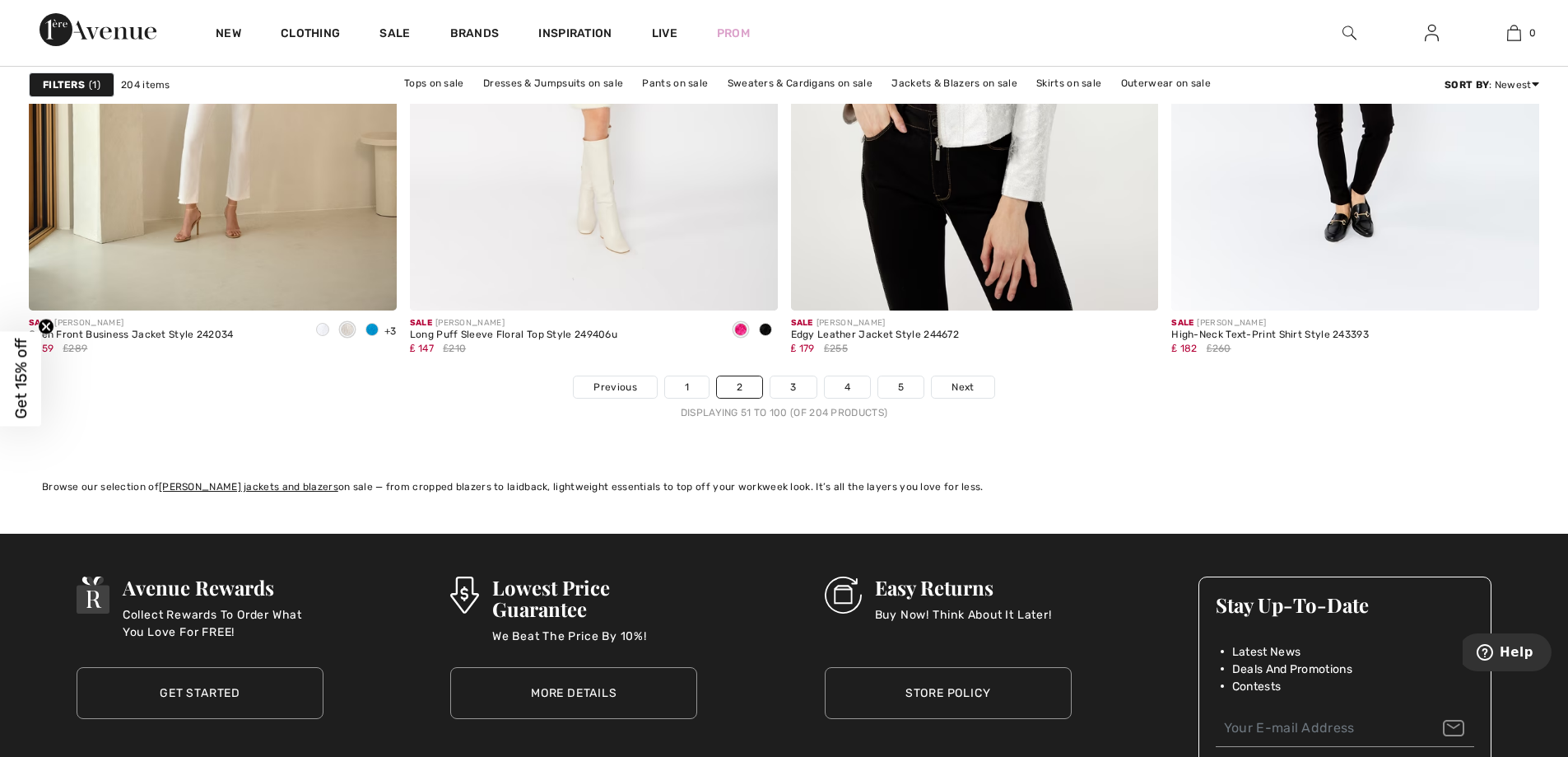
scroll to position [9443, 0]
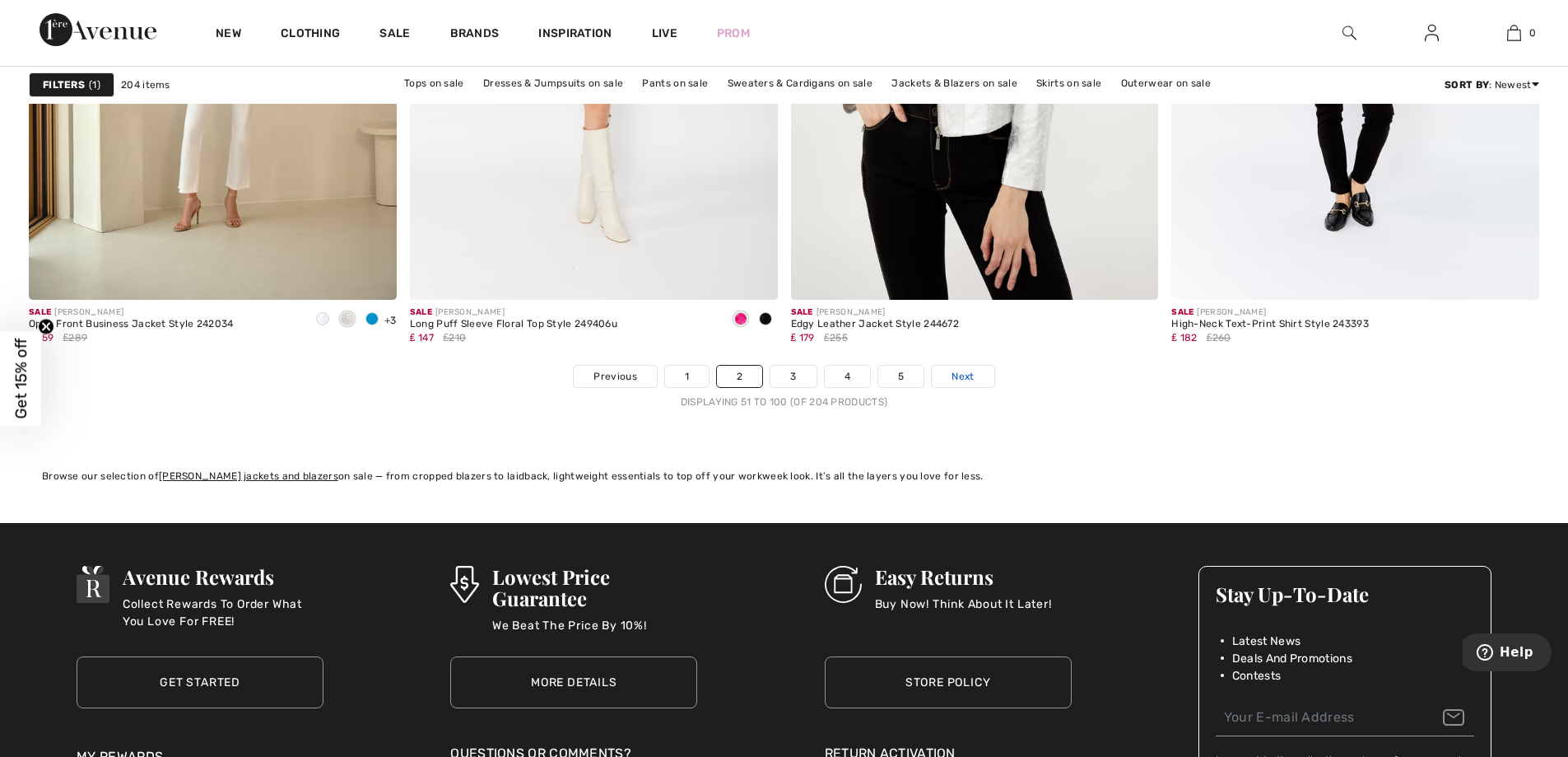
click at [966, 376] on span "Next" at bounding box center [962, 376] width 22 height 15
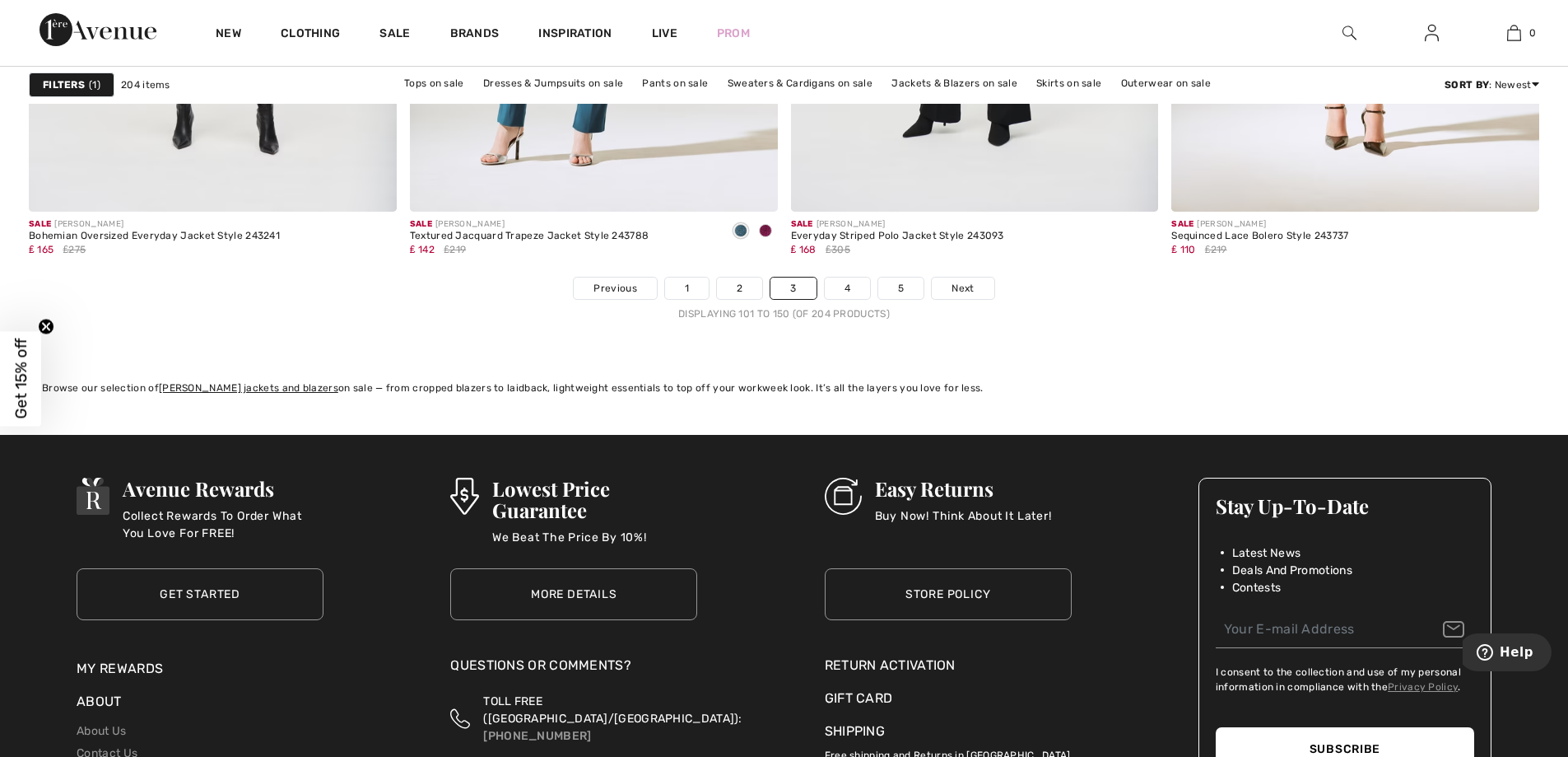
scroll to position [9608, 0]
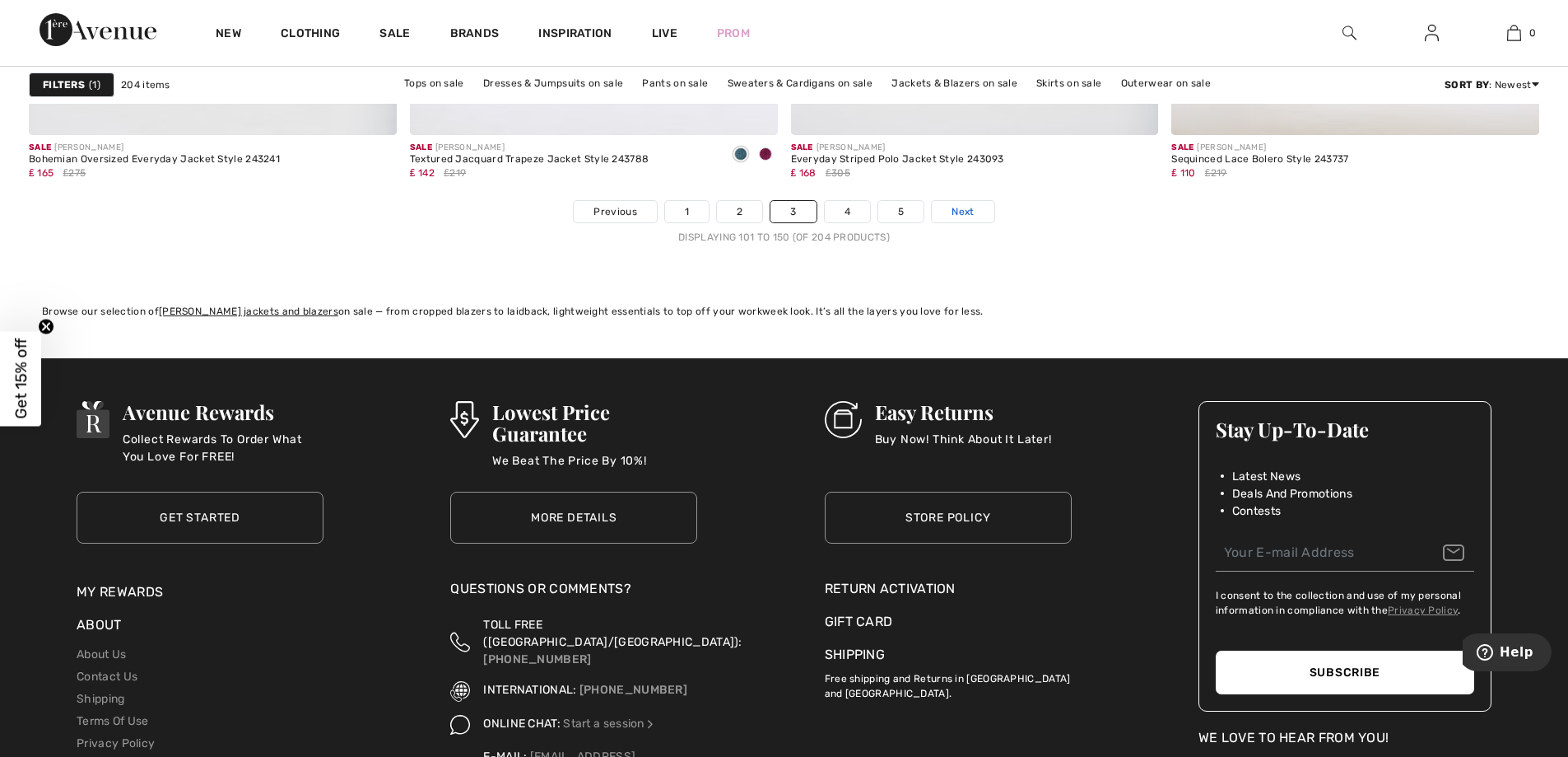
click at [962, 215] on span "Next" at bounding box center [962, 211] width 22 height 15
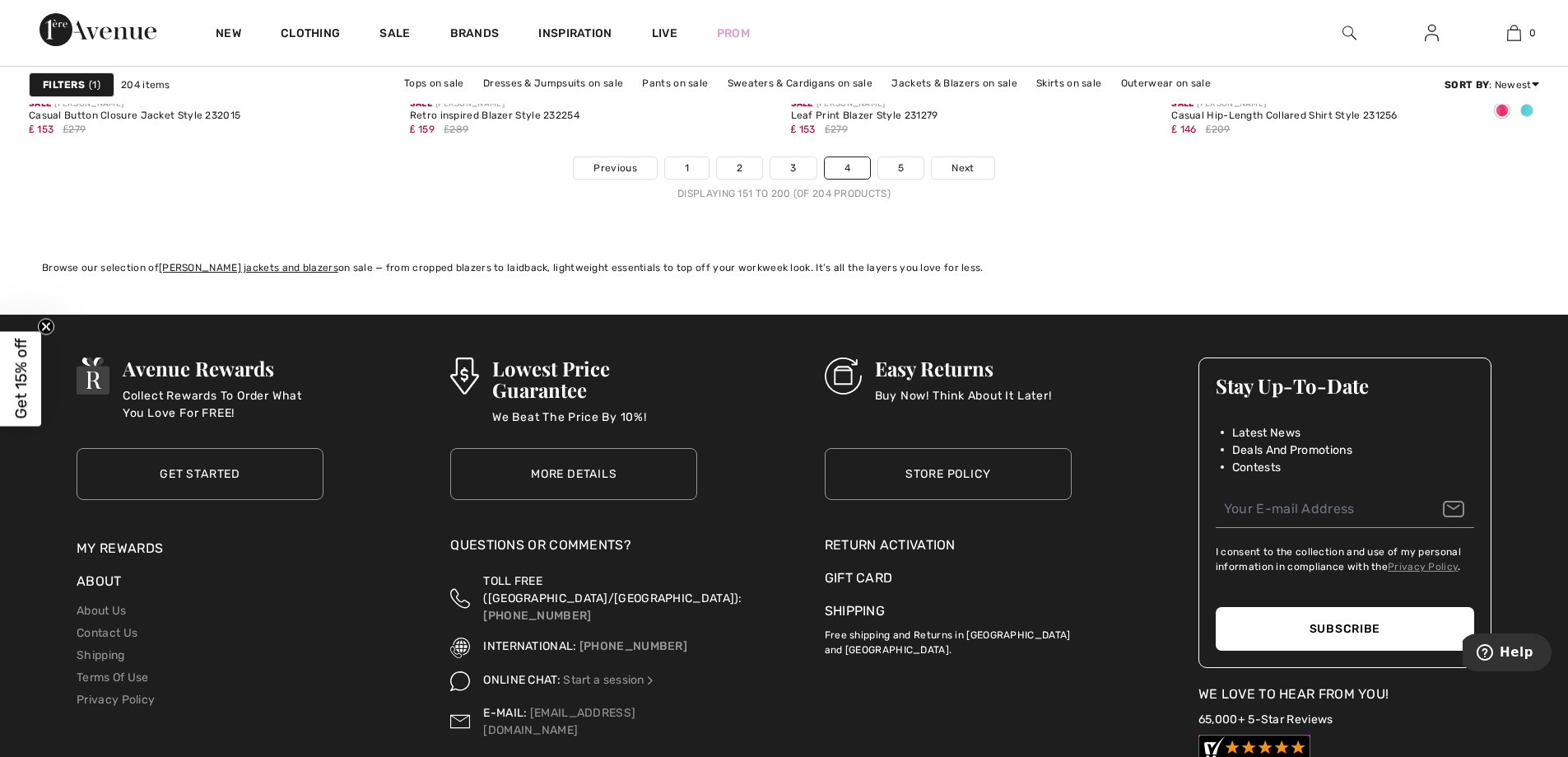
scroll to position [9684, 0]
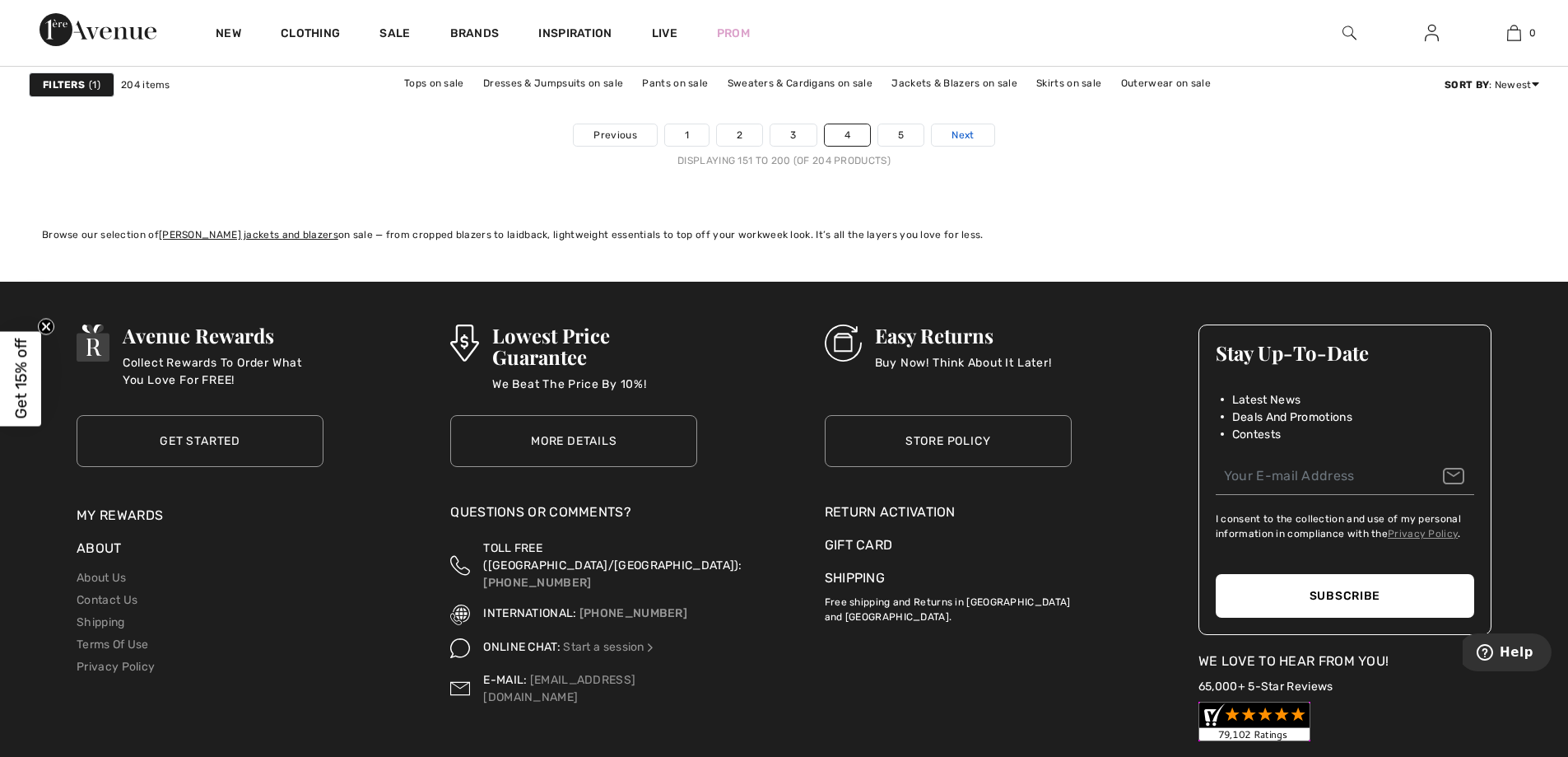
click at [954, 135] on span "Next" at bounding box center [962, 135] width 22 height 15
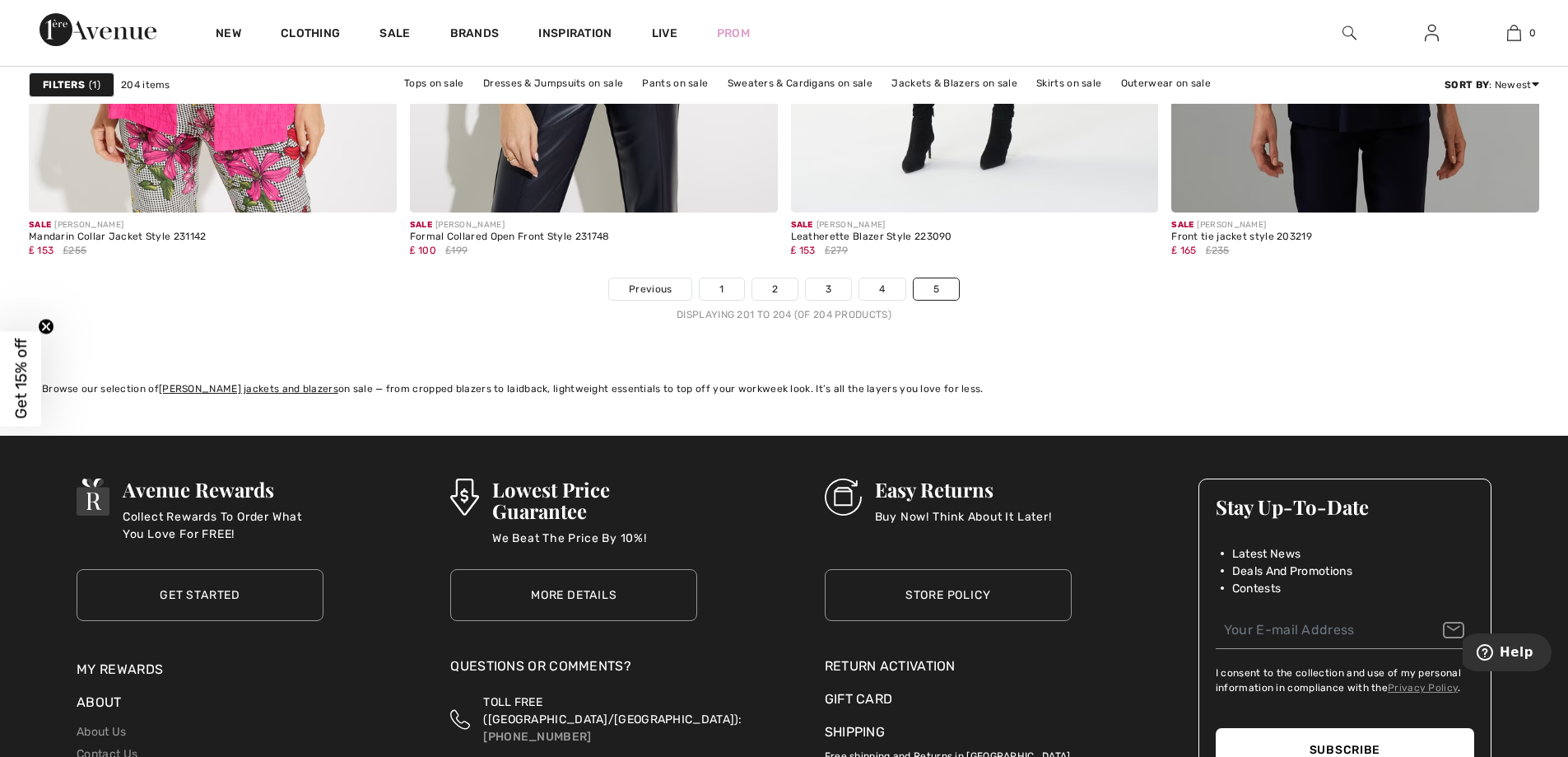
scroll to position [615, 0]
